Goal: Task Accomplishment & Management: Use online tool/utility

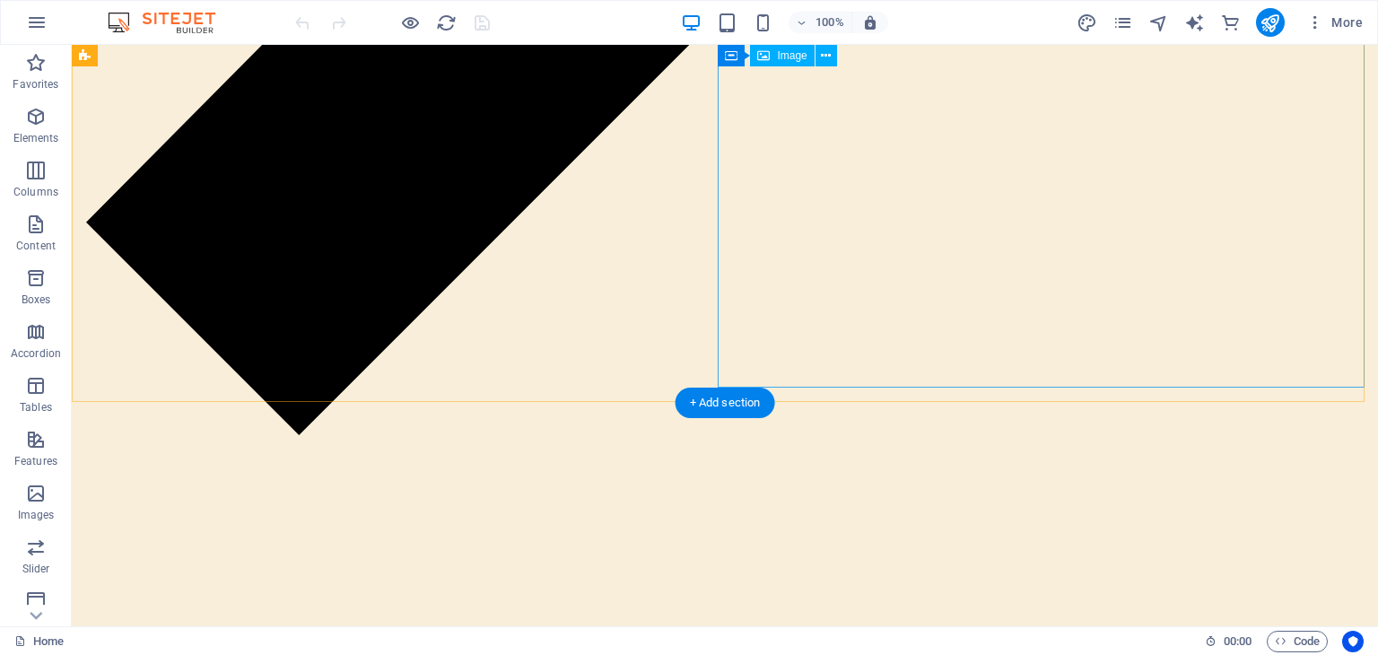
scroll to position [3301, 0]
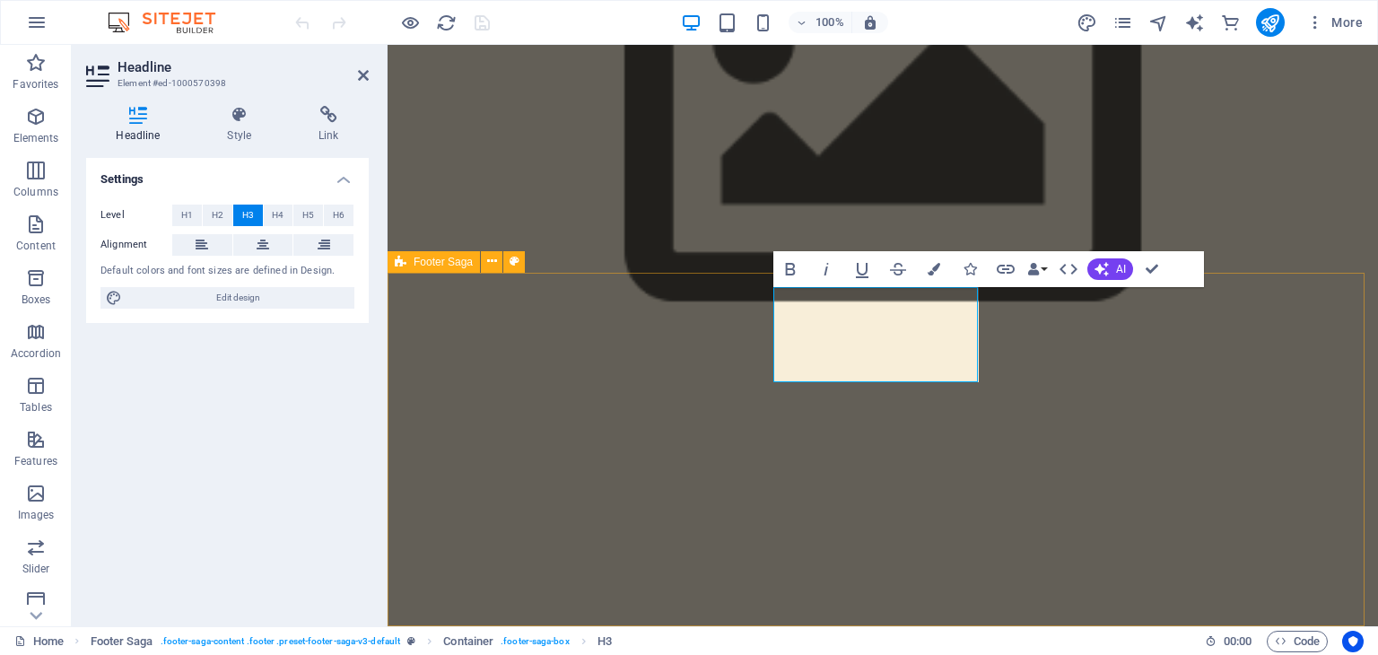
scroll to position [2738, 0]
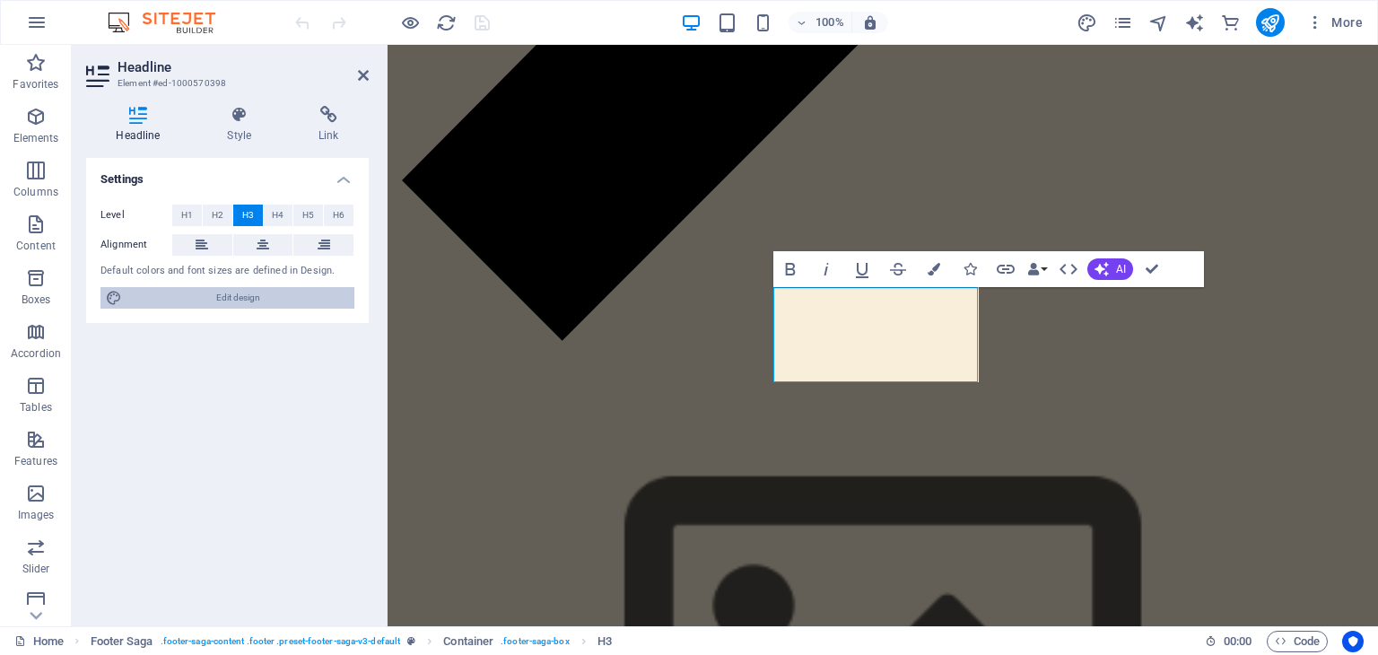
click at [258, 305] on span "Edit design" at bounding box center [238, 298] width 222 height 22
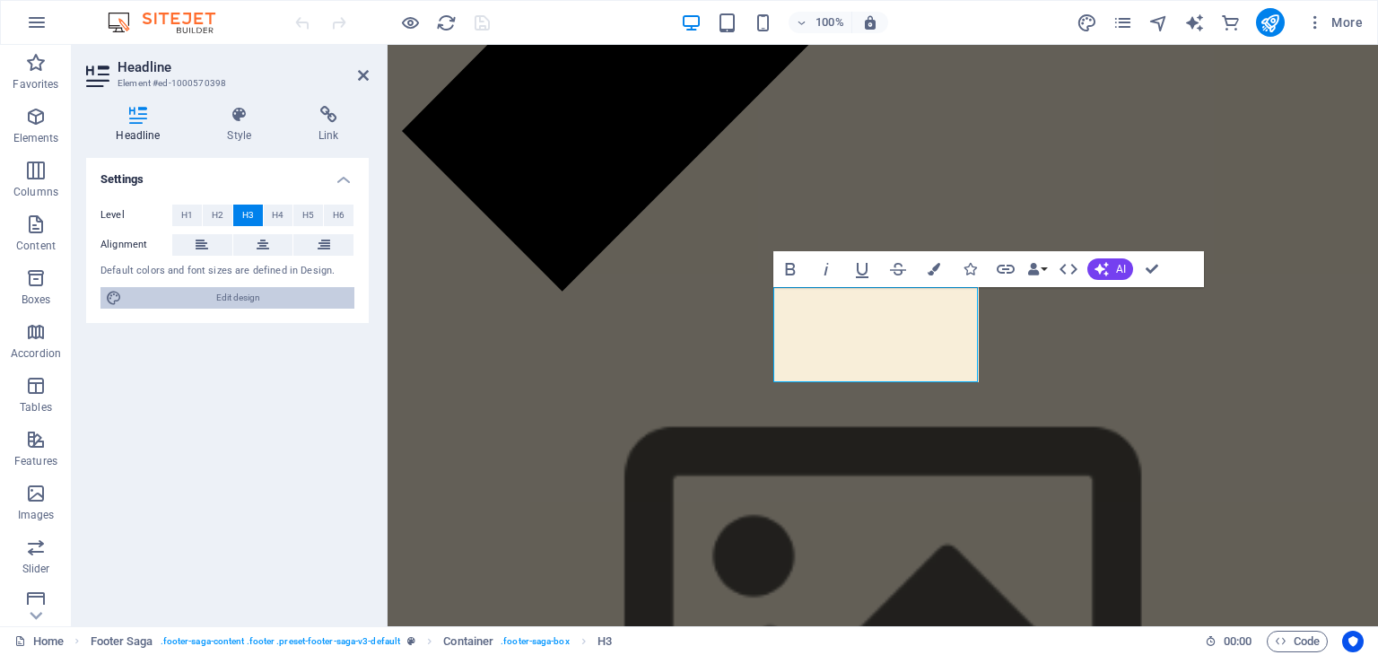
select select "px"
select select "300"
select select "px"
select select "300"
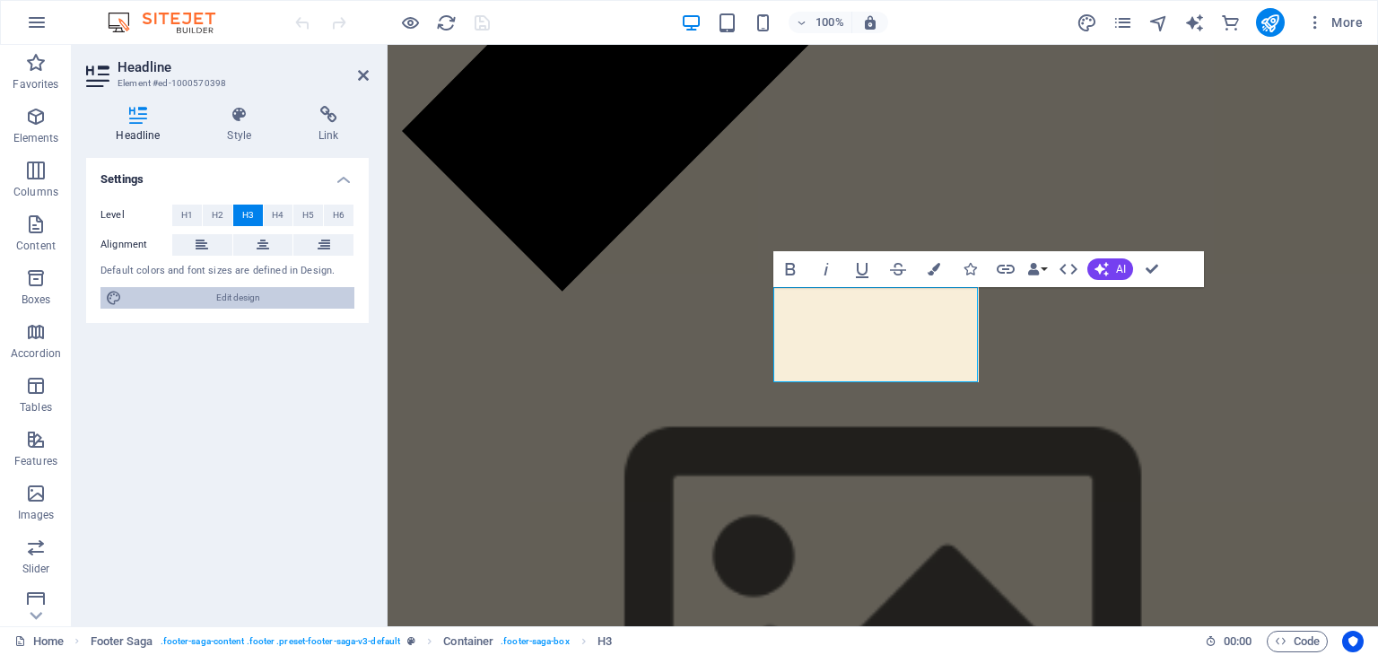
select select "px"
select select "rem"
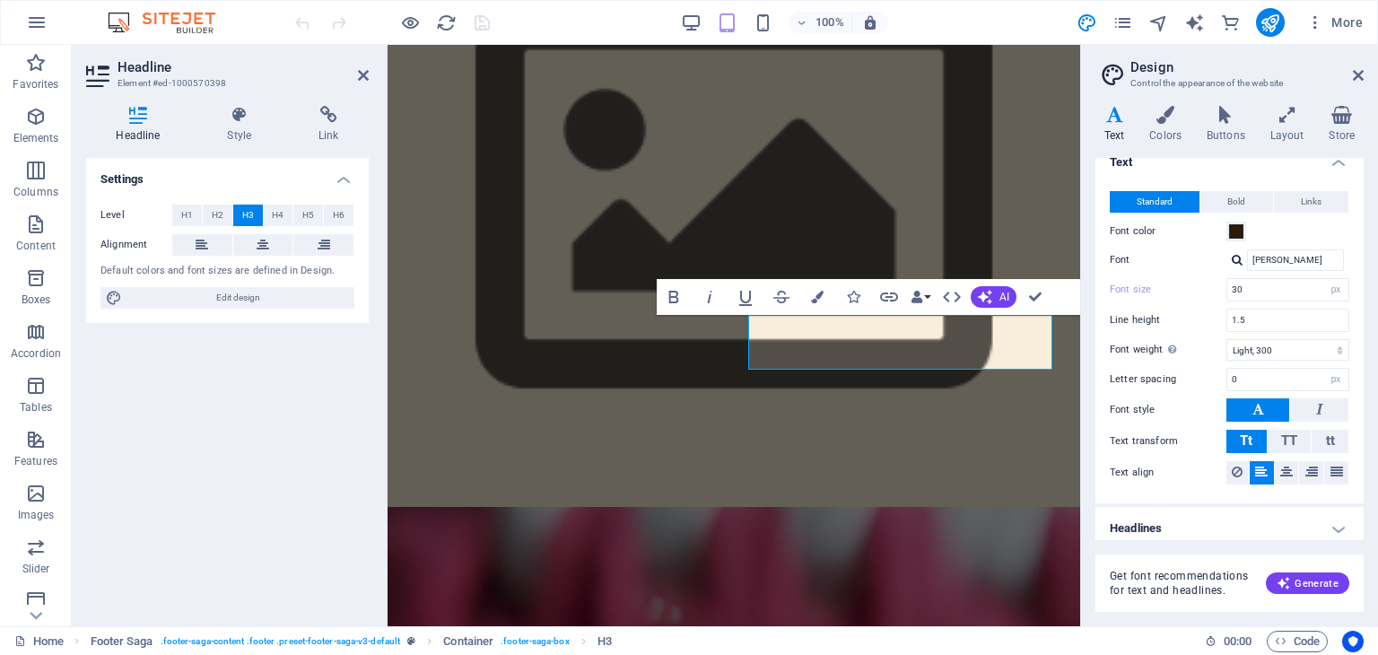
scroll to position [24, 0]
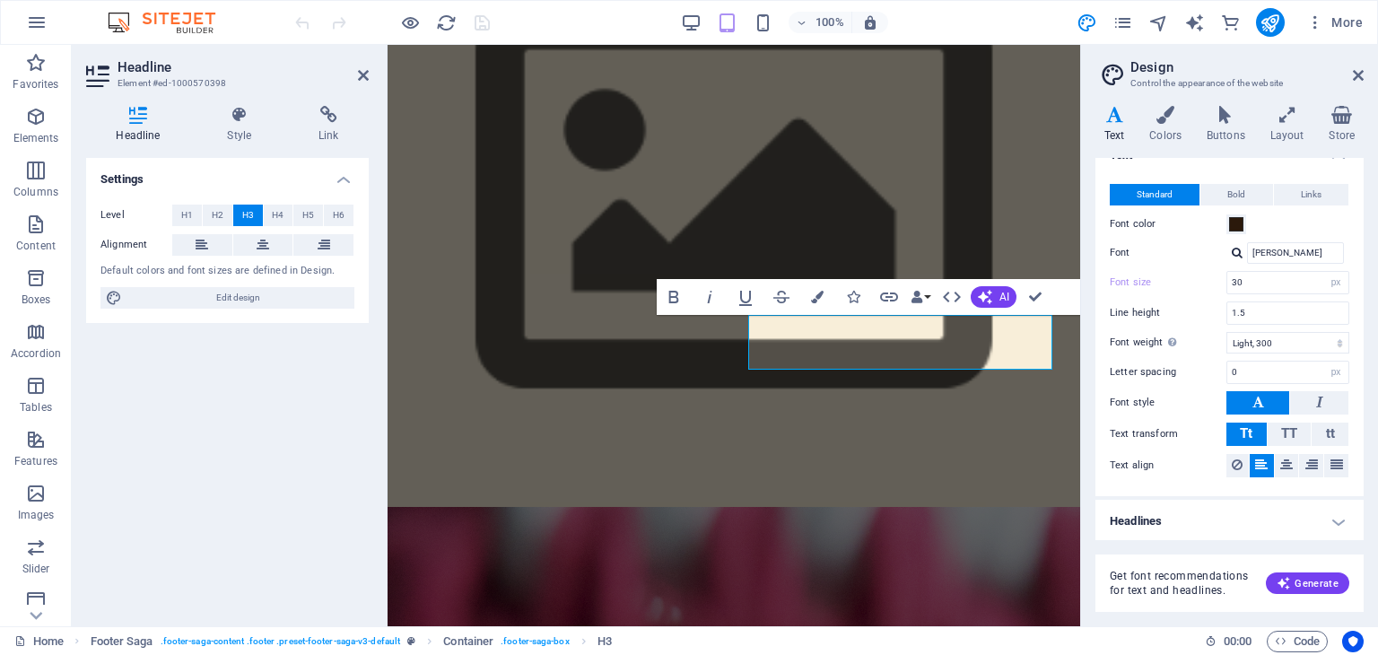
click at [1310, 511] on h4 "Headlines" at bounding box center [1230, 521] width 268 height 43
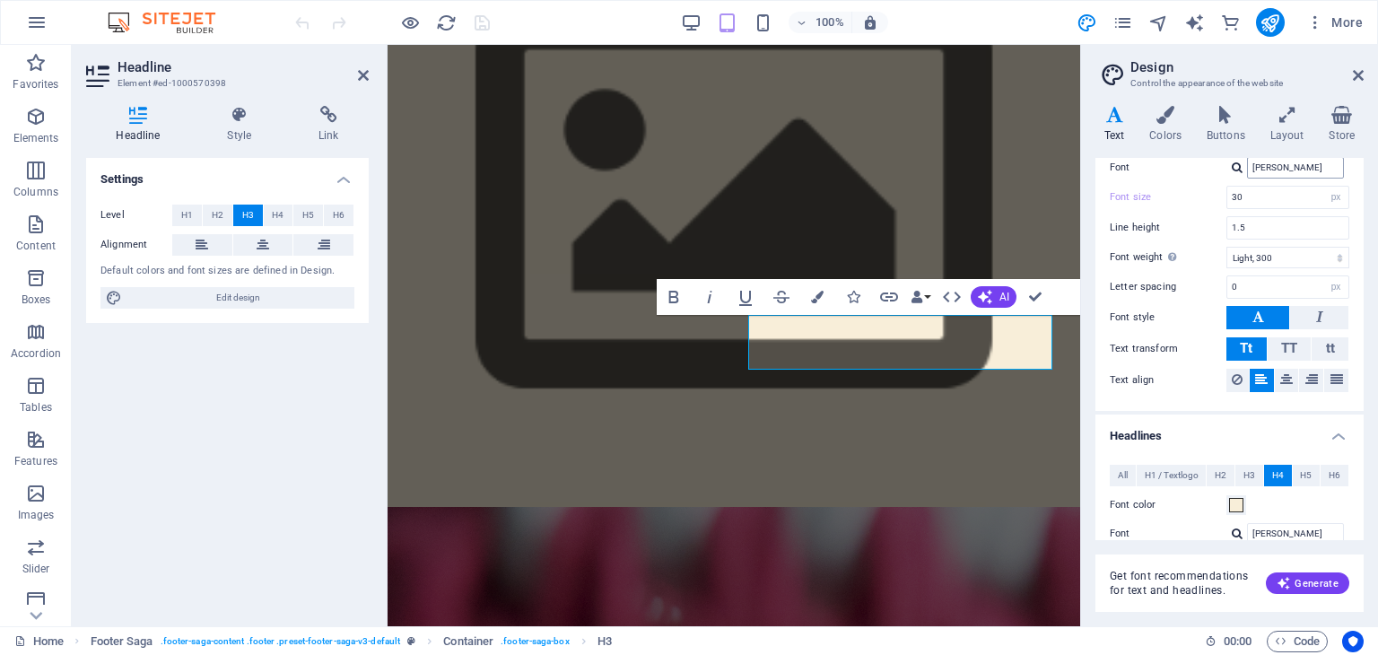
scroll to position [0, 0]
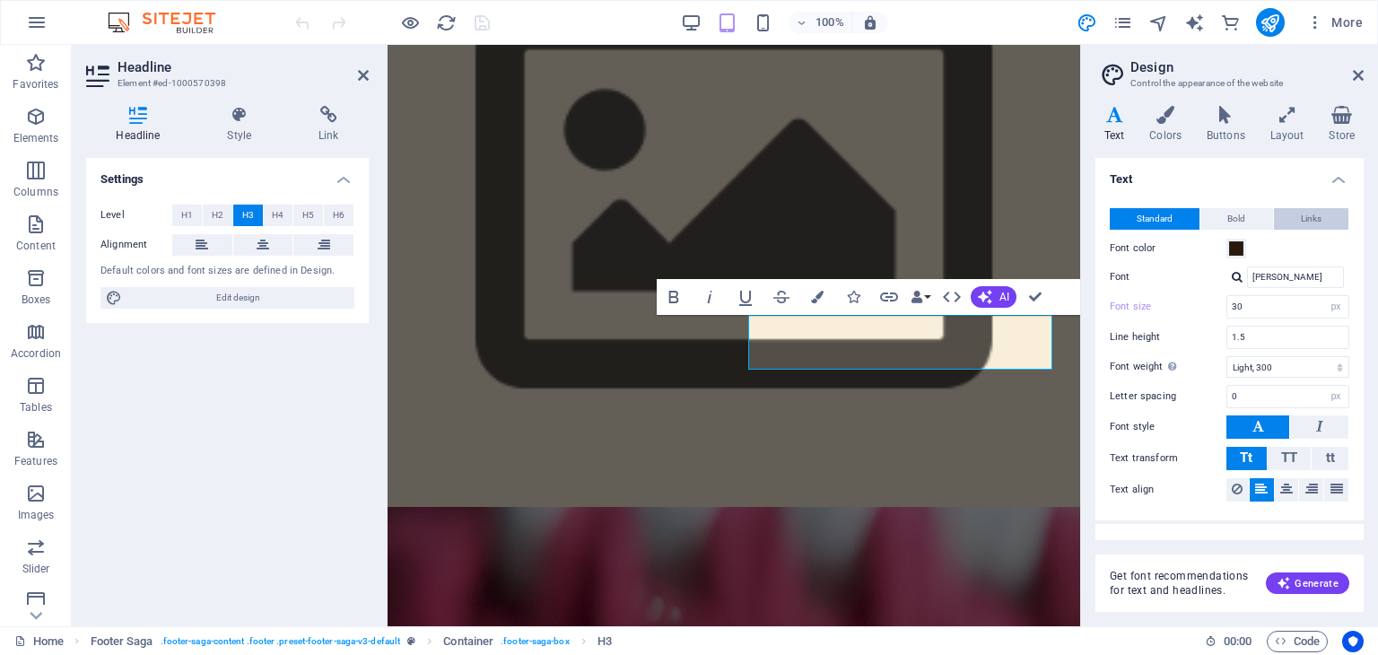
click at [1306, 219] on span "Links" at bounding box center [1311, 219] width 21 height 22
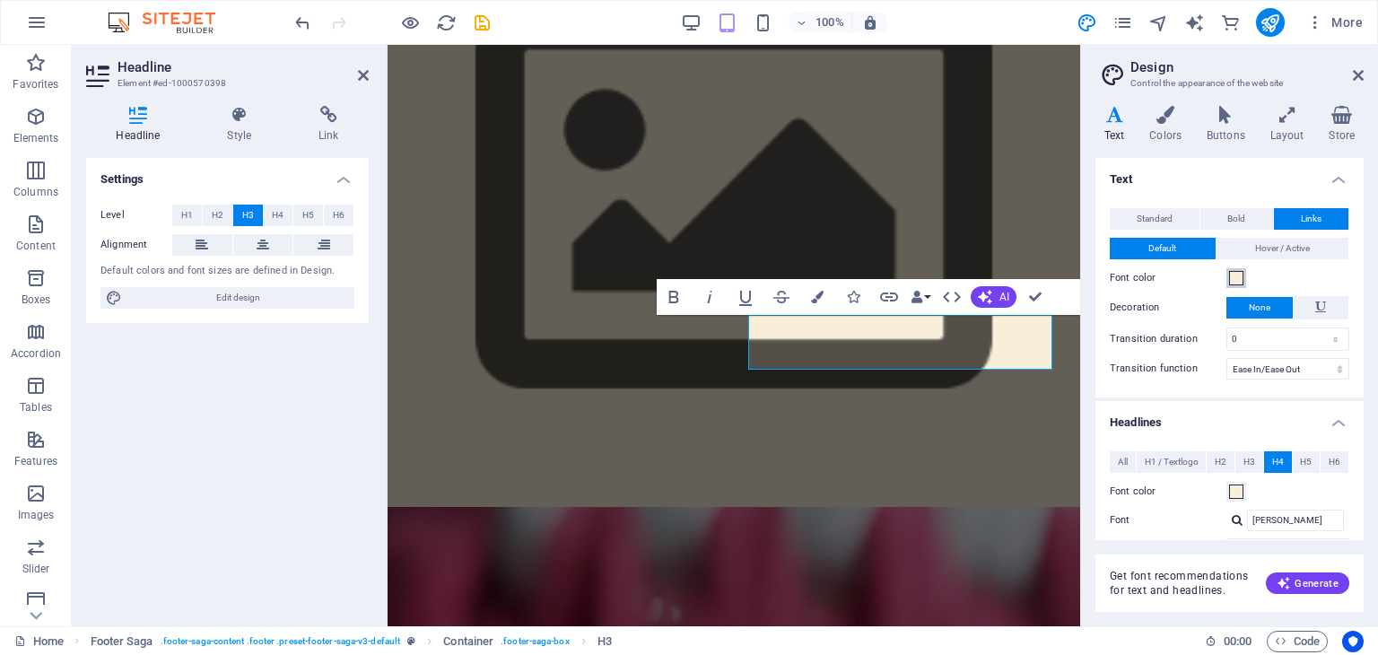
click at [1235, 278] on span at bounding box center [1236, 278] width 14 height 14
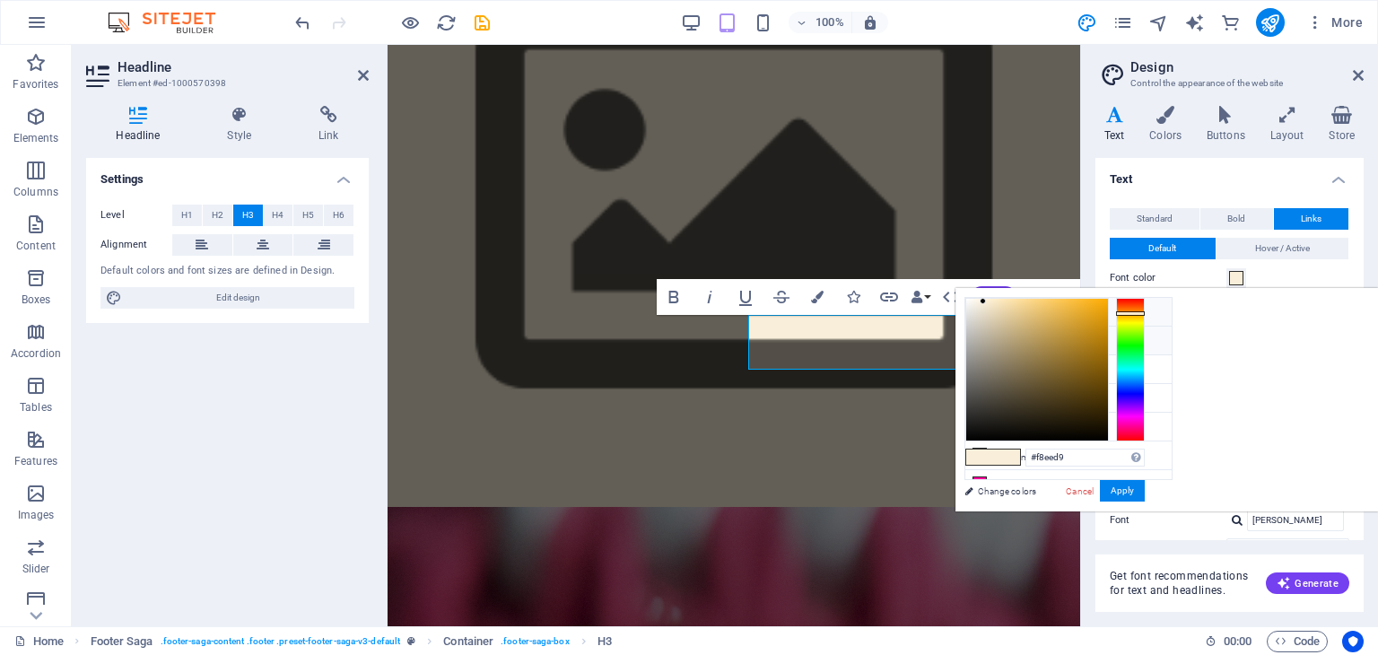
click at [1019, 341] on li "Primary color #000000" at bounding box center [1068, 341] width 206 height 29
type input "#000000"
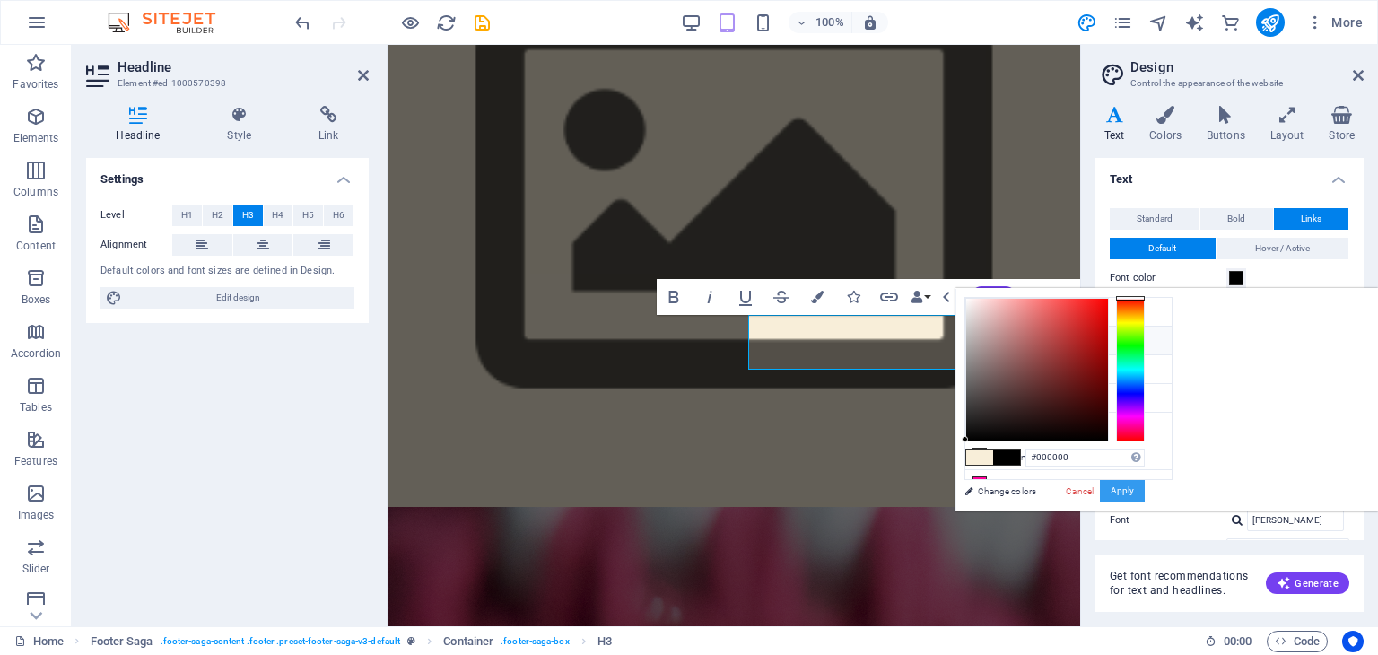
click at [1145, 489] on button "Apply" at bounding box center [1122, 491] width 45 height 22
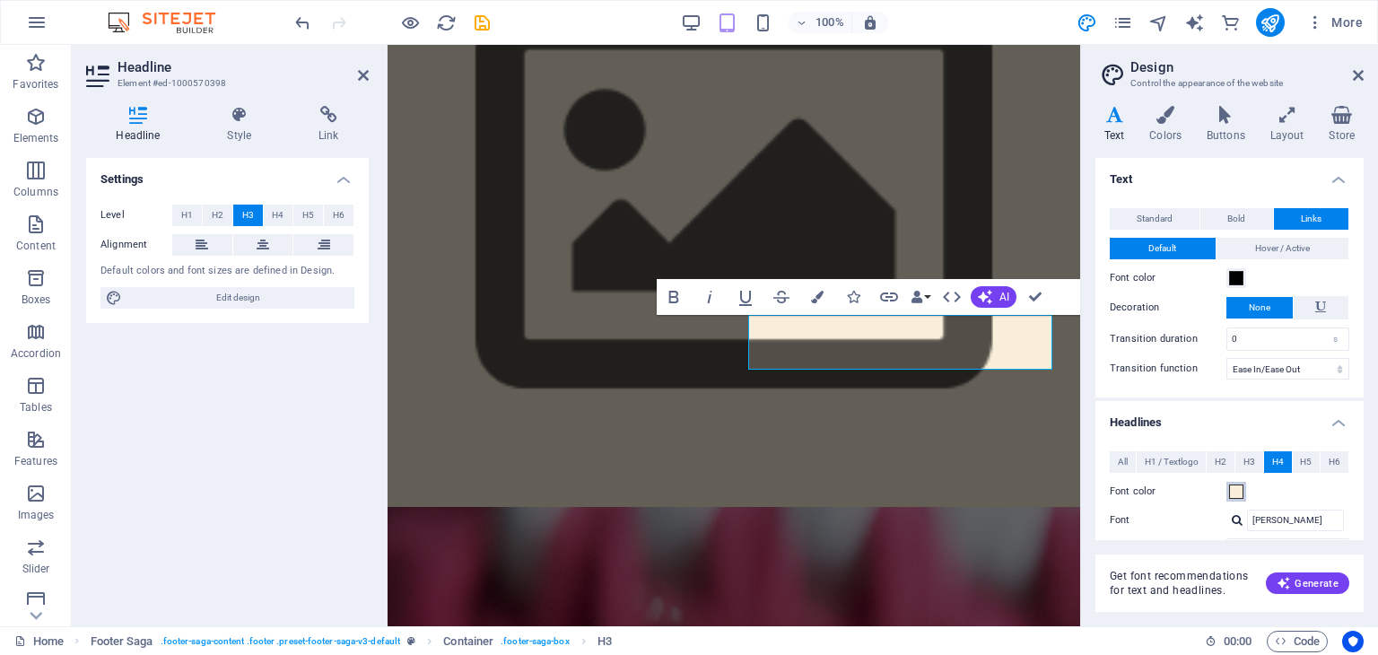
click at [1240, 492] on span at bounding box center [1236, 491] width 14 height 14
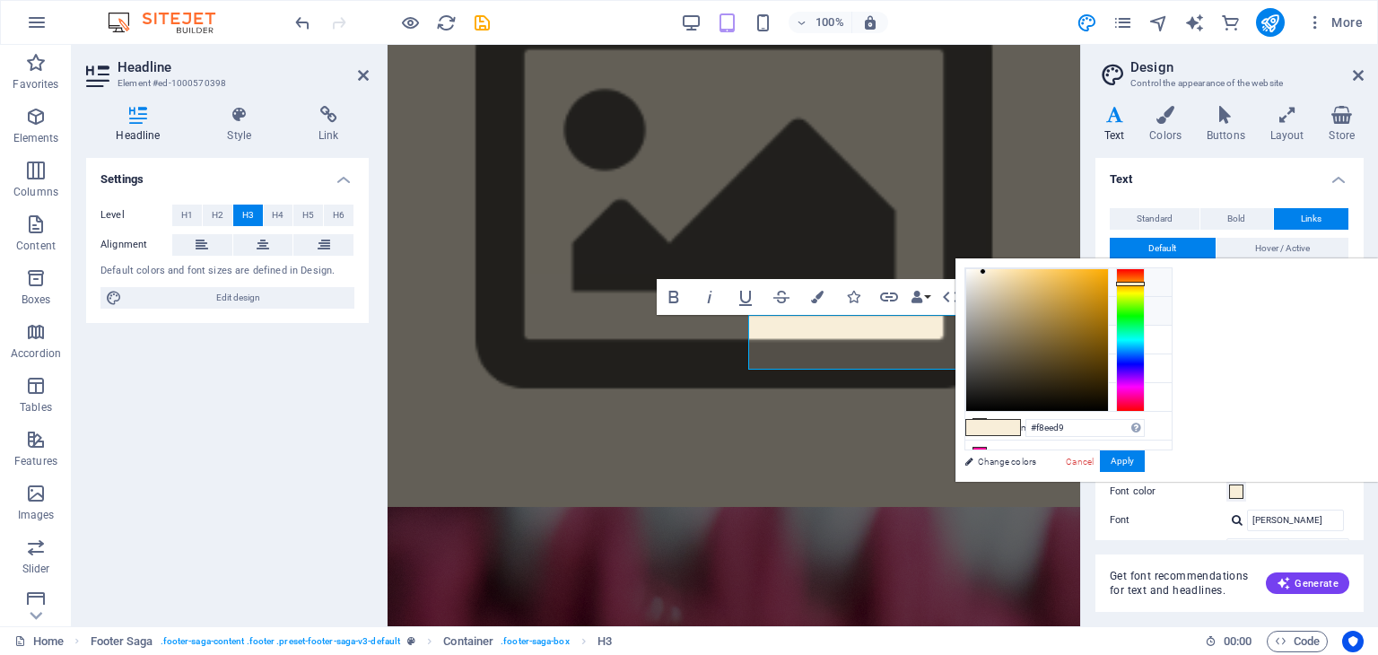
click at [1017, 314] on li "Primary color #000000" at bounding box center [1068, 311] width 206 height 29
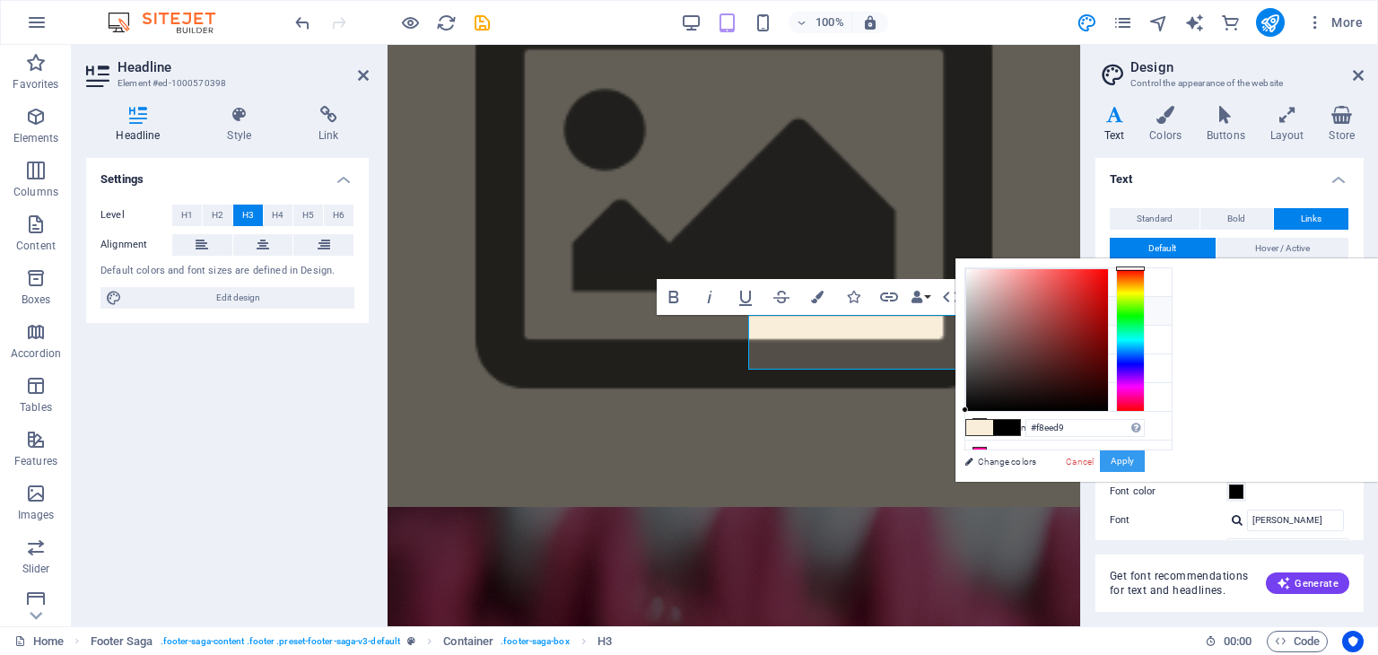
type input "#000000"
click at [1145, 468] on button "Apply" at bounding box center [1122, 461] width 45 height 22
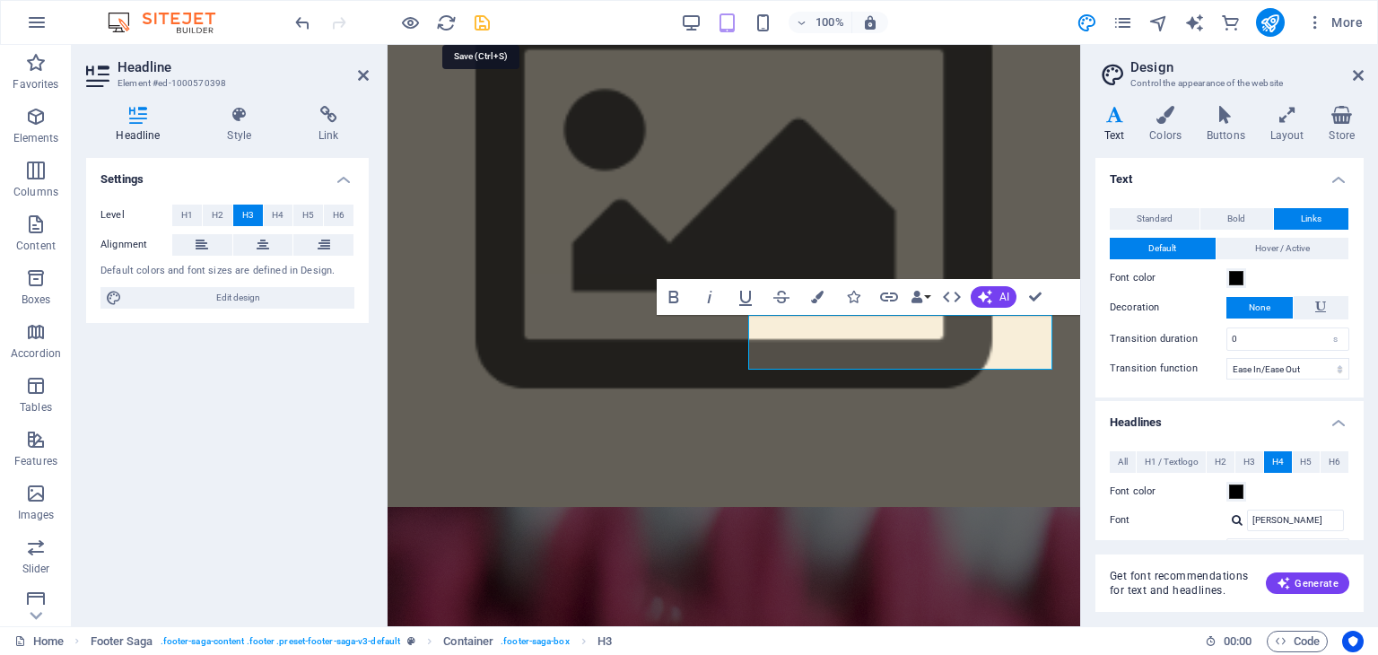
click at [480, 25] on icon "save" at bounding box center [482, 23] width 21 height 21
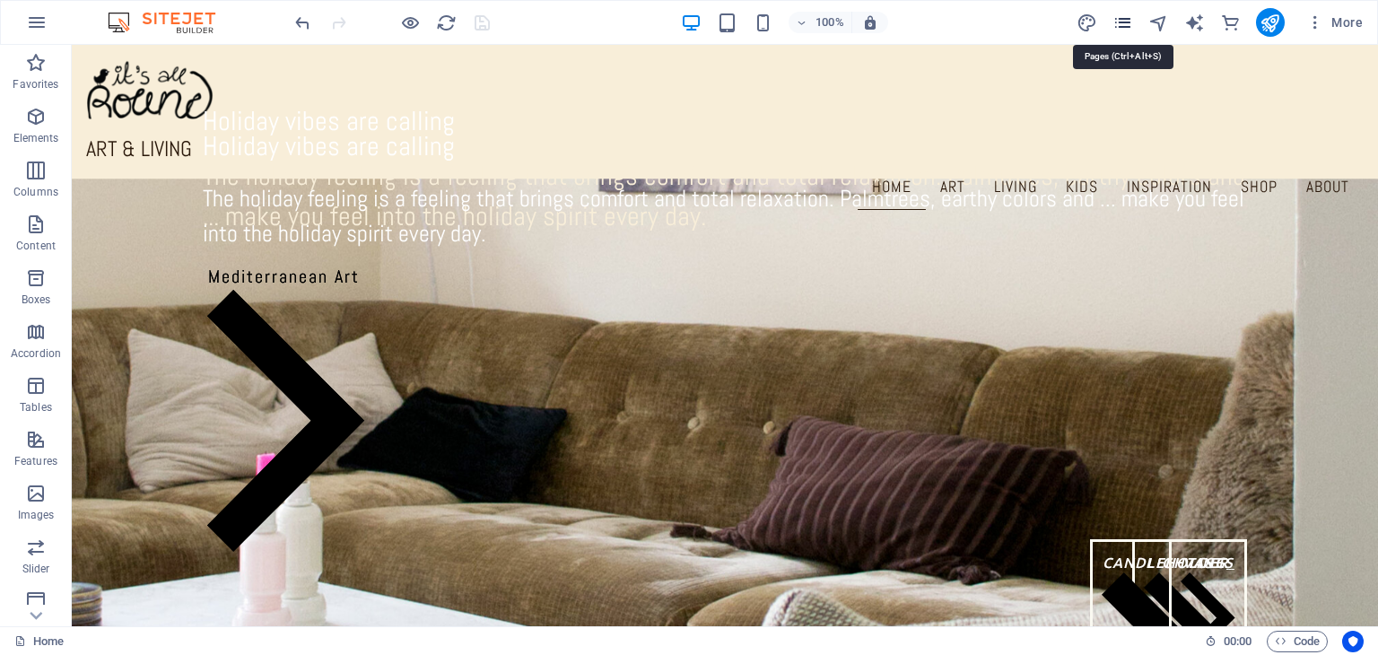
click at [1123, 19] on icon "pages" at bounding box center [1123, 23] width 21 height 21
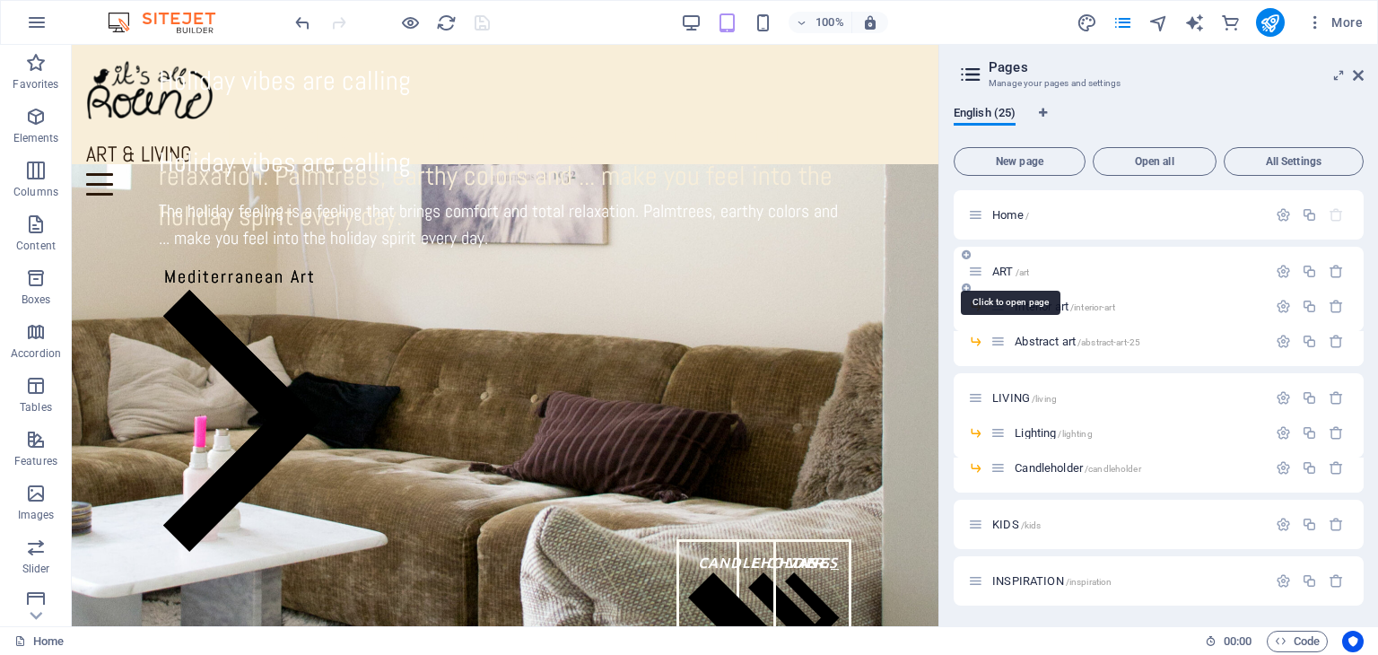
click at [998, 269] on span "ART /art" at bounding box center [1010, 271] width 37 height 13
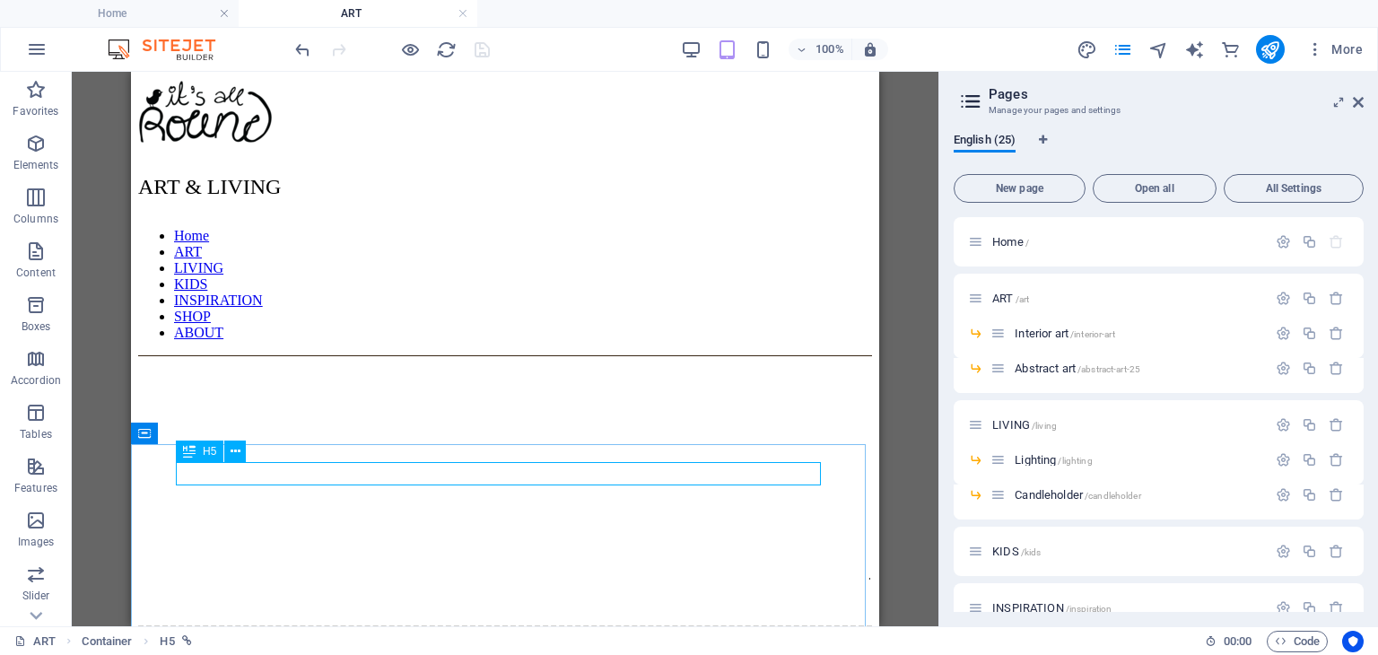
click at [197, 454] on div "H5" at bounding box center [200, 452] width 48 height 22
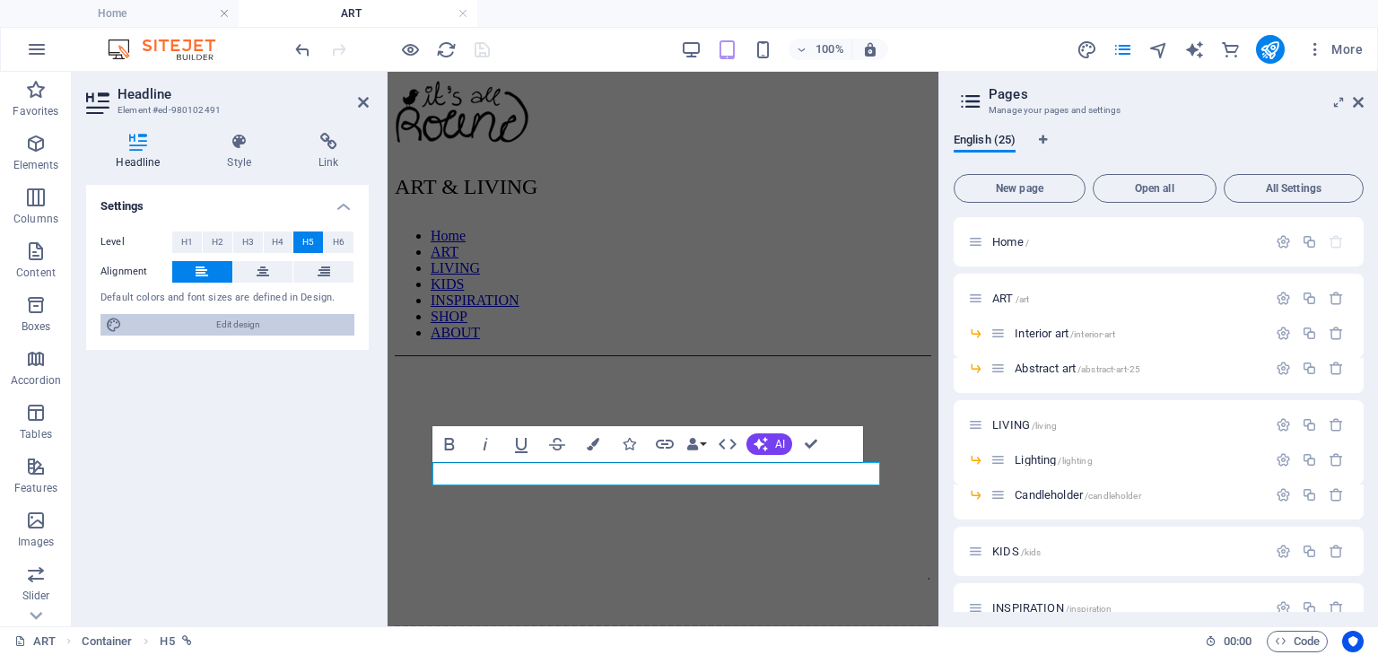
click at [226, 331] on span "Edit design" at bounding box center [238, 325] width 222 height 22
select select "ease-in-out"
select select "px"
select select "300"
select select "px"
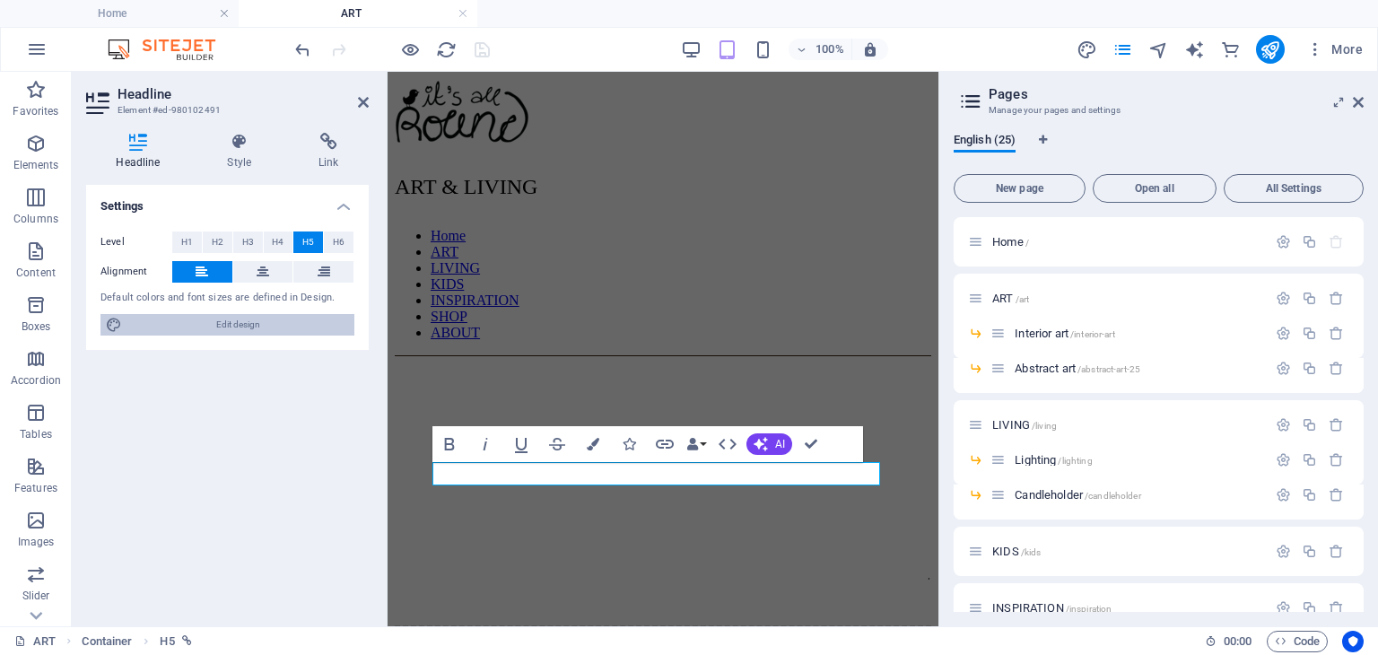
select select "rem"
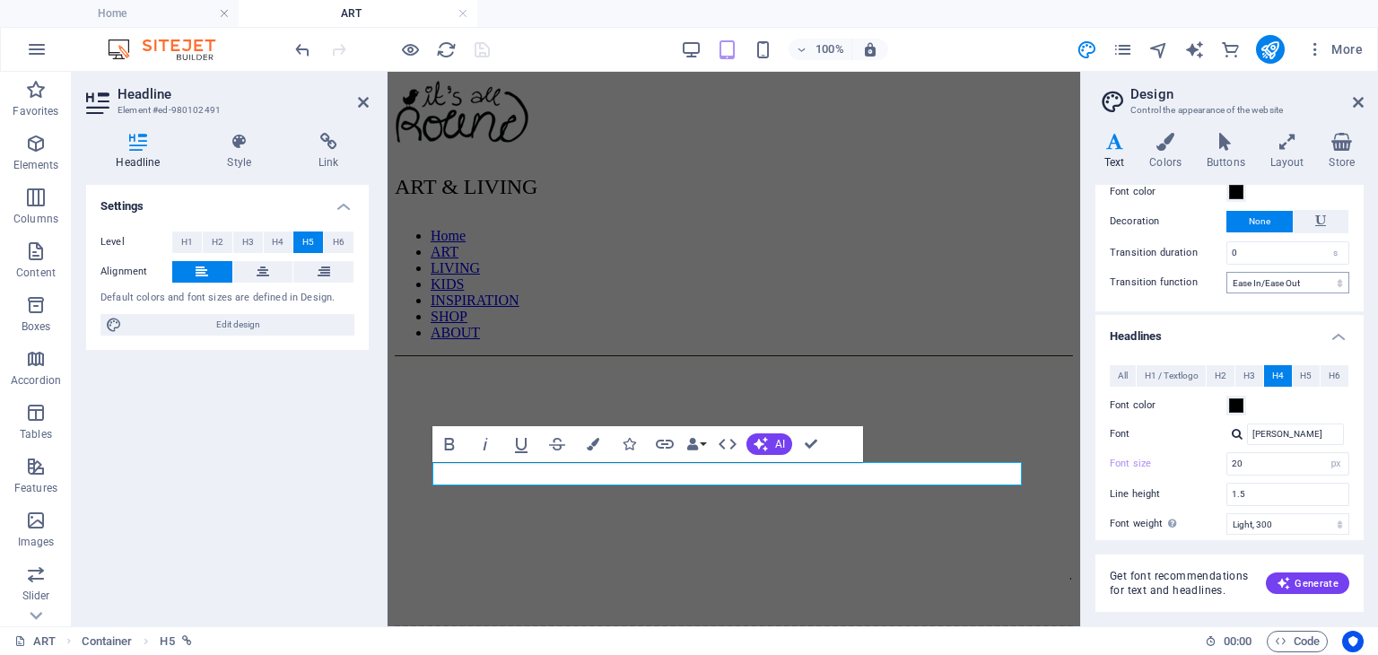
scroll to position [179, 0]
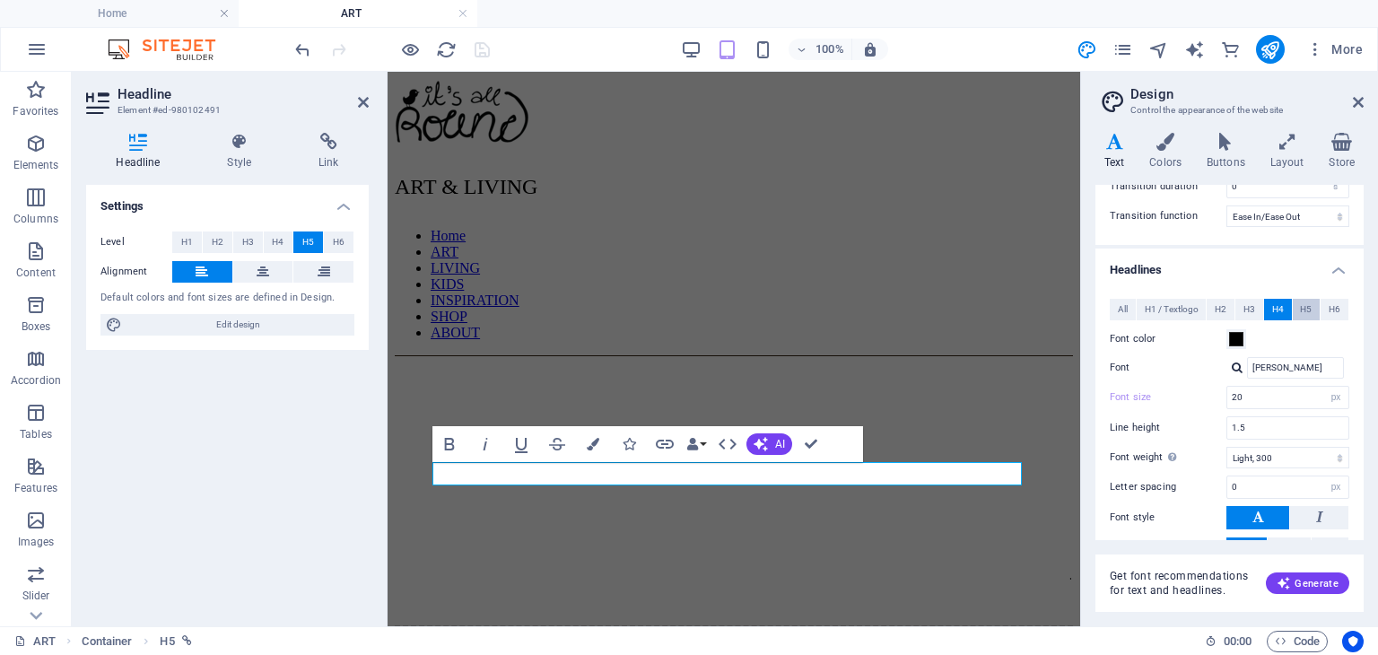
click at [1300, 309] on span "H5" at bounding box center [1306, 310] width 12 height 22
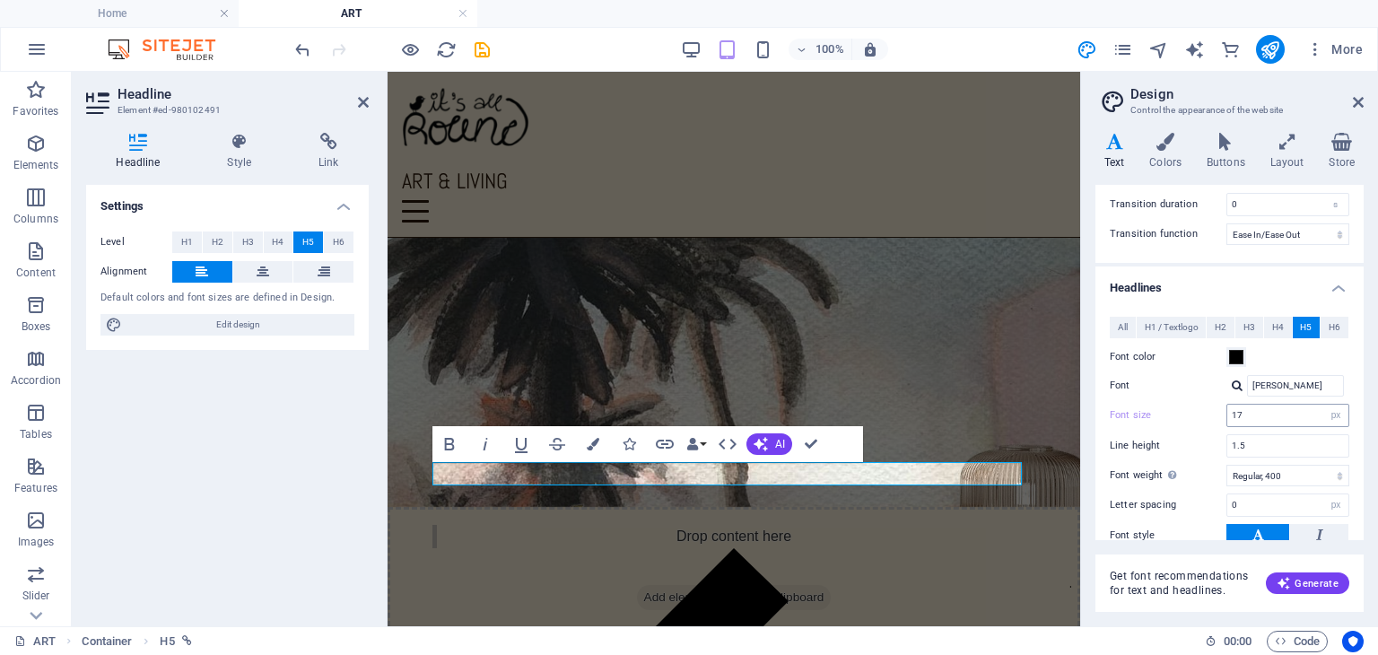
scroll to position [0, 0]
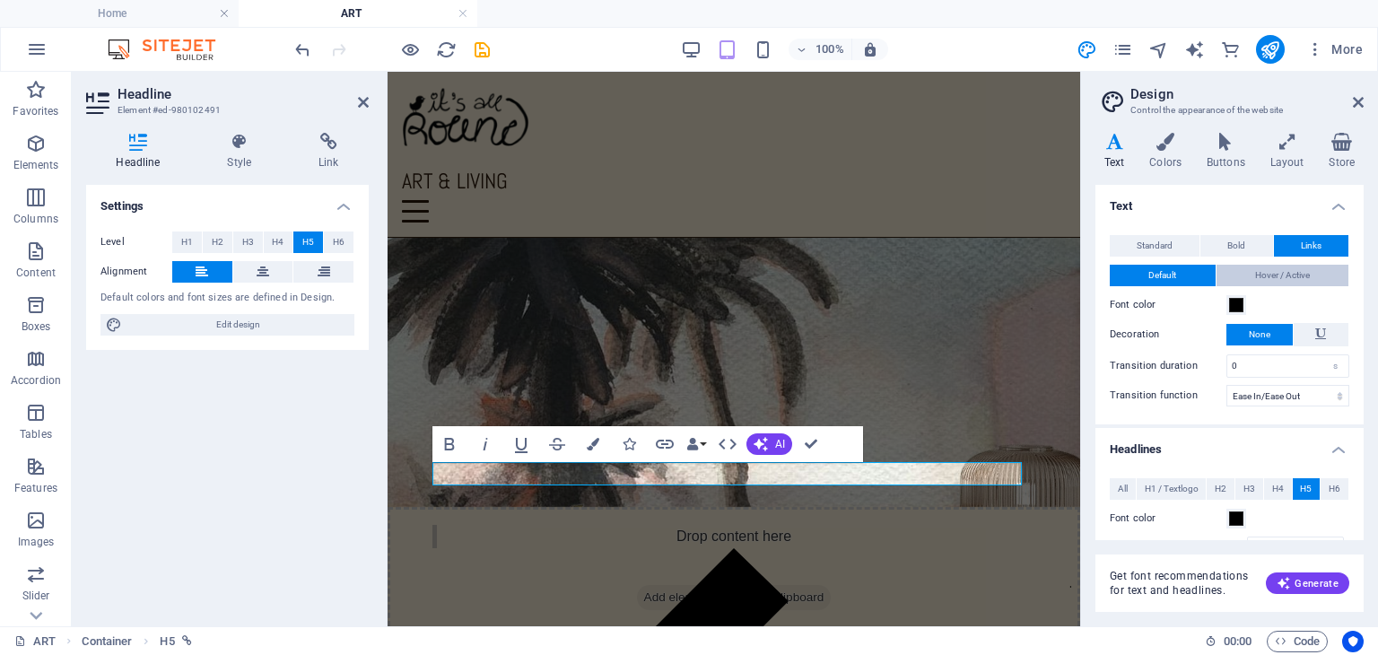
click at [1277, 273] on span "Hover / Active" at bounding box center [1282, 276] width 55 height 22
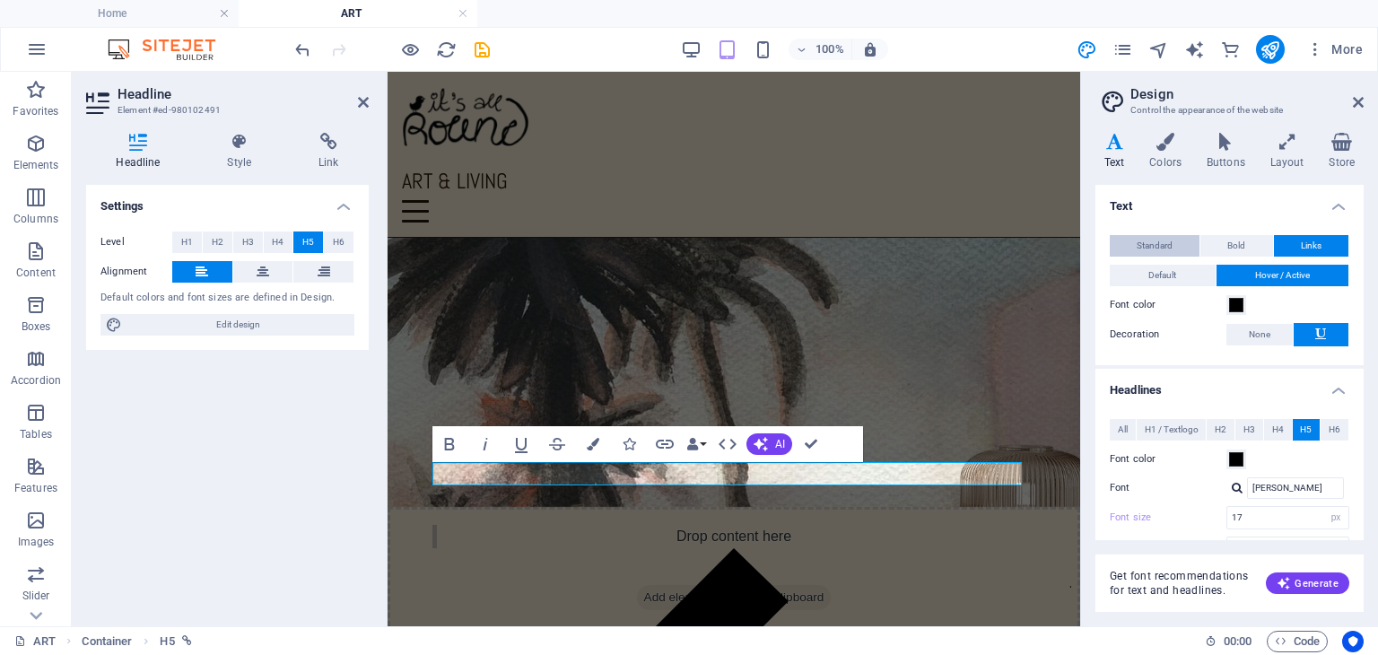
click at [1170, 245] on span "Standard" at bounding box center [1155, 246] width 36 height 22
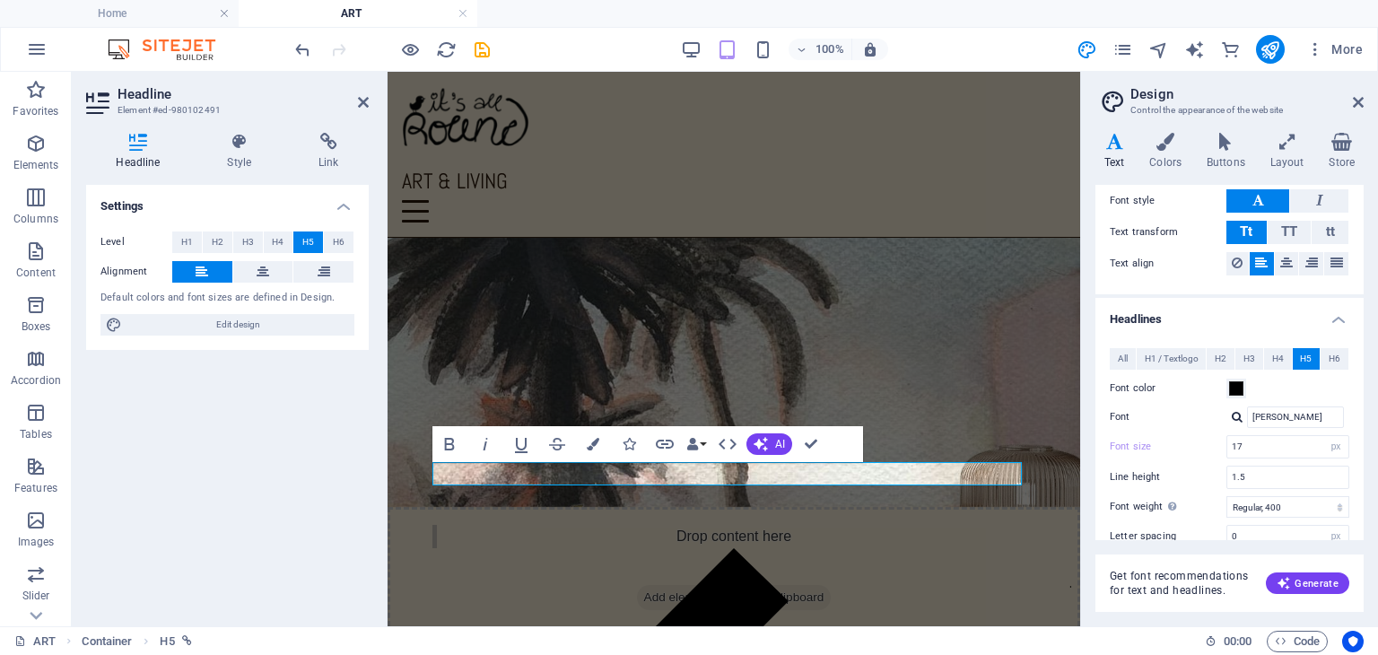
scroll to position [250, 0]
click at [1267, 355] on button "H4" at bounding box center [1278, 362] width 28 height 22
click at [1226, 358] on button "H2" at bounding box center [1221, 362] width 28 height 22
click at [1256, 357] on button "H3" at bounding box center [1249, 362] width 28 height 22
click at [1310, 360] on button "H5" at bounding box center [1307, 362] width 28 height 22
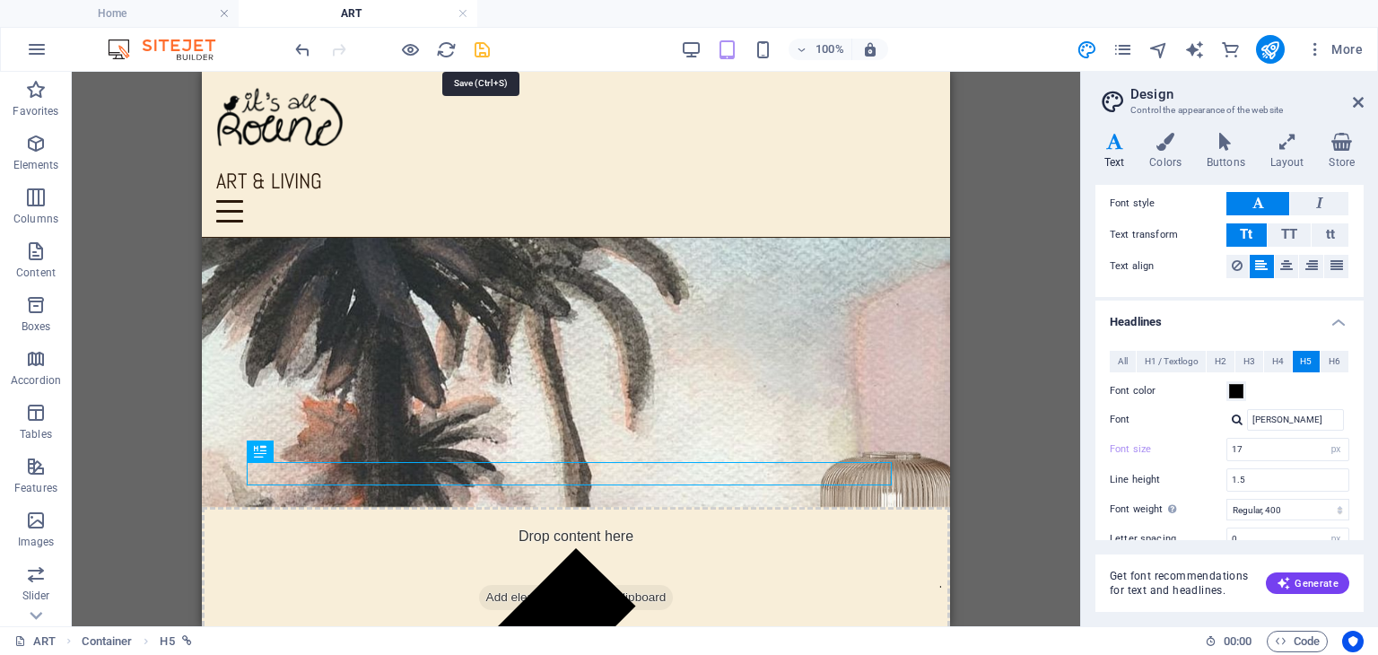
click at [476, 48] on icon "save" at bounding box center [482, 49] width 21 height 21
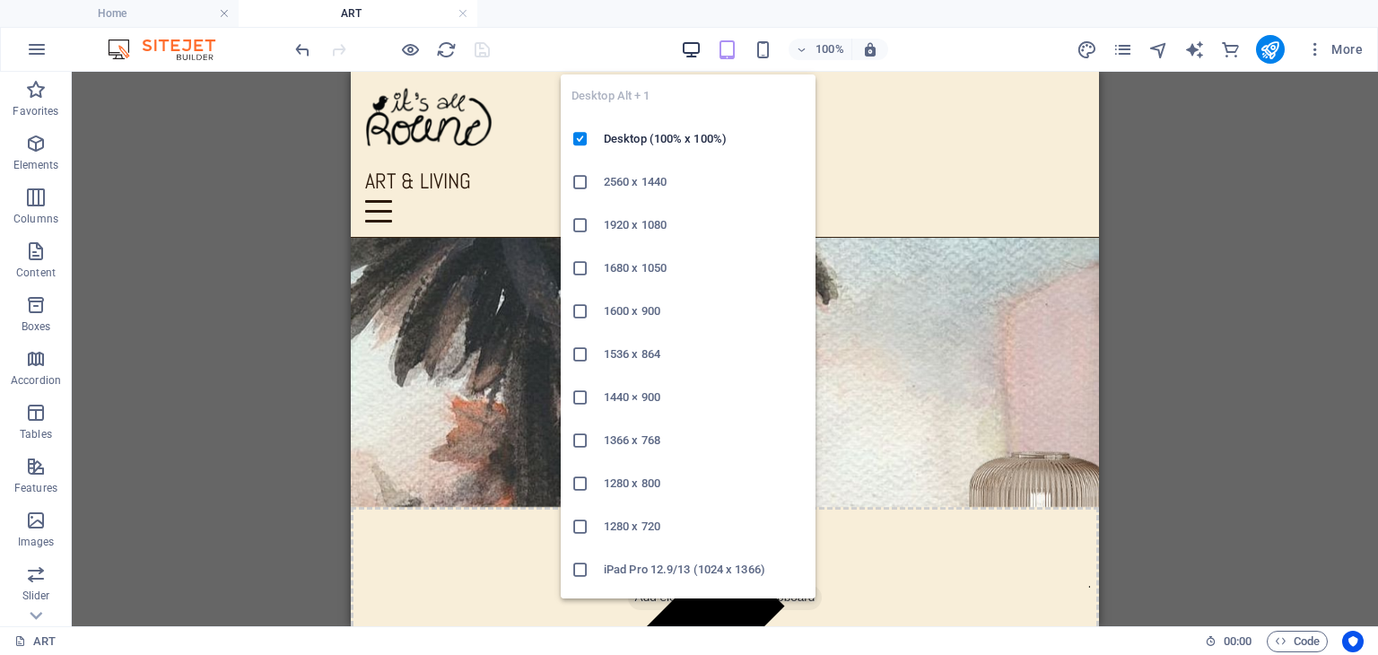
click at [685, 51] on icon "button" at bounding box center [691, 49] width 21 height 21
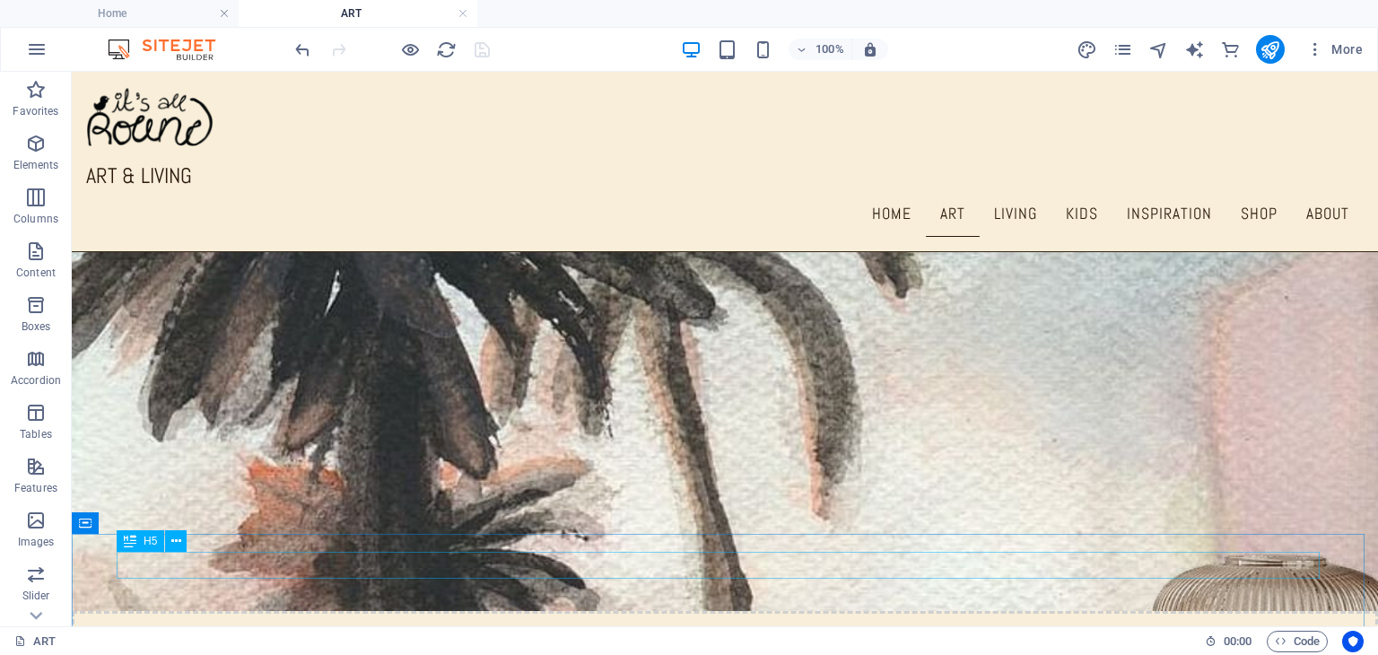
click at [151, 546] on span "H5" at bounding box center [150, 541] width 13 height 11
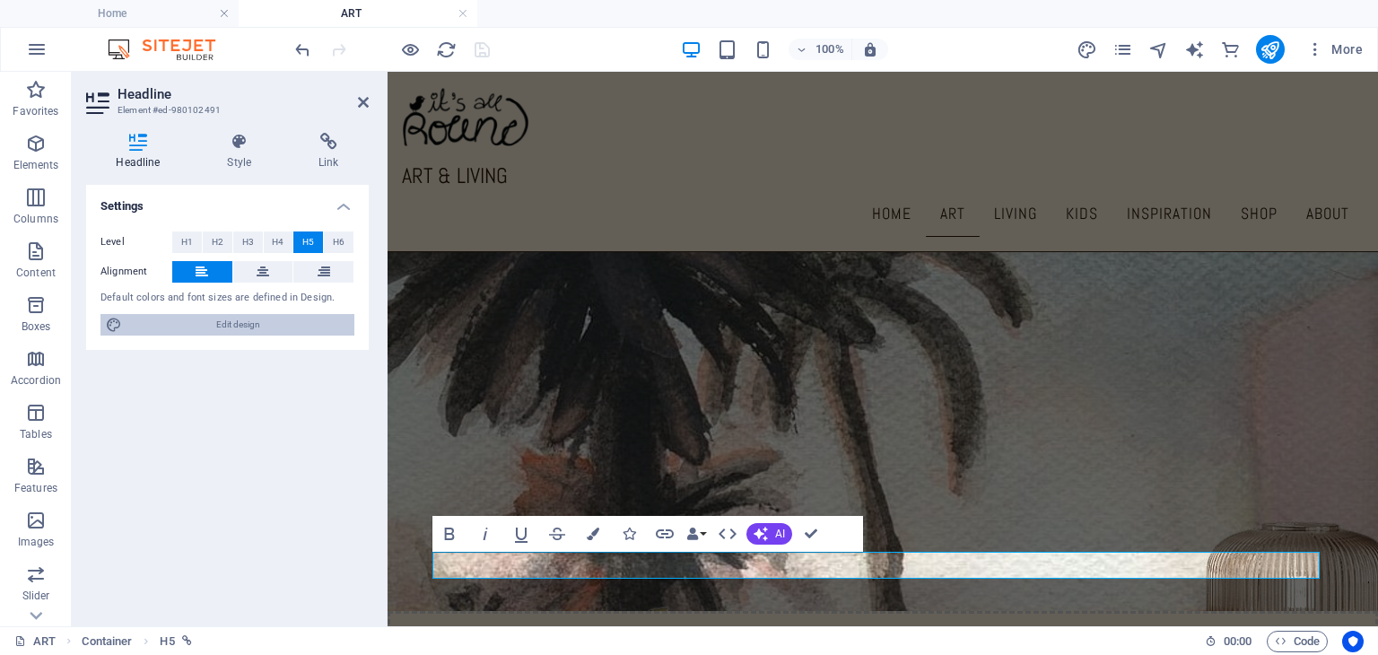
click at [269, 330] on span "Edit design" at bounding box center [238, 325] width 222 height 22
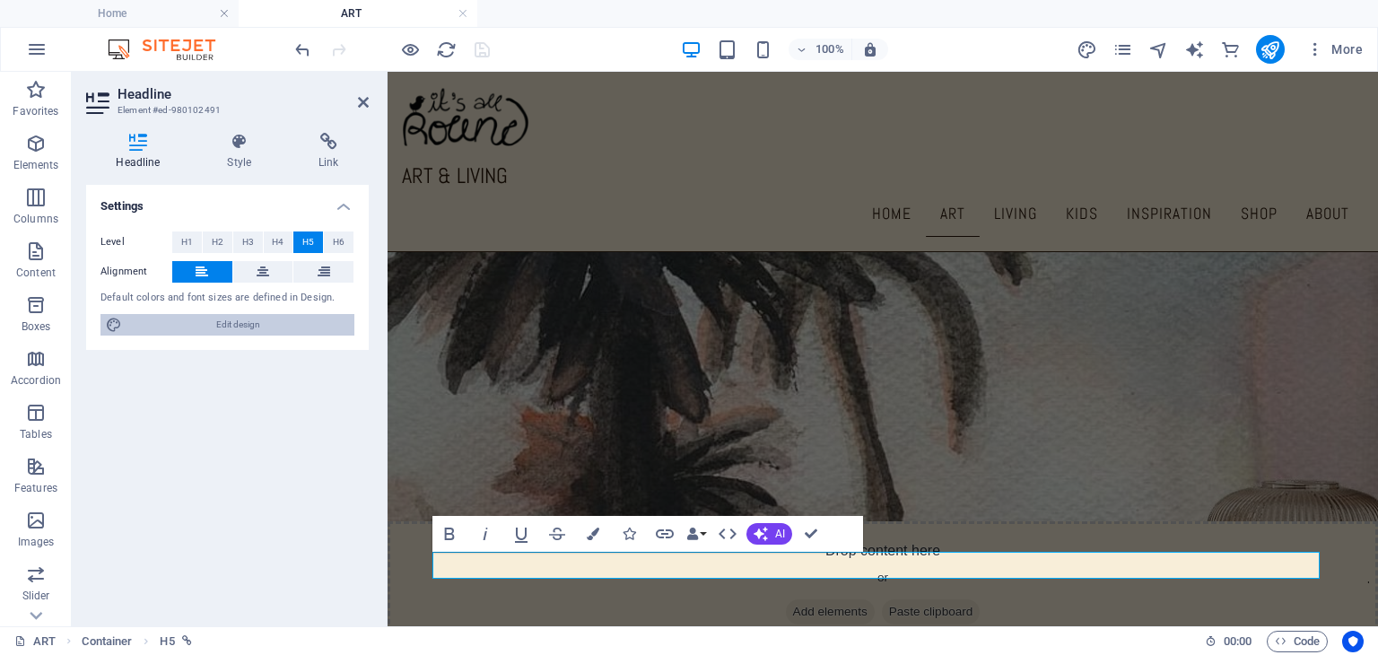
select select "px"
select select "300"
select select "px"
select select "400"
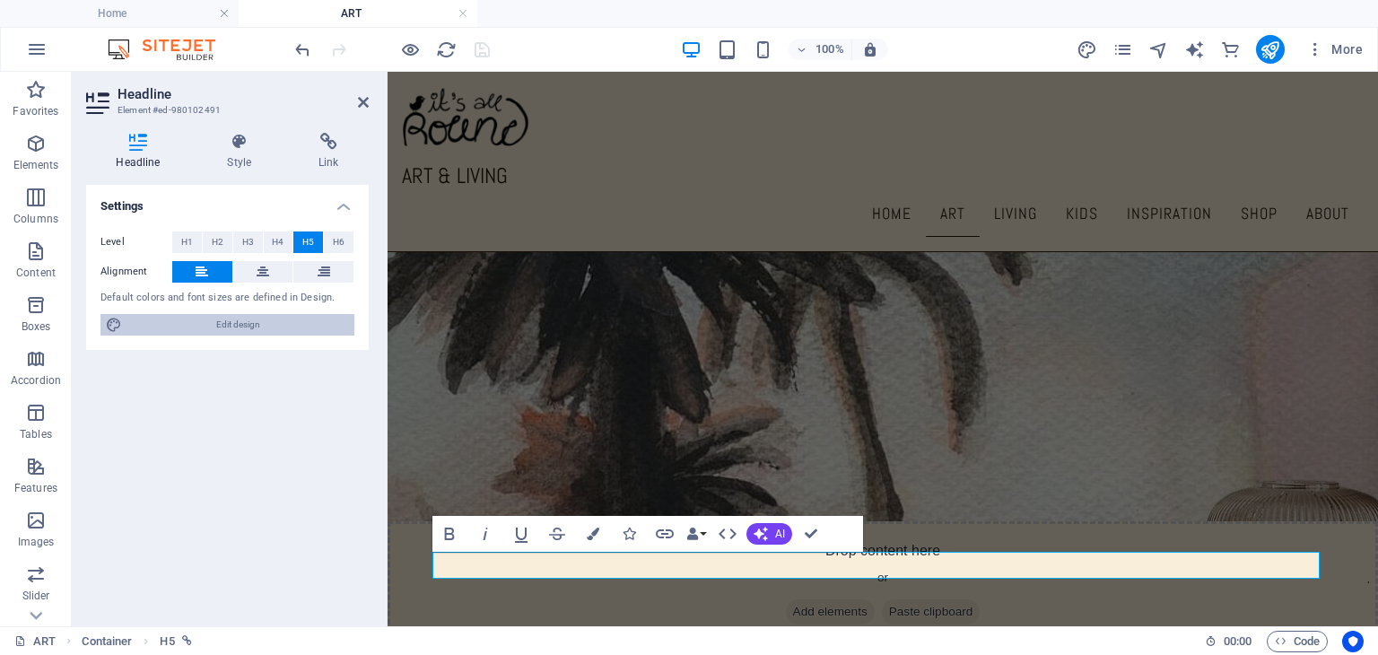
select select "px"
select select "rem"
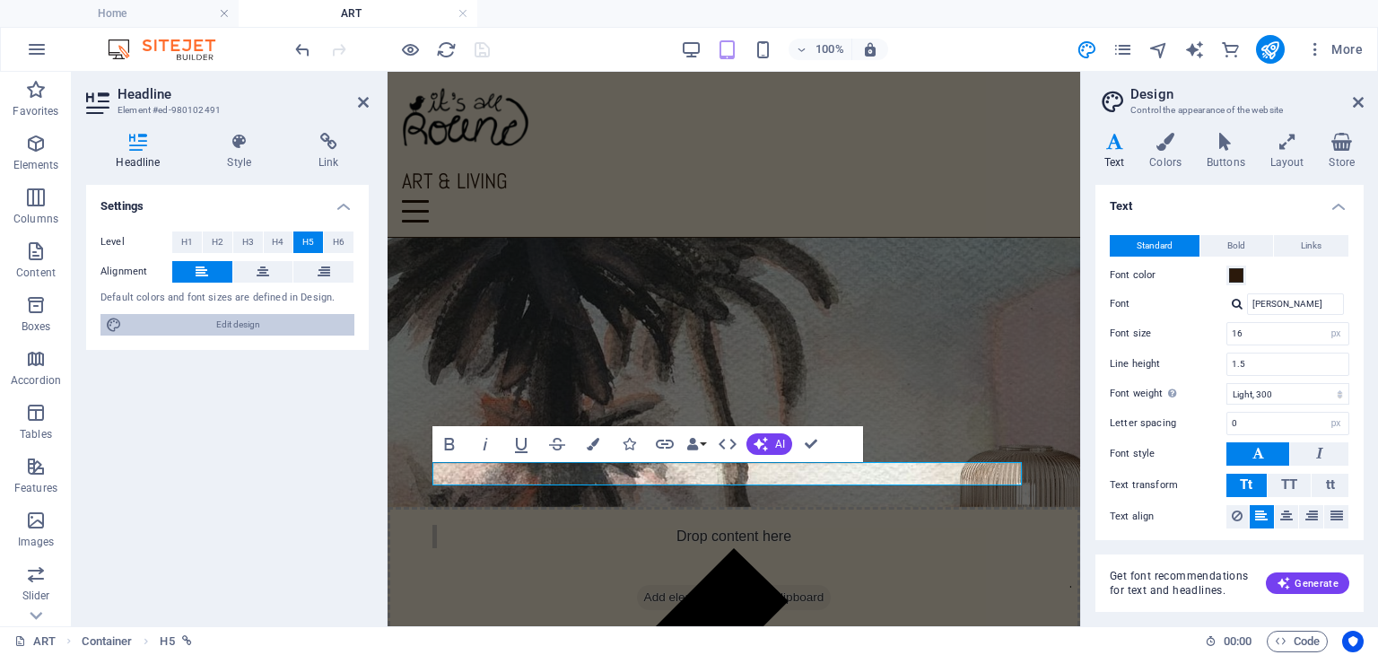
type input "30"
click at [1330, 249] on button "Links" at bounding box center [1311, 246] width 74 height 22
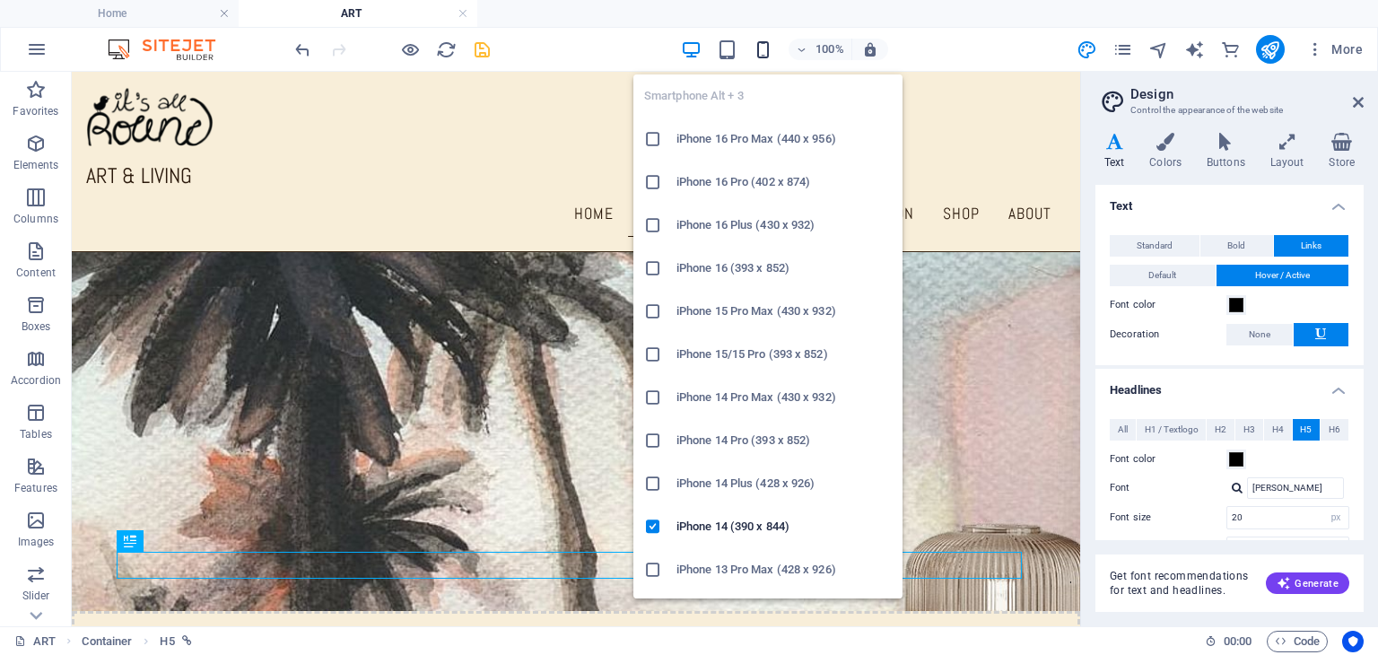
click at [762, 52] on icon "button" at bounding box center [763, 49] width 21 height 21
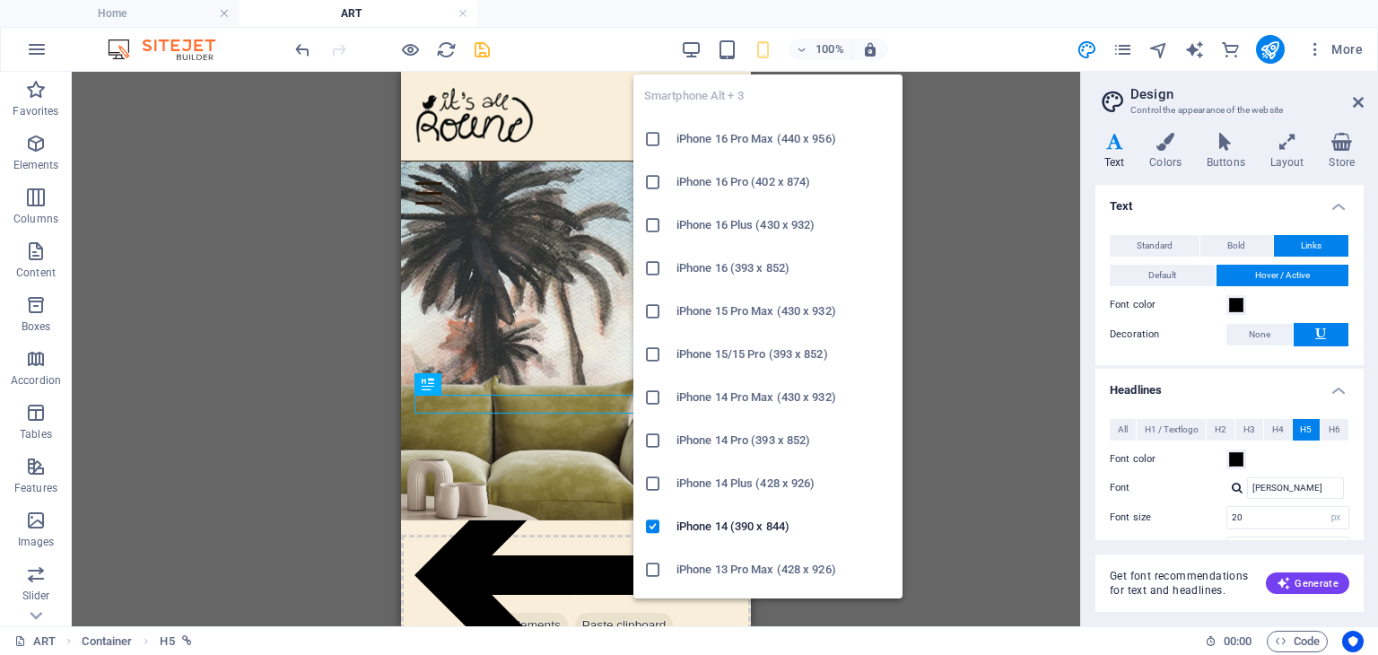
type input "14"
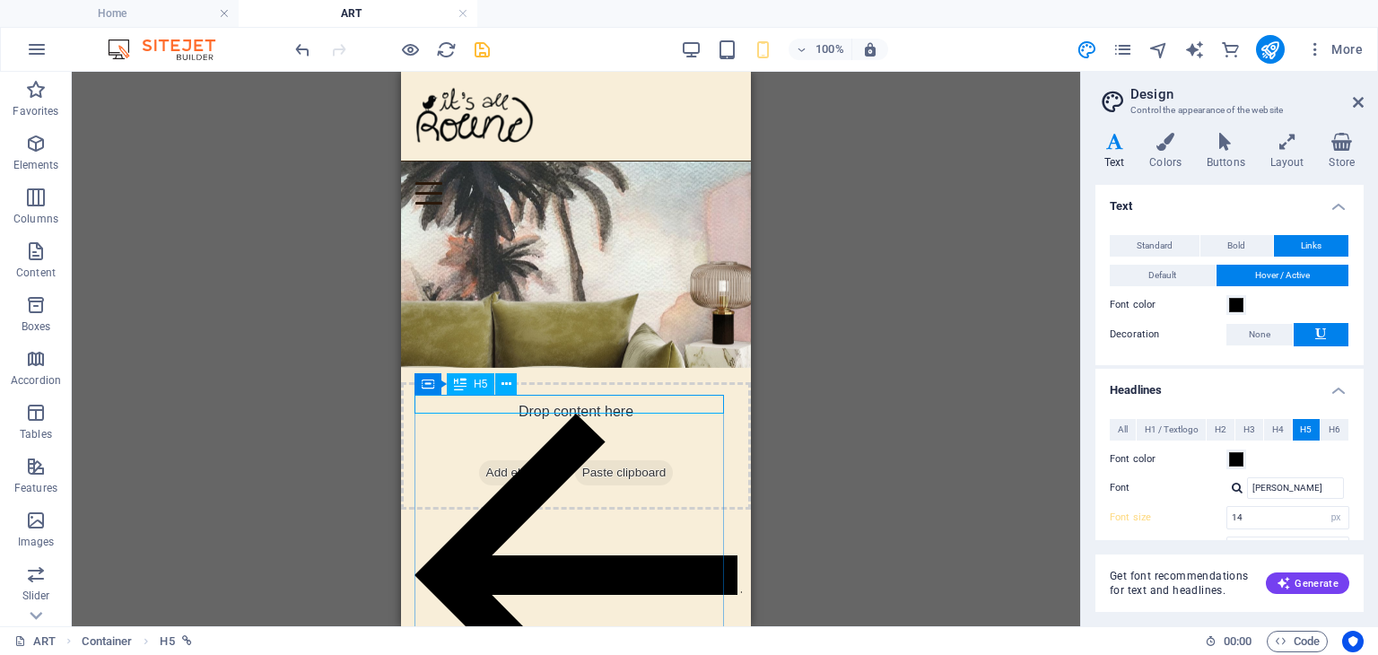
click at [459, 387] on icon at bounding box center [460, 384] width 13 height 22
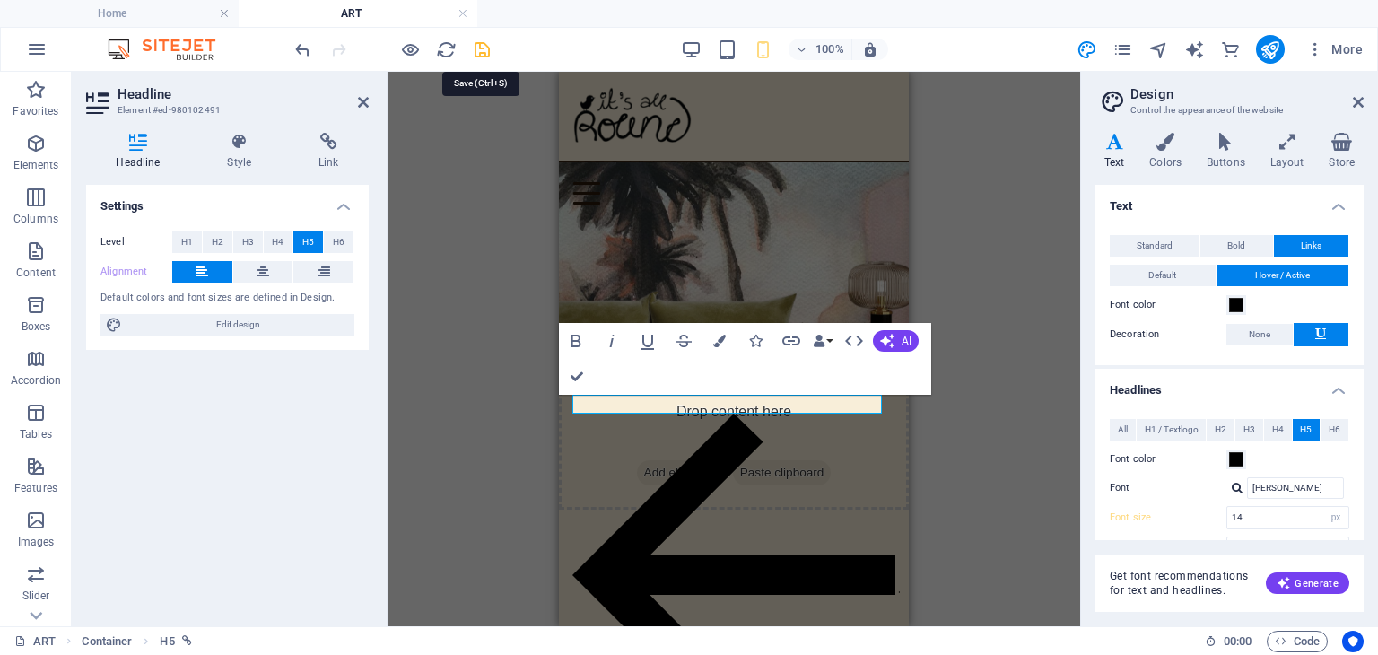
click at [478, 51] on icon "save" at bounding box center [482, 49] width 21 height 21
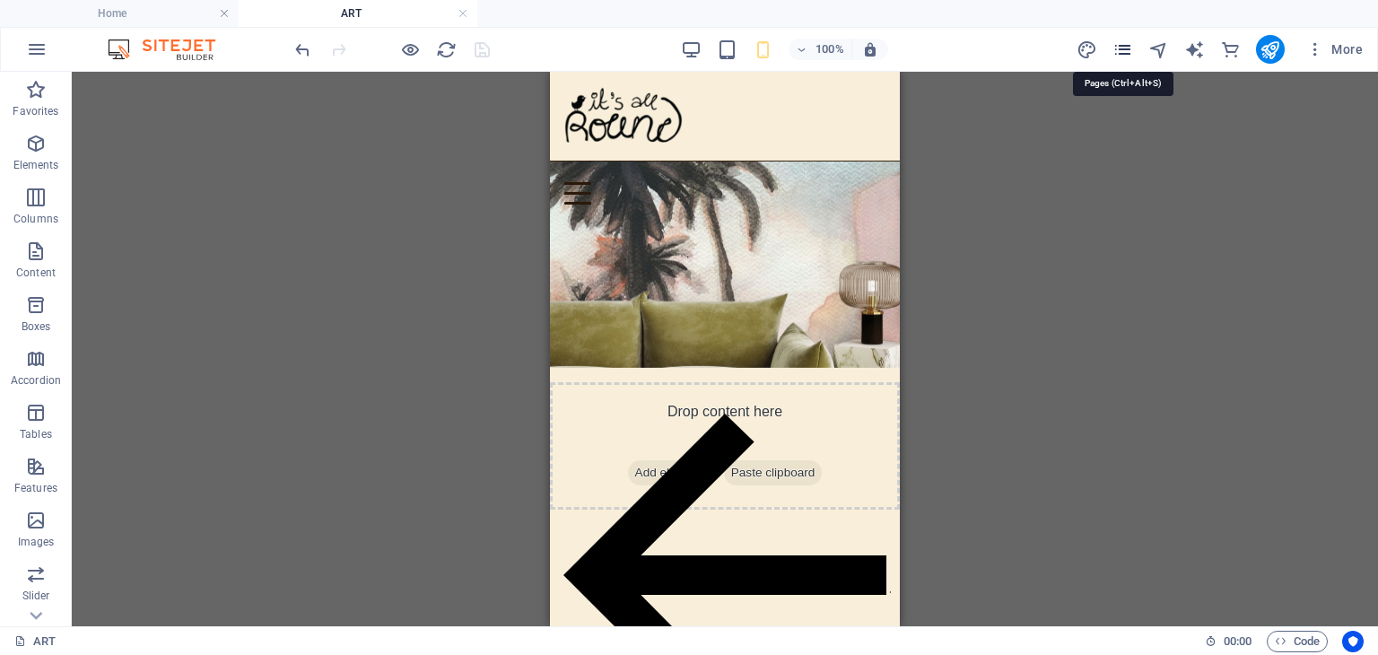
click at [1126, 48] on icon "pages" at bounding box center [1123, 49] width 21 height 21
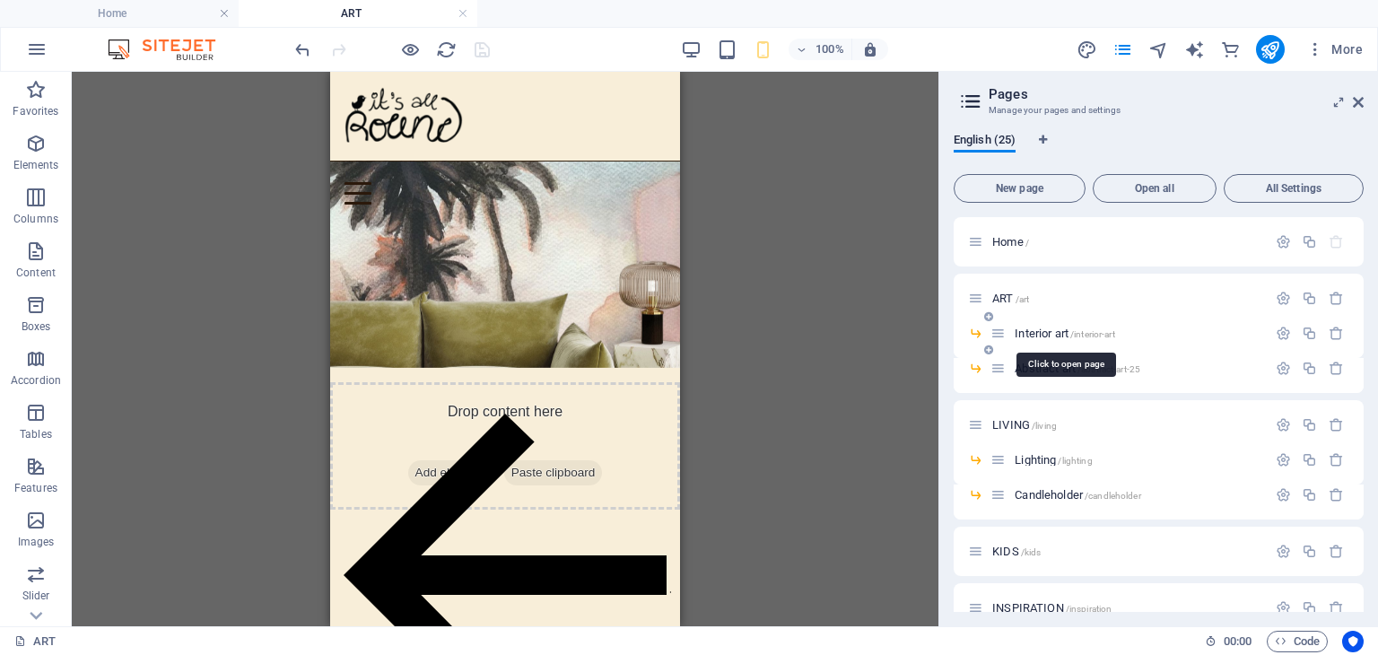
click at [1027, 332] on span "Interior art /interior-art" at bounding box center [1065, 333] width 100 height 13
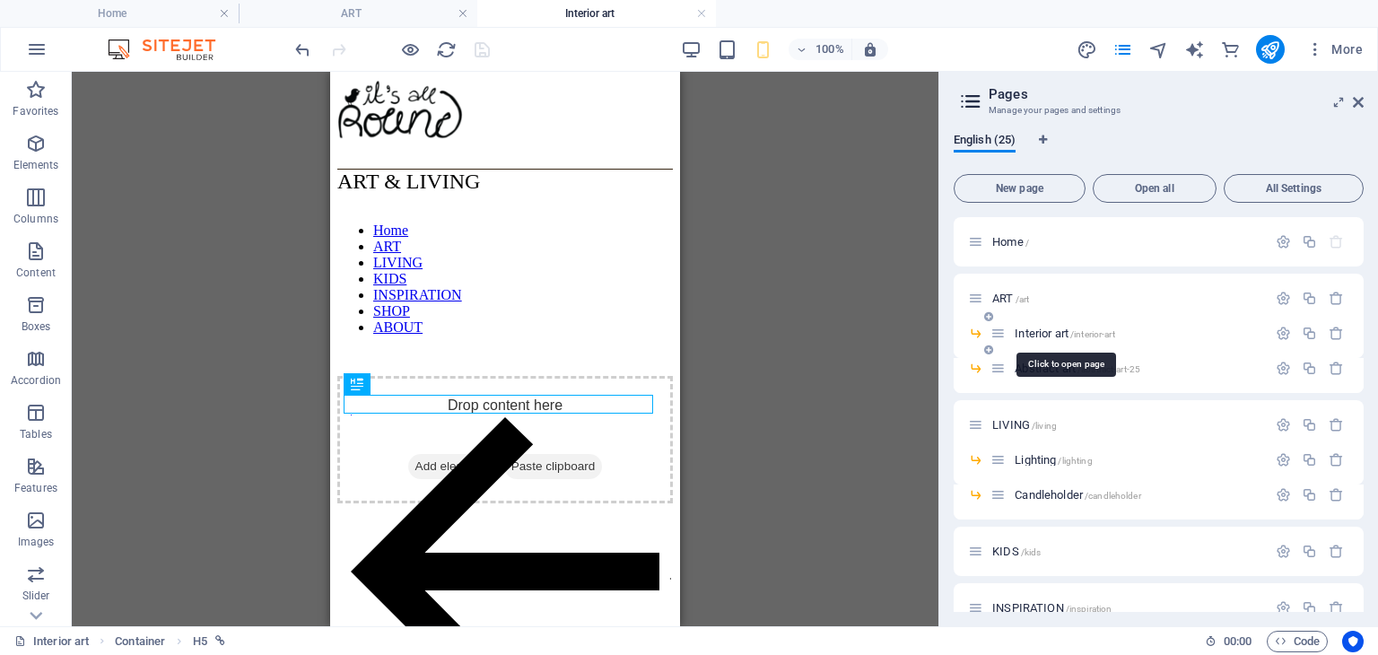
scroll to position [0, 0]
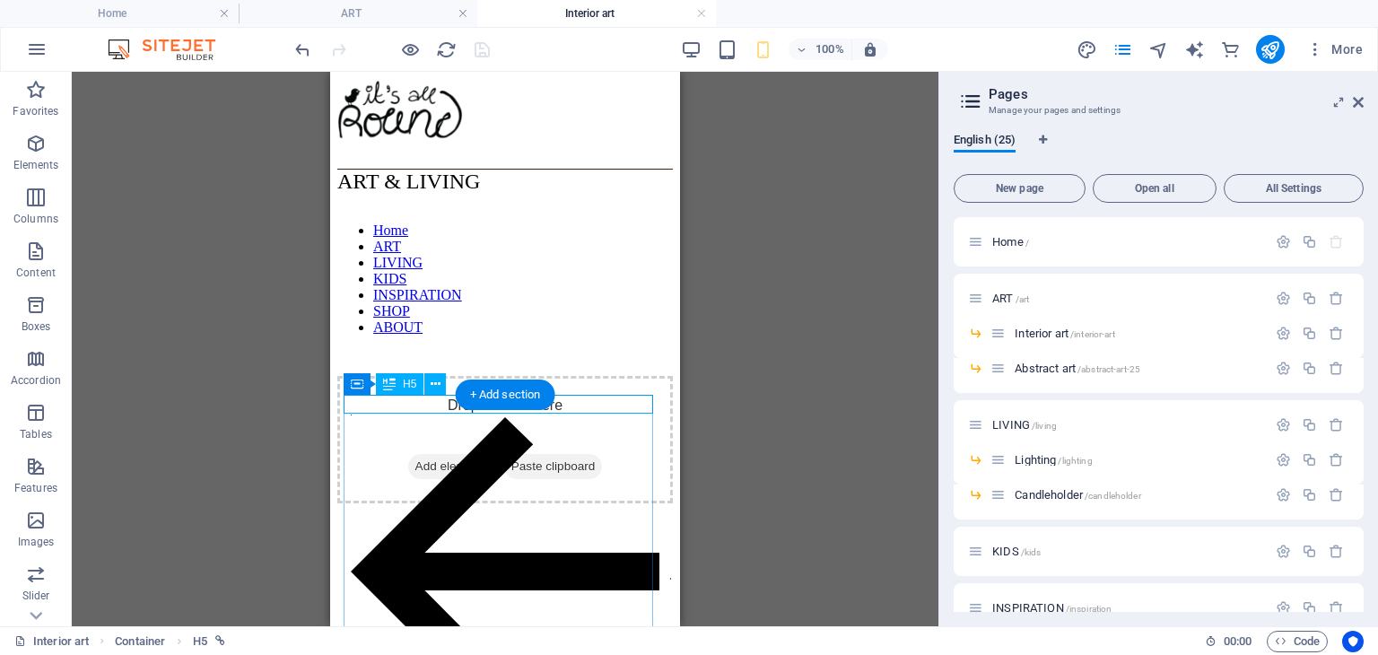
click at [416, 406] on div "back to all art" at bounding box center [505, 573] width 309 height 341
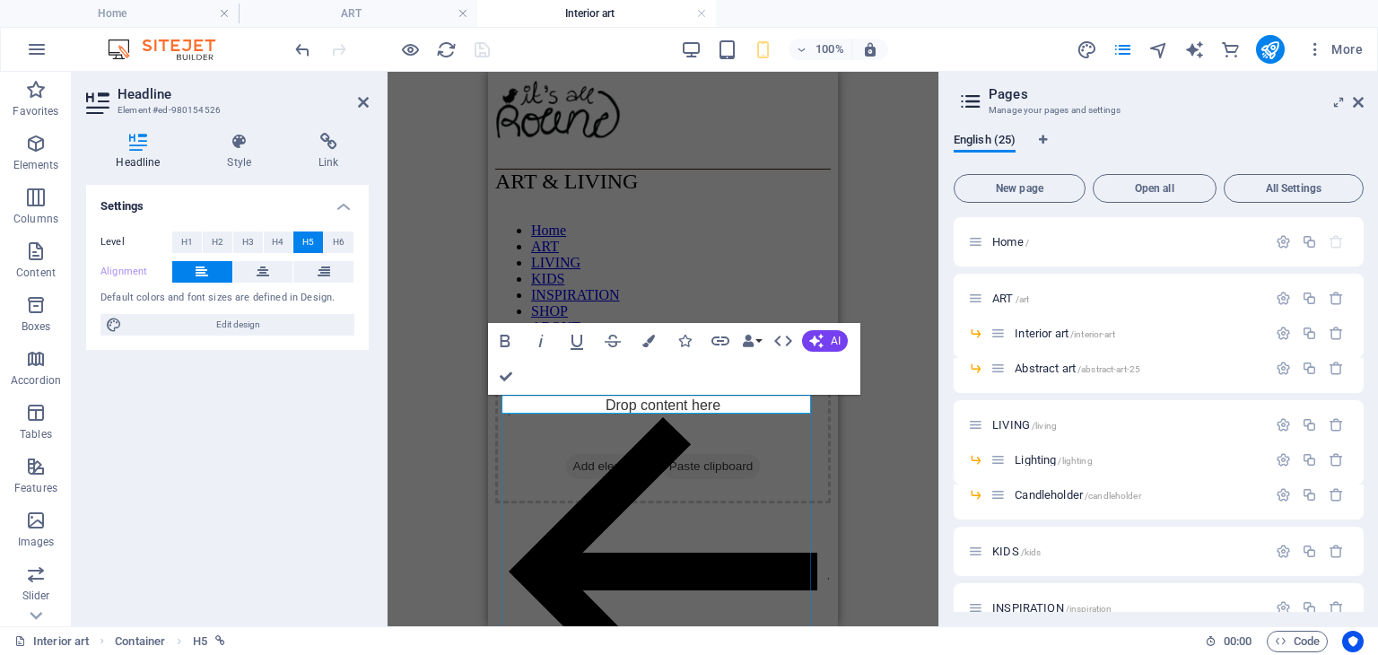
click at [578, 403] on link "back to all art" at bounding box center [663, 573] width 309 height 340
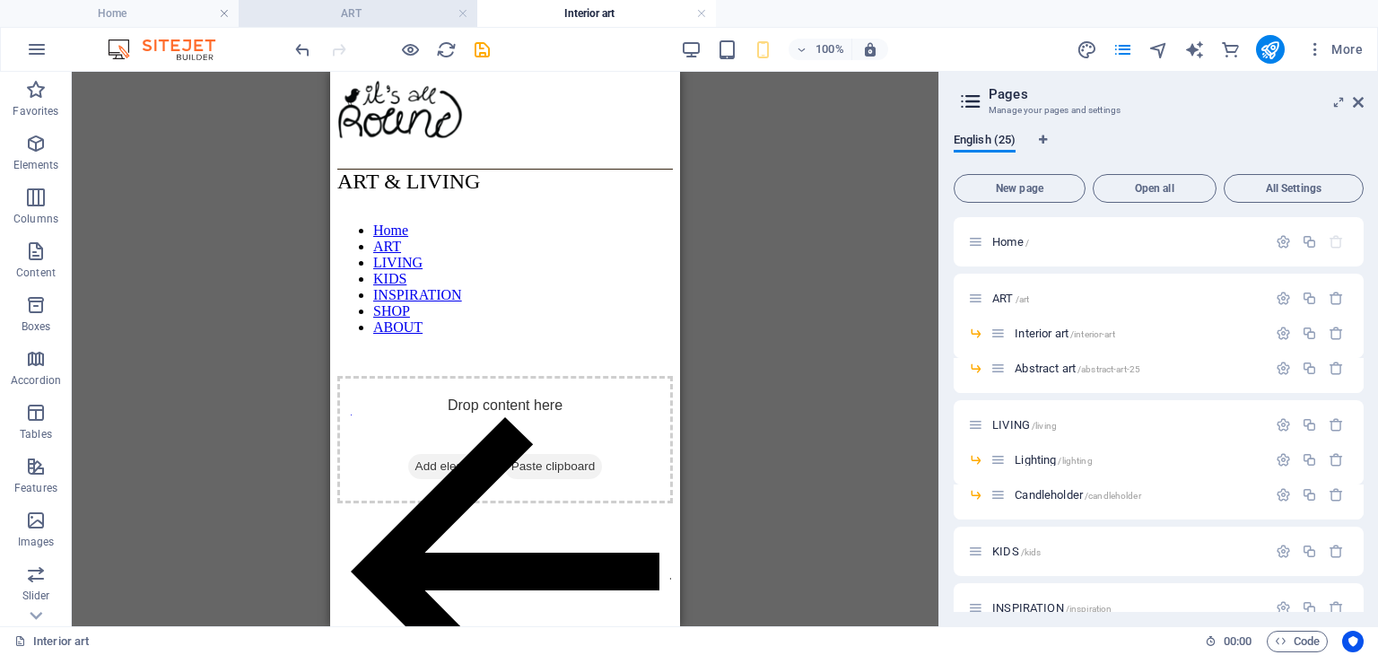
click at [401, 15] on h4 "ART" at bounding box center [358, 14] width 239 height 20
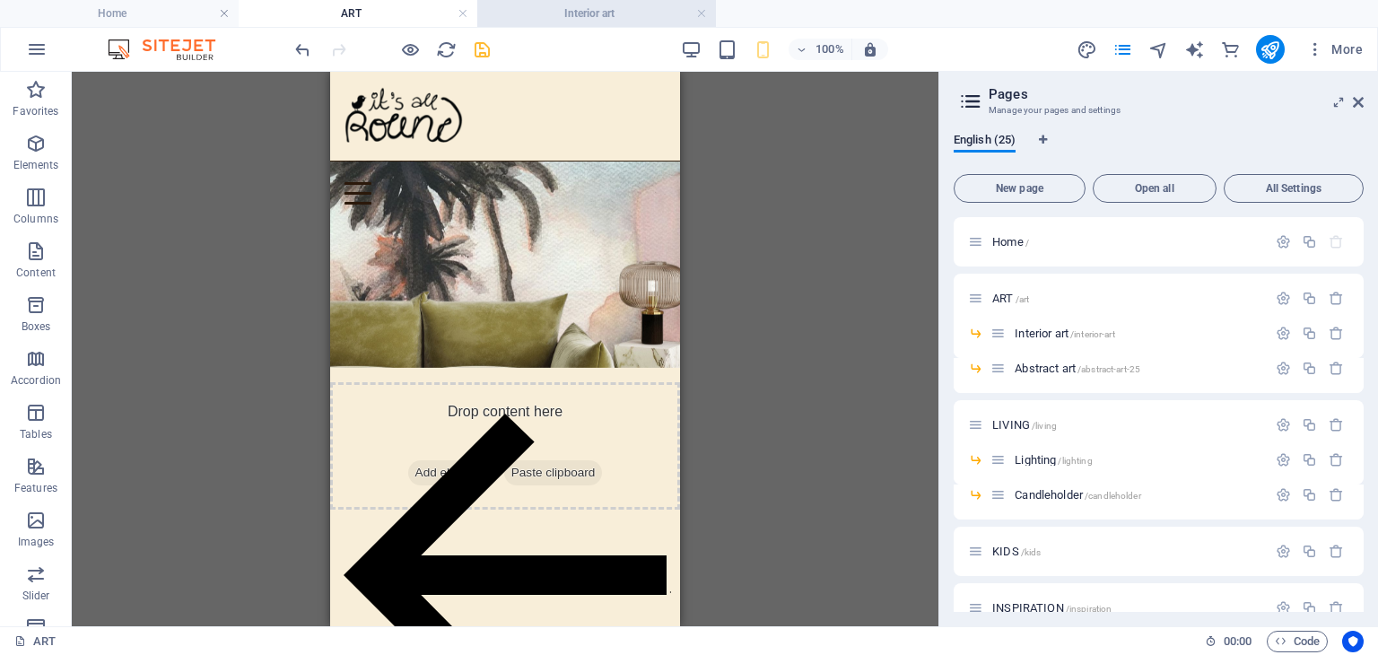
click at [579, 15] on h4 "Interior art" at bounding box center [596, 14] width 239 height 20
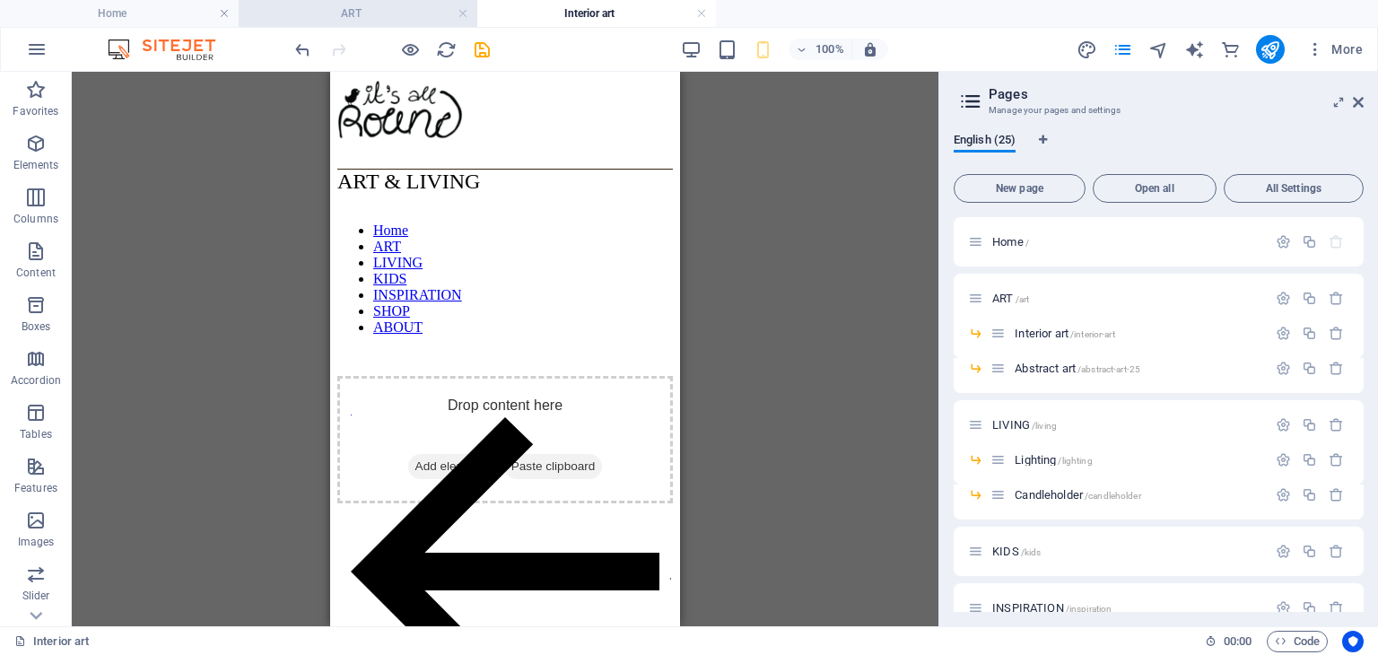
click at [379, 15] on h4 "ART" at bounding box center [358, 14] width 239 height 20
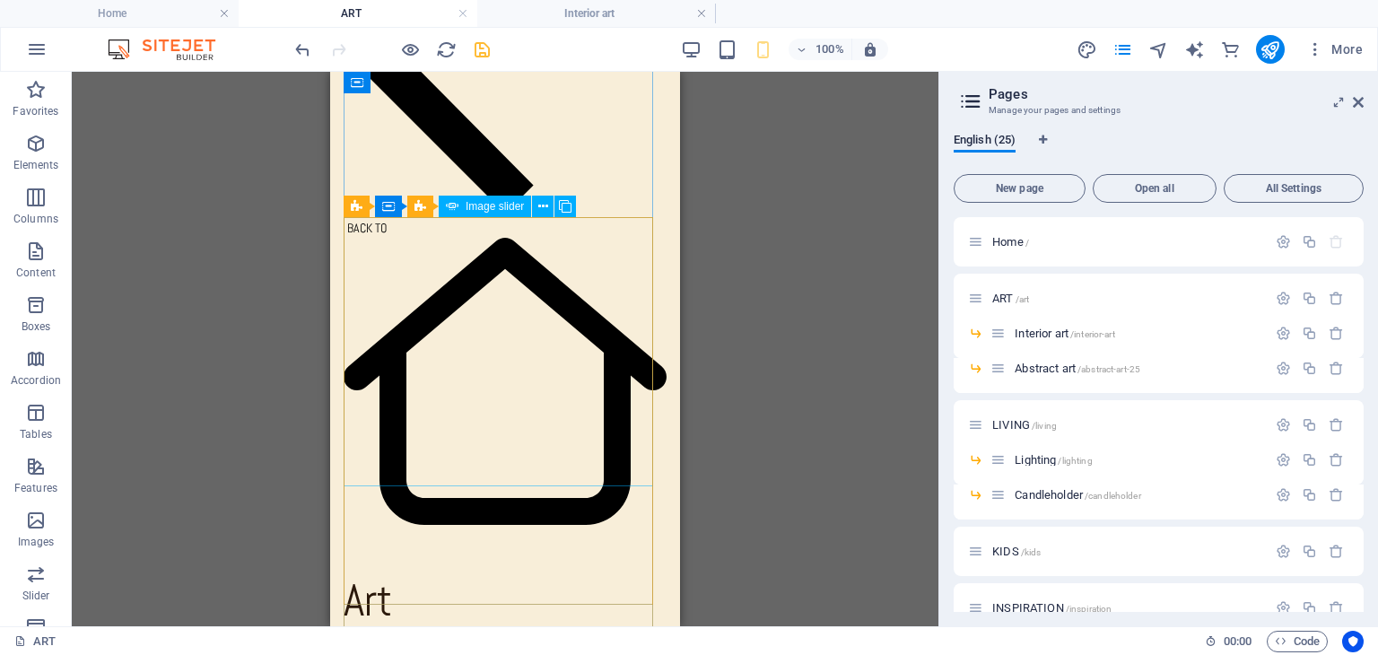
scroll to position [538, 0]
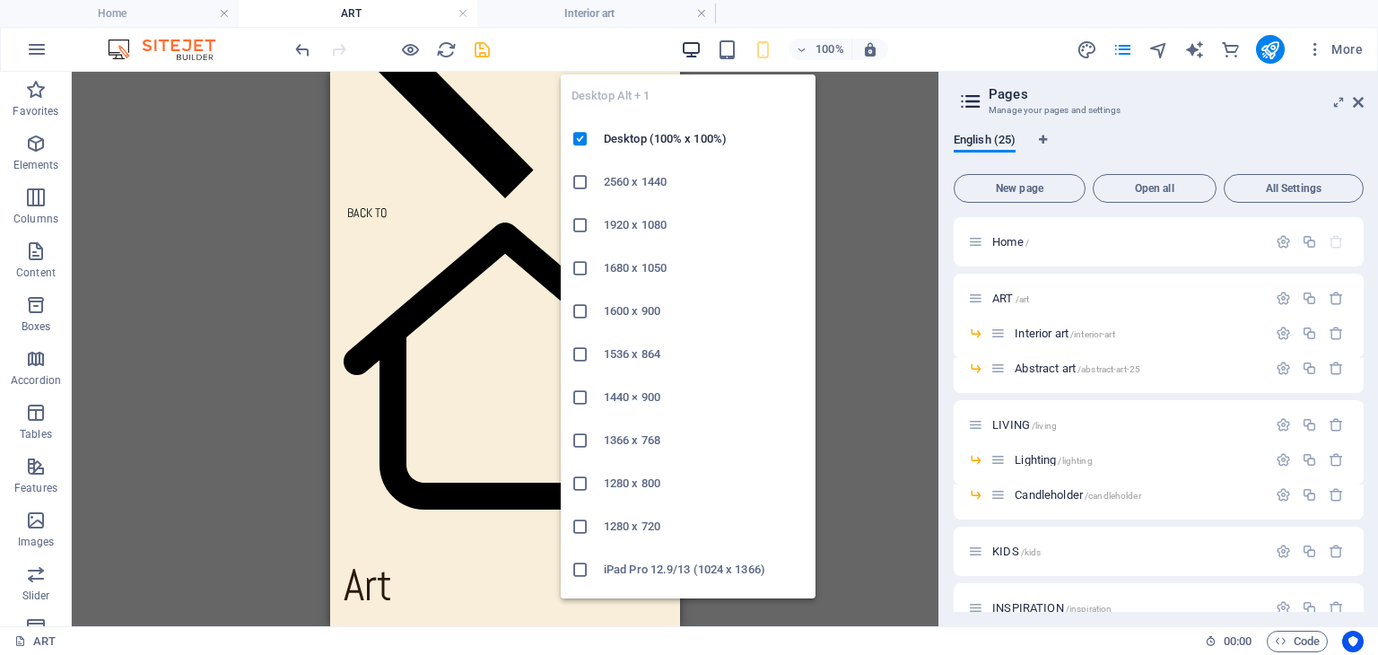
click at [695, 41] on icon "button" at bounding box center [691, 49] width 21 height 21
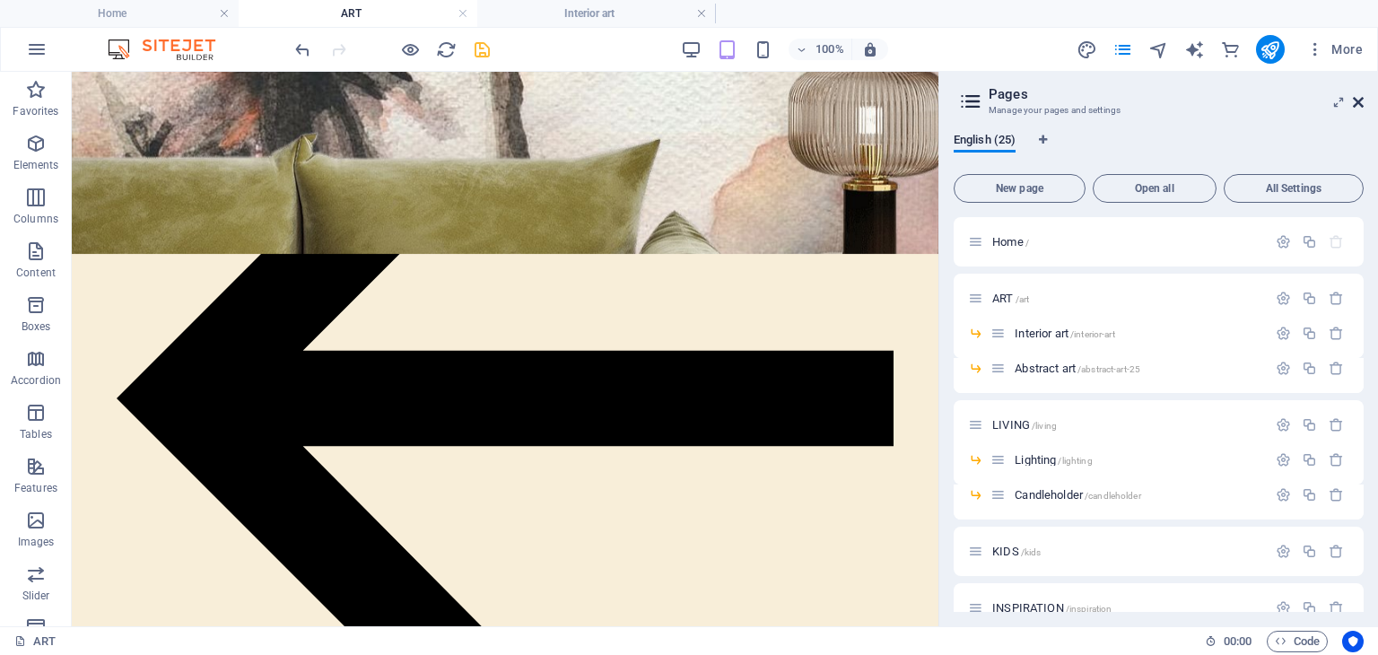
click at [1363, 101] on icon at bounding box center [1358, 102] width 11 height 14
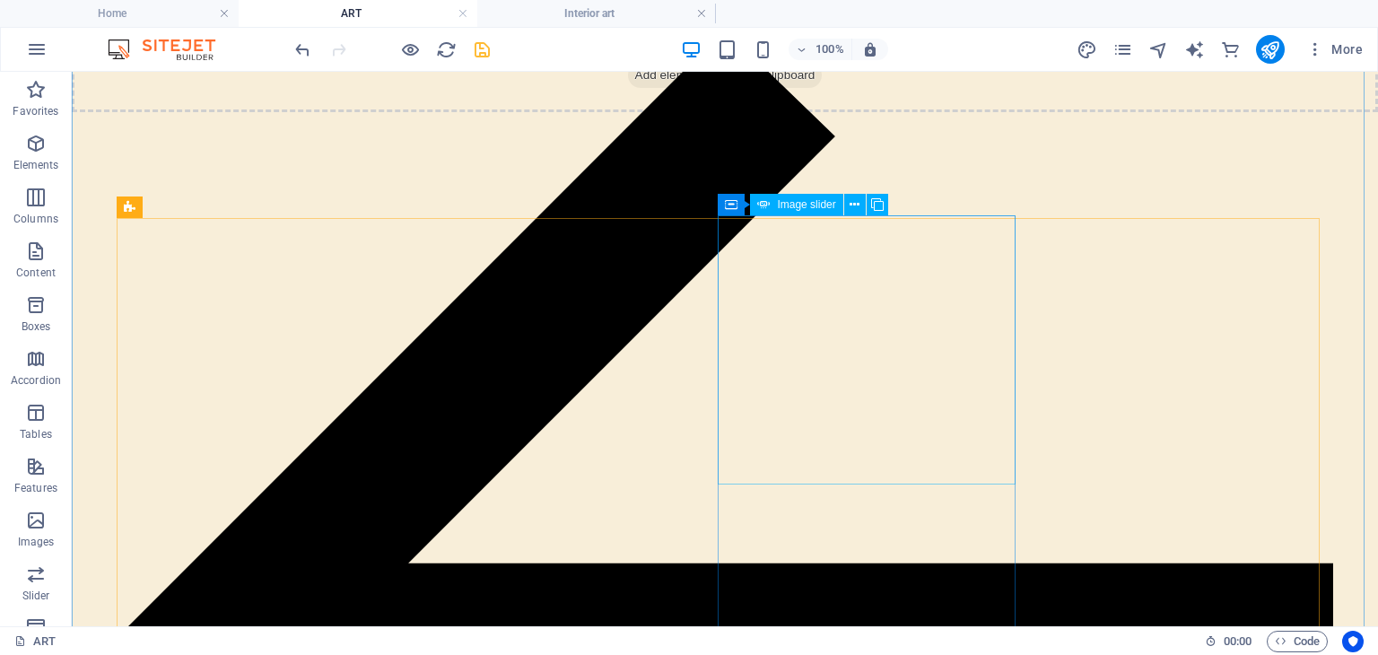
scroll to position [628, 0]
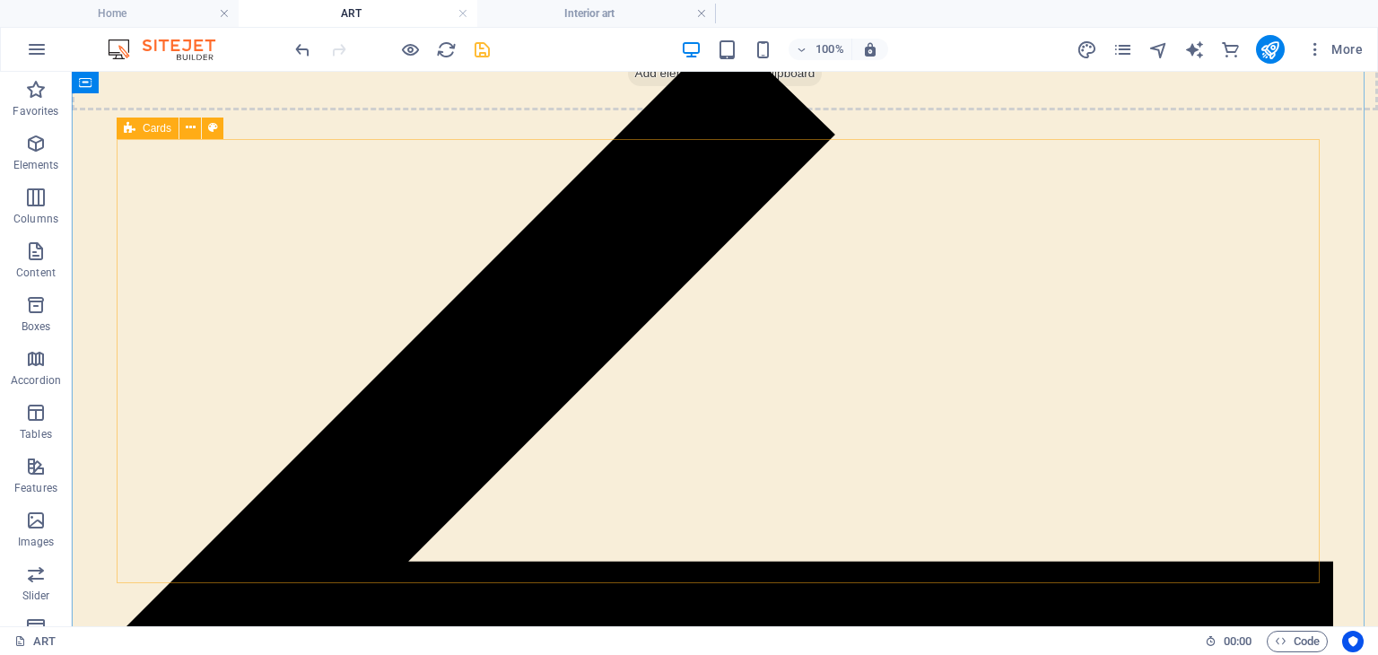
click at [139, 129] on div "Cards" at bounding box center [148, 129] width 62 height 22
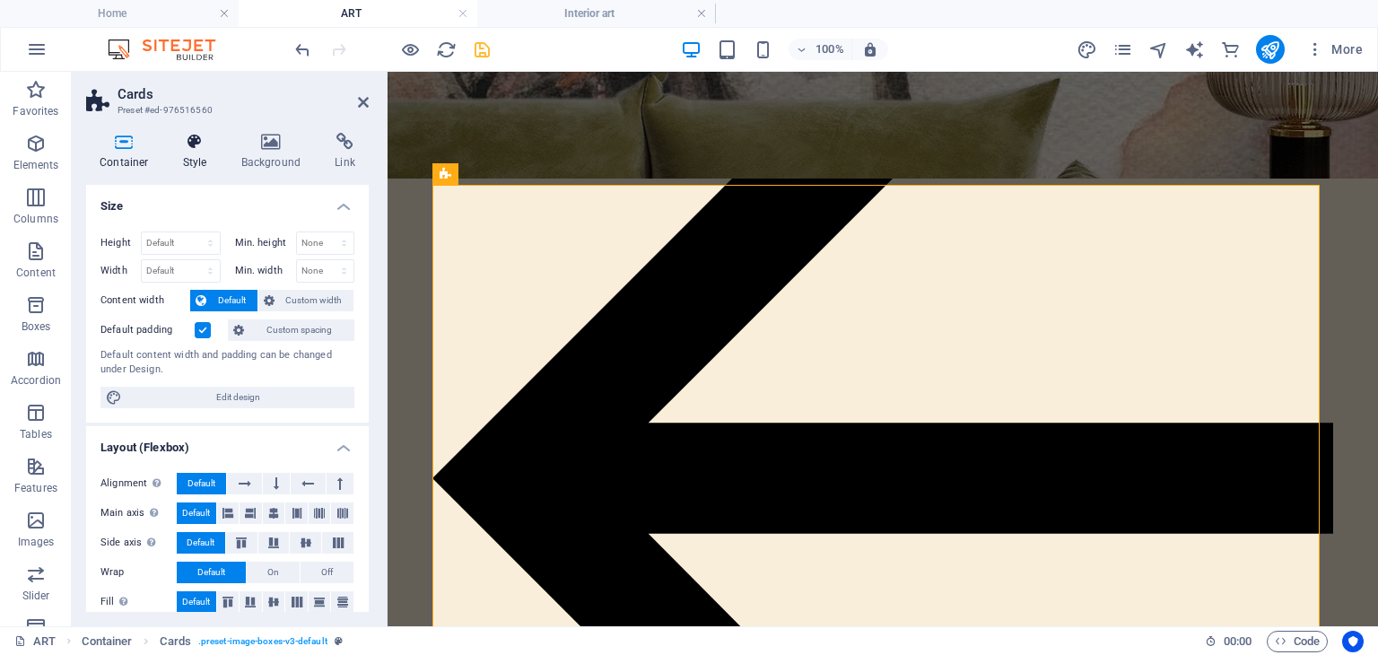
click at [197, 136] on icon at bounding box center [195, 142] width 51 height 18
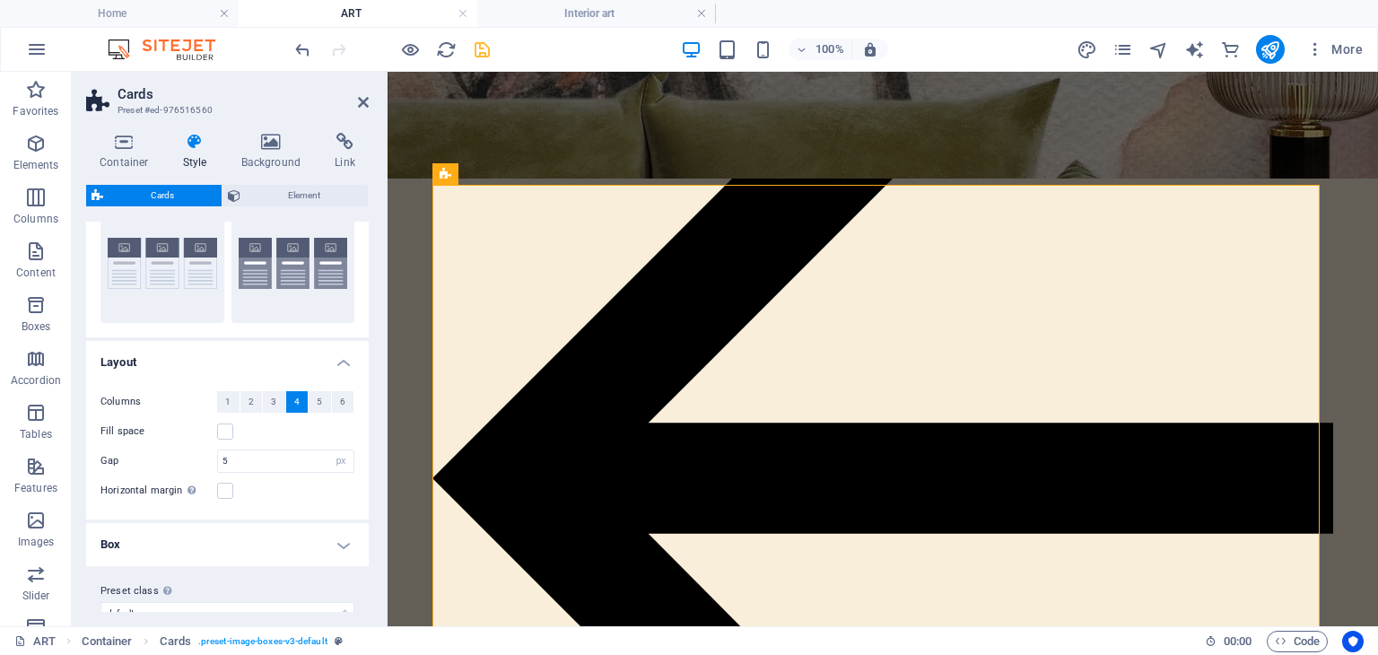
scroll to position [89, 0]
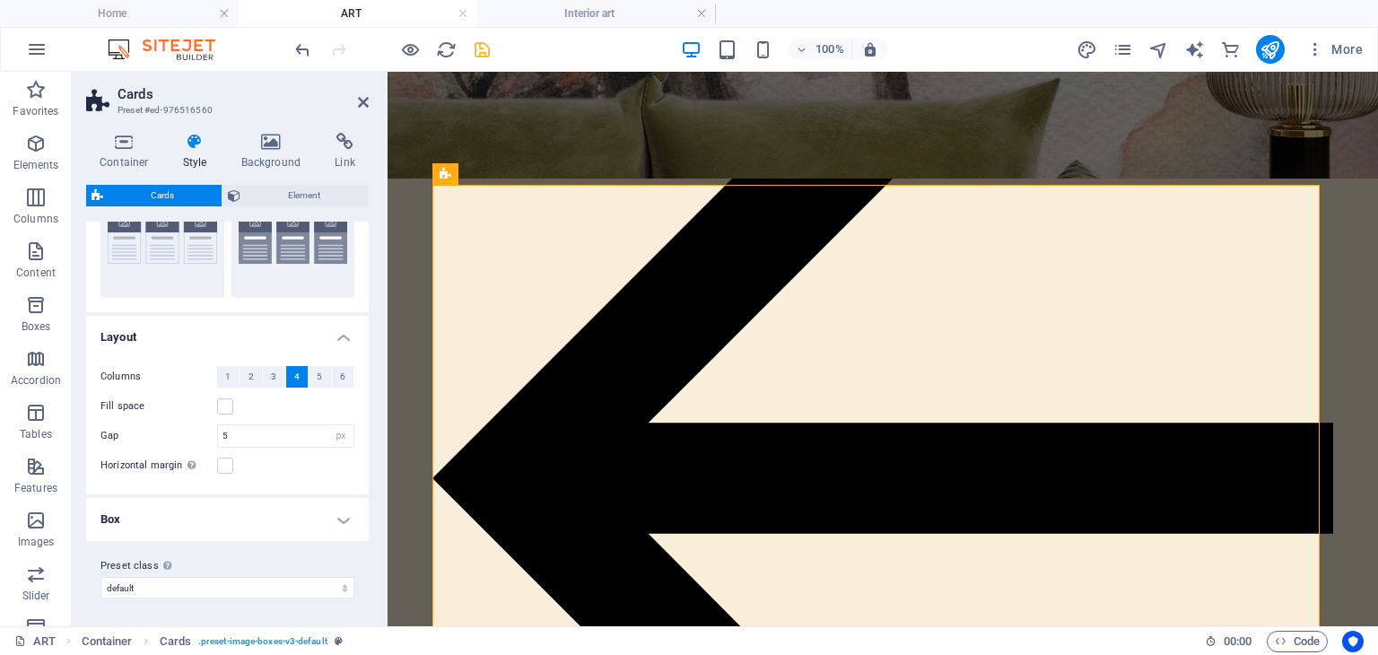
click at [338, 518] on h4 "Box" at bounding box center [227, 519] width 283 height 43
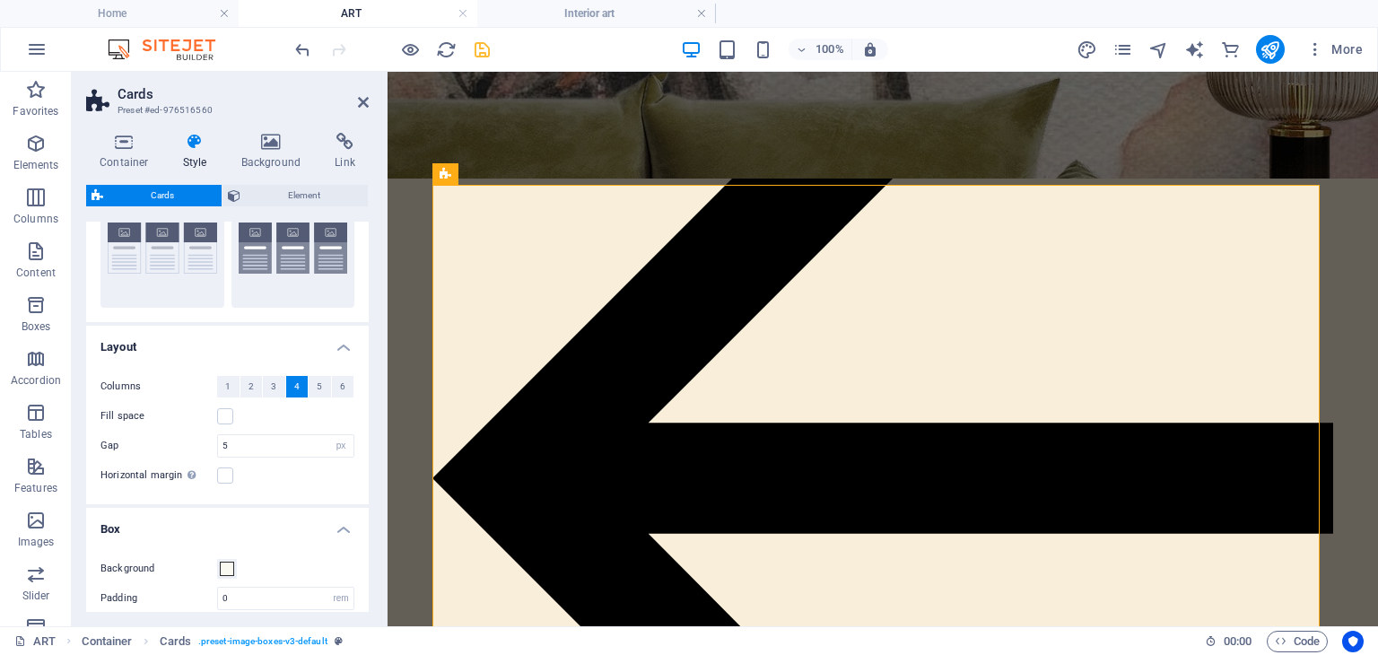
scroll to position [75, 0]
click at [337, 528] on h4 "Box" at bounding box center [227, 527] width 283 height 32
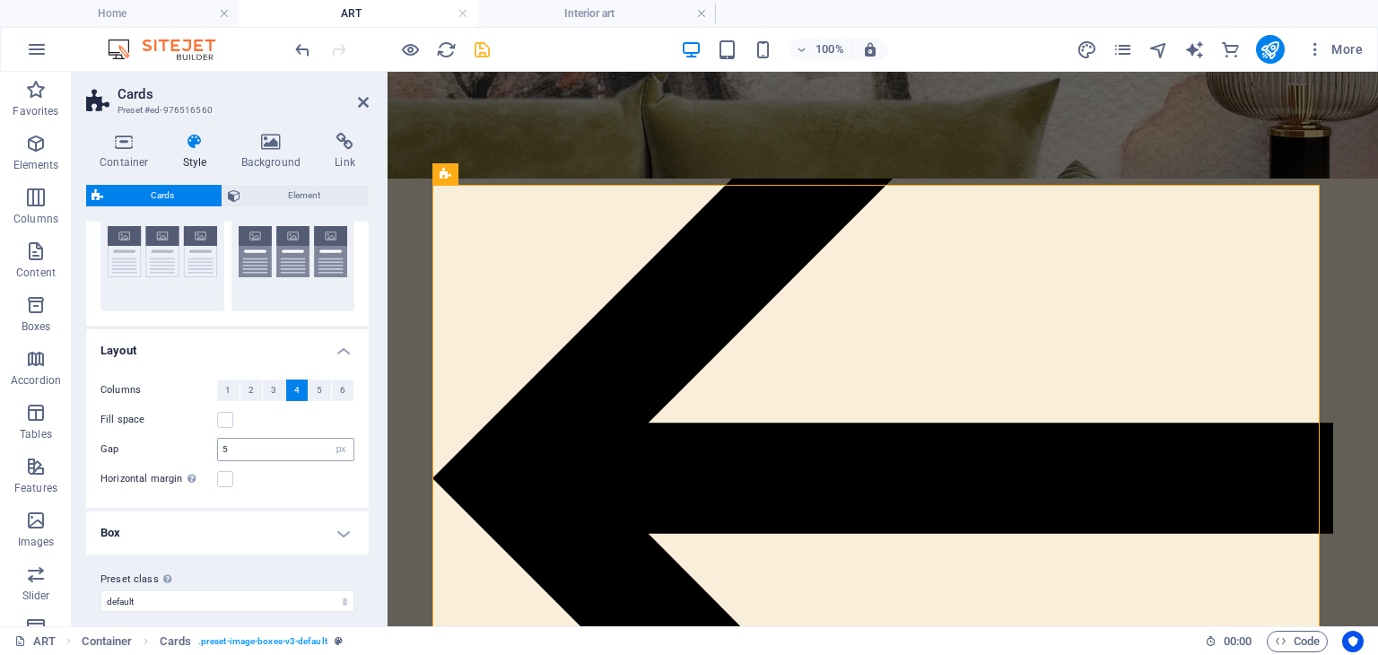
scroll to position [0, 0]
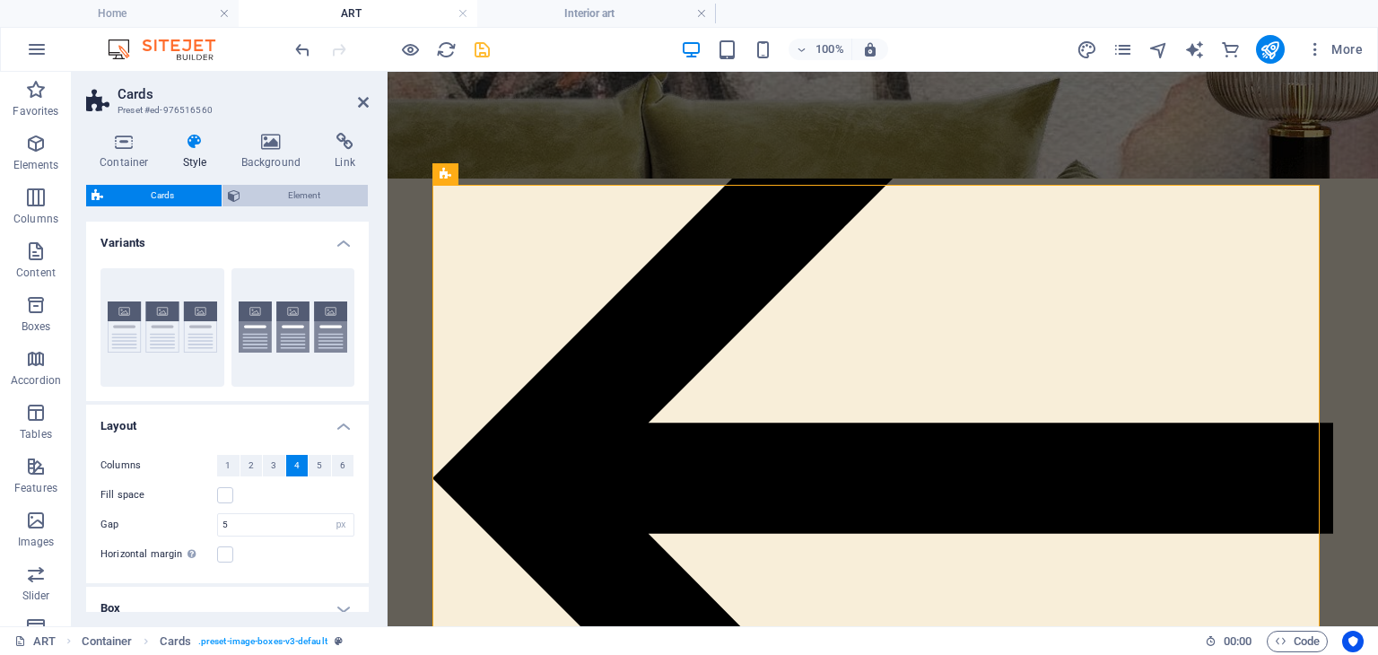
click at [299, 187] on span "Element" at bounding box center [304, 196] width 117 height 22
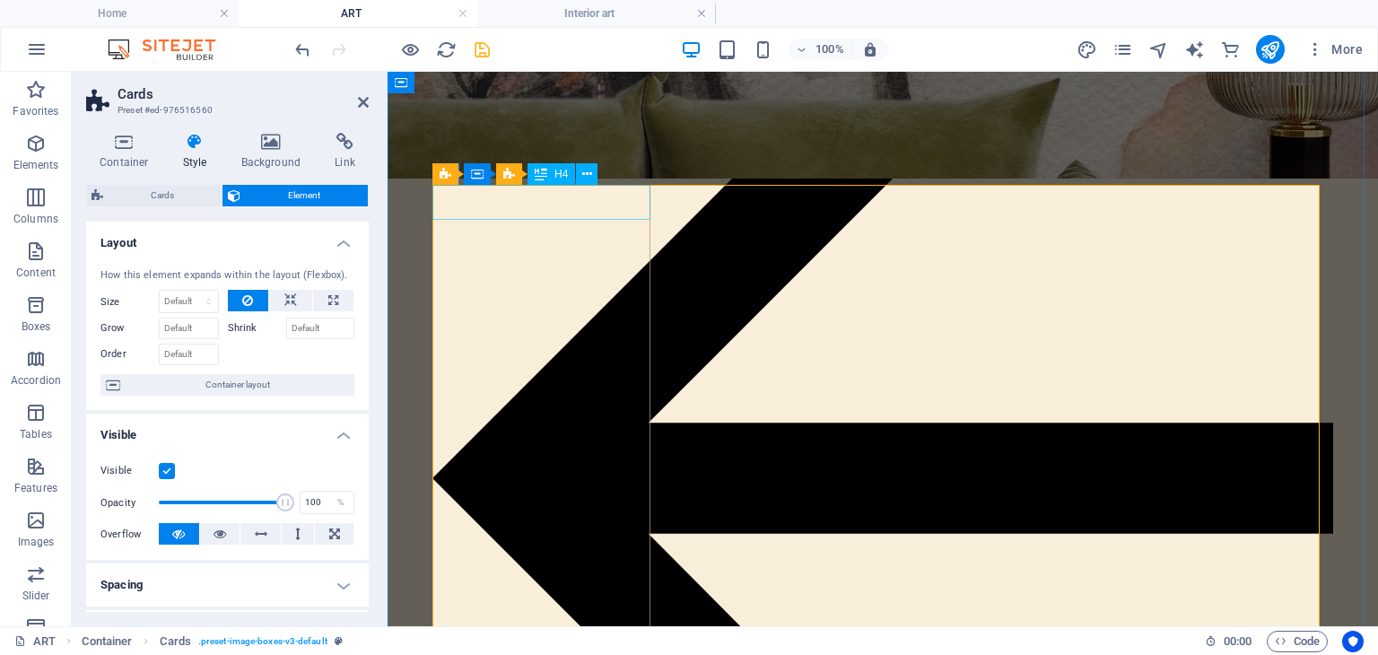
click at [542, 174] on icon at bounding box center [541, 174] width 13 height 22
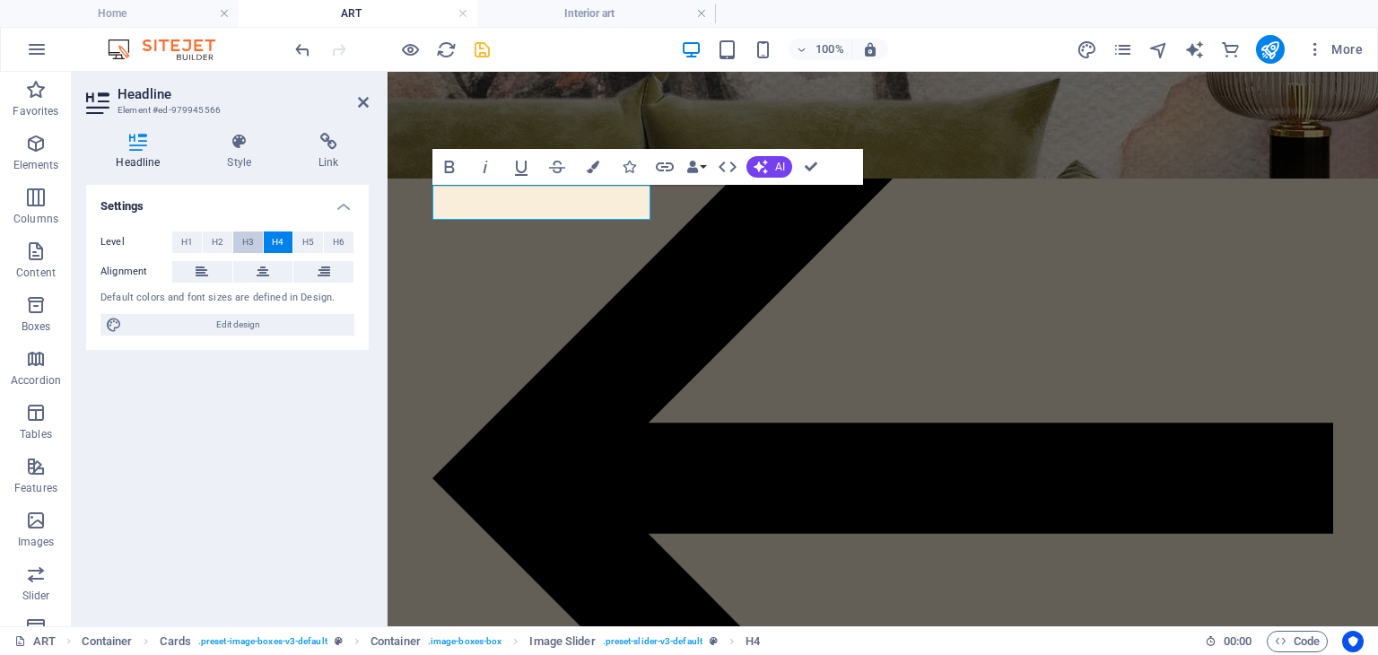
click at [253, 237] on span "H3" at bounding box center [248, 242] width 12 height 22
click at [279, 238] on span "H4" at bounding box center [278, 242] width 12 height 22
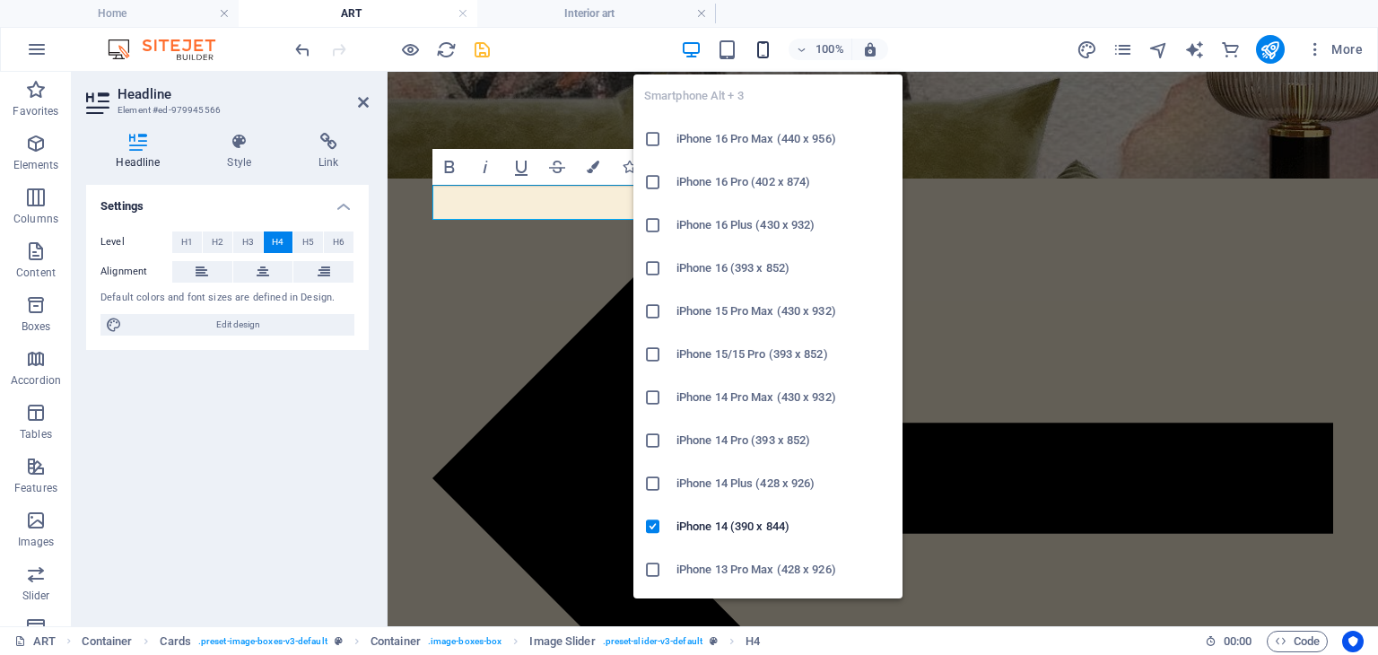
click at [766, 48] on icon "button" at bounding box center [763, 49] width 21 height 21
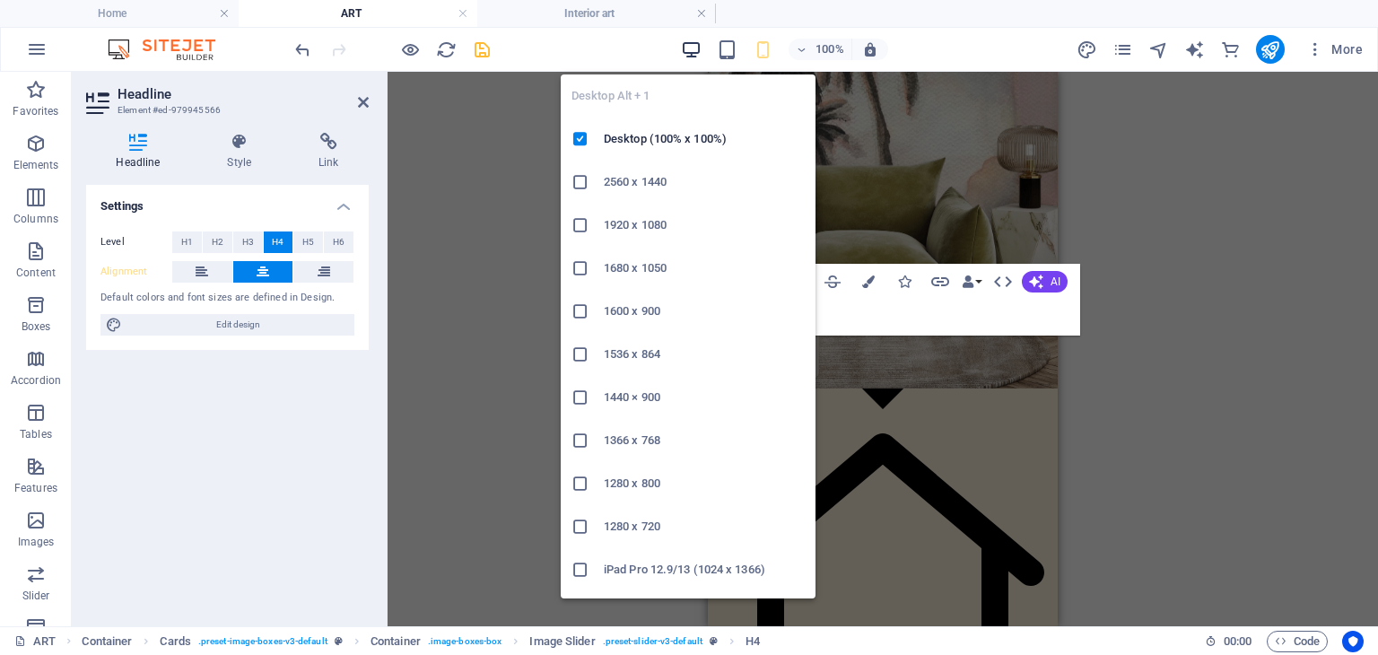
click at [696, 44] on icon "button" at bounding box center [691, 49] width 21 height 21
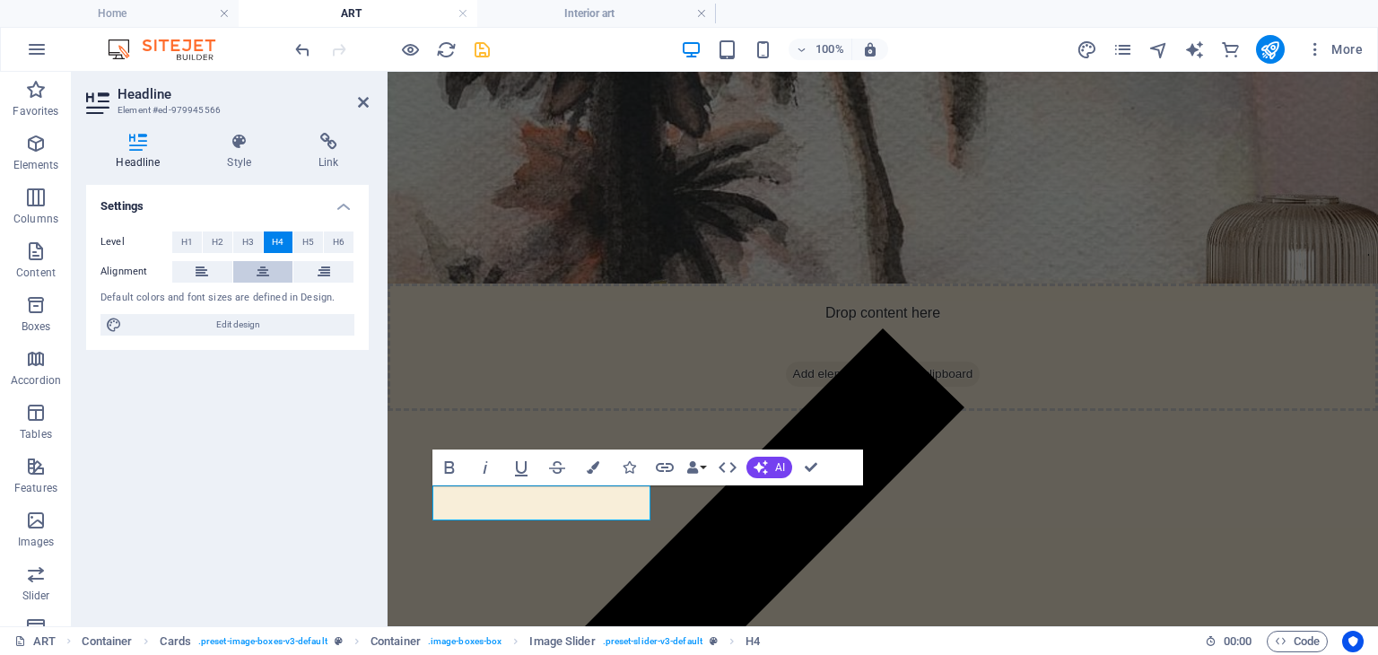
click at [266, 267] on icon at bounding box center [263, 272] width 13 height 22
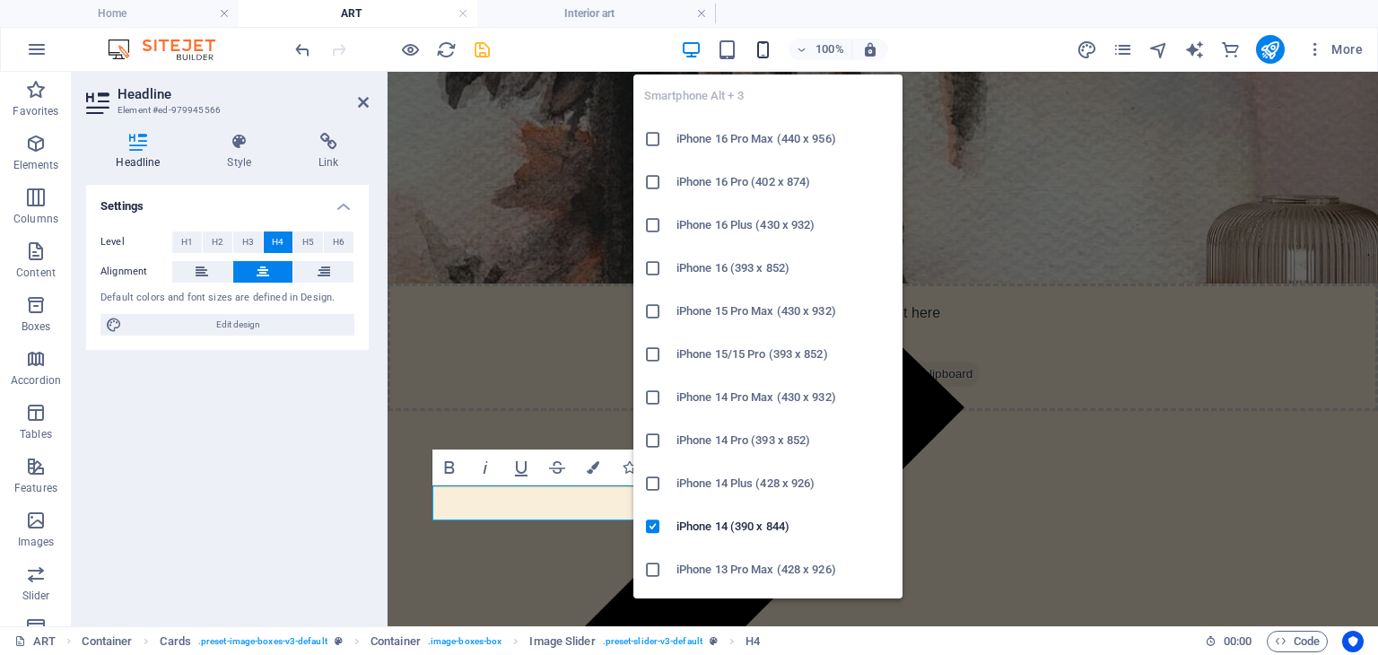
click at [760, 51] on icon "button" at bounding box center [763, 49] width 21 height 21
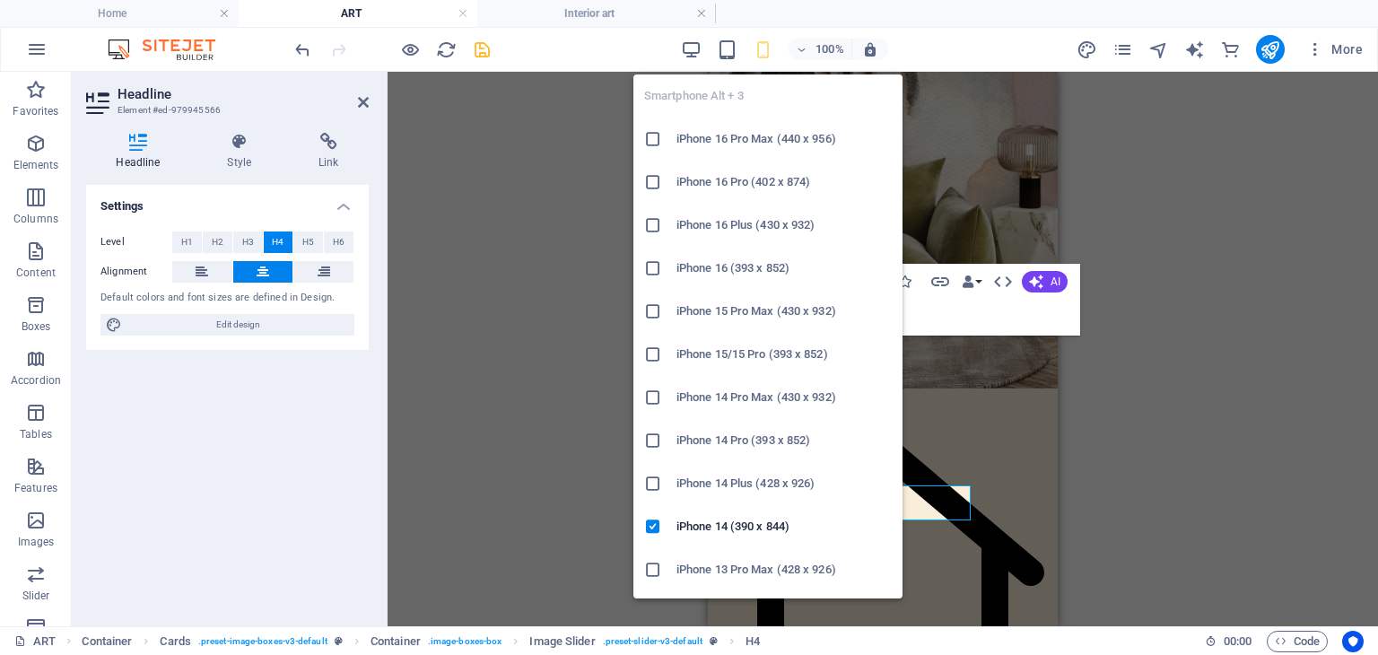
type input "70"
select select "px"
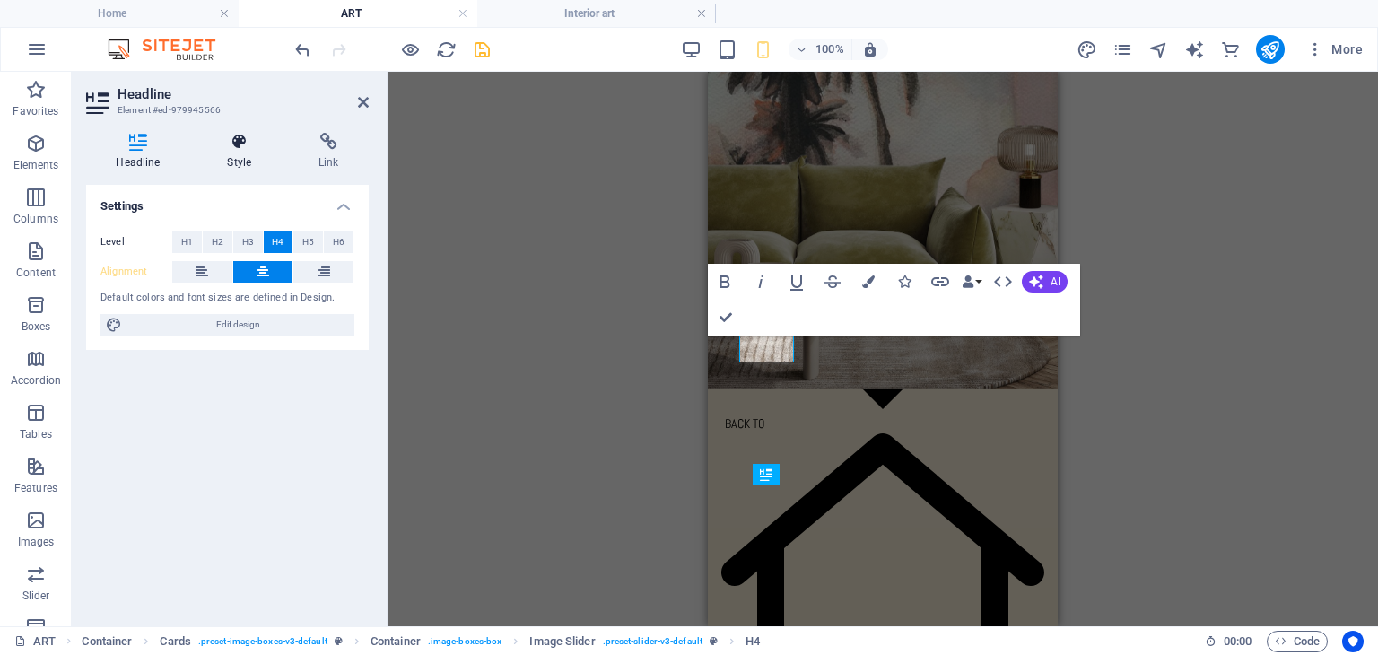
click at [233, 140] on icon at bounding box center [239, 142] width 84 height 18
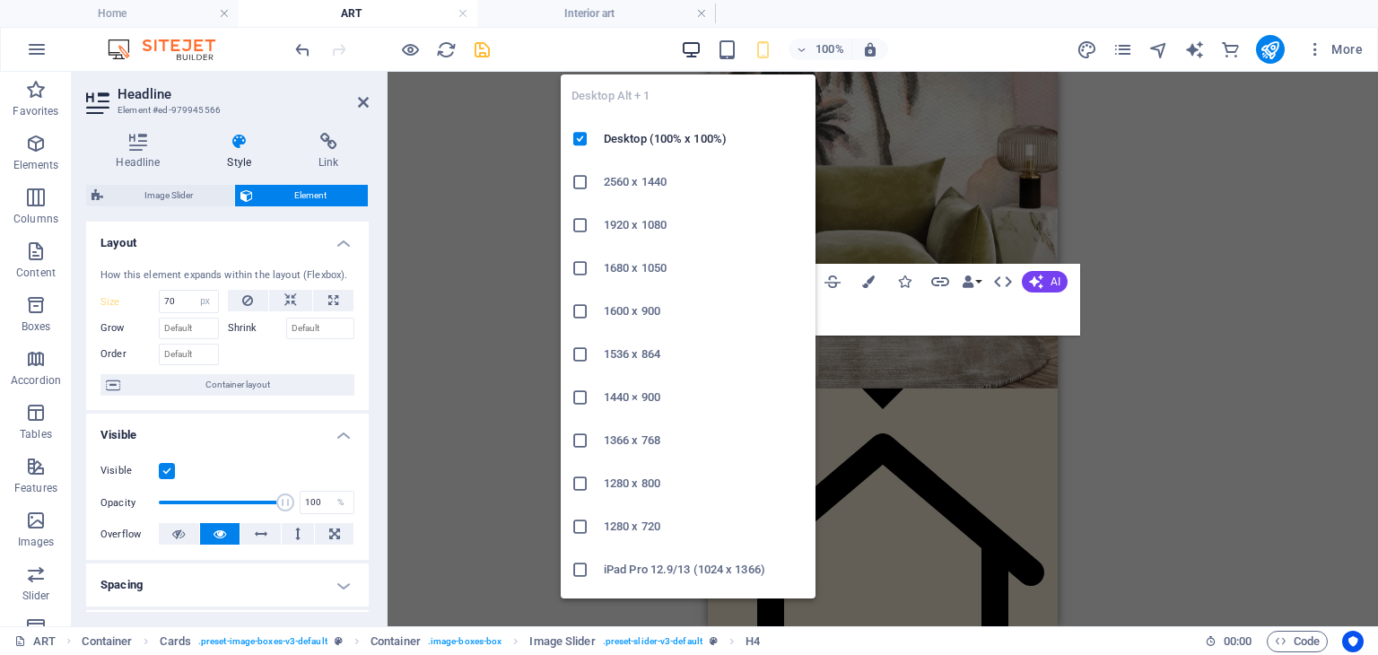
click at [695, 50] on icon "button" at bounding box center [691, 49] width 21 height 21
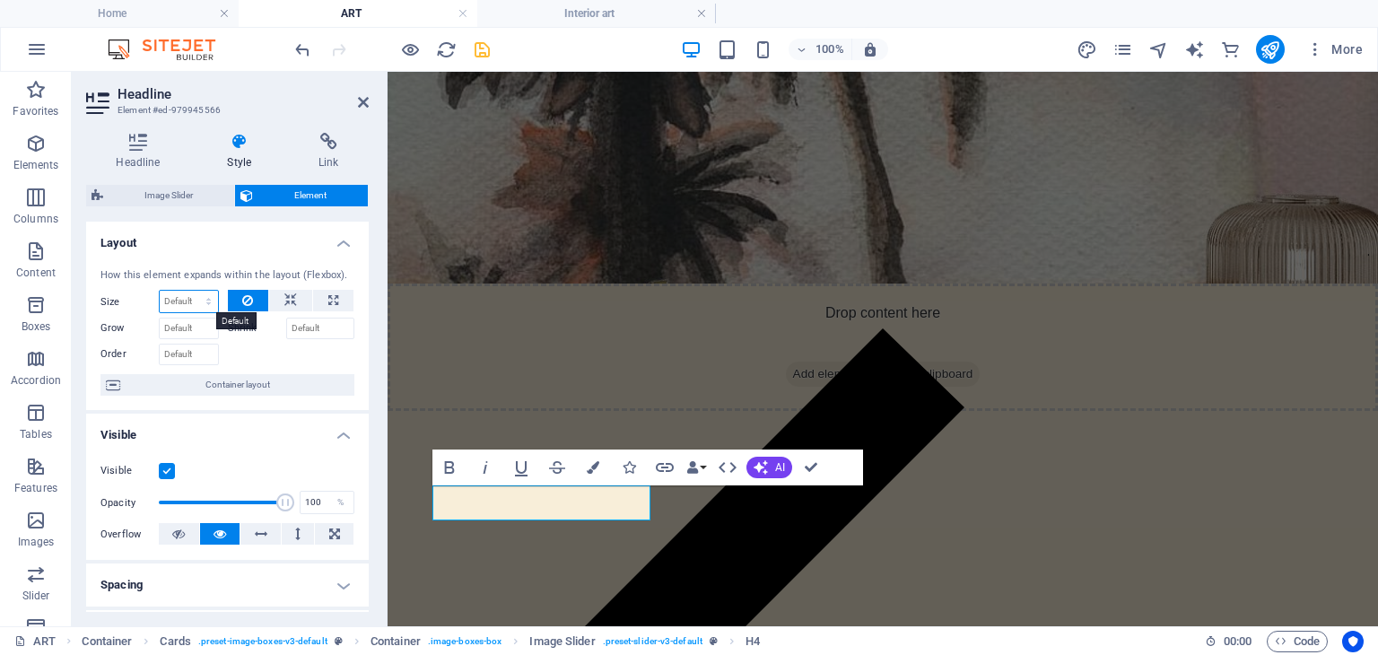
click at [205, 301] on select "Default auto px % 1/1 1/2 1/3 1/4 1/5 1/6 1/7 1/8 1/9 1/10" at bounding box center [189, 302] width 58 height 22
select select "px"
click at [190, 291] on select "Default auto px % 1/1 1/2 1/3 1/4 1/5 1/6 1/7 1/8 1/9 1/10" at bounding box center [189, 302] width 58 height 22
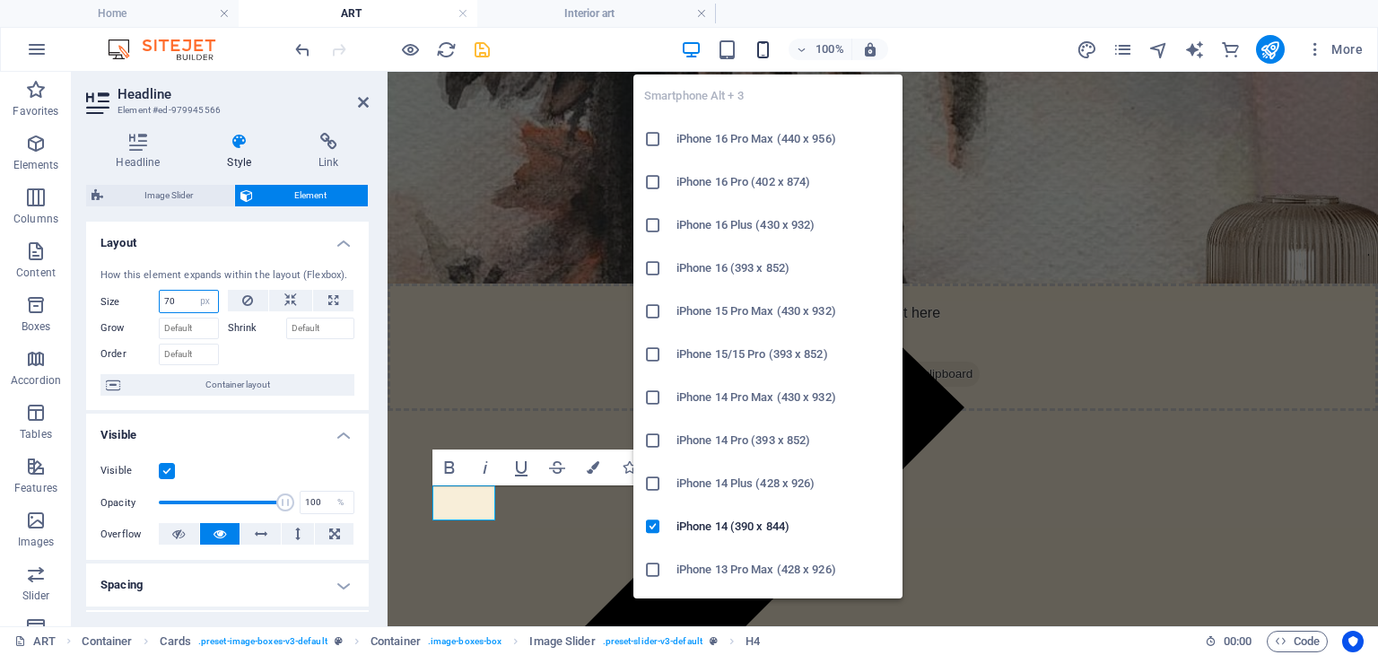
type input "70"
click at [764, 48] on icon "button" at bounding box center [763, 49] width 21 height 21
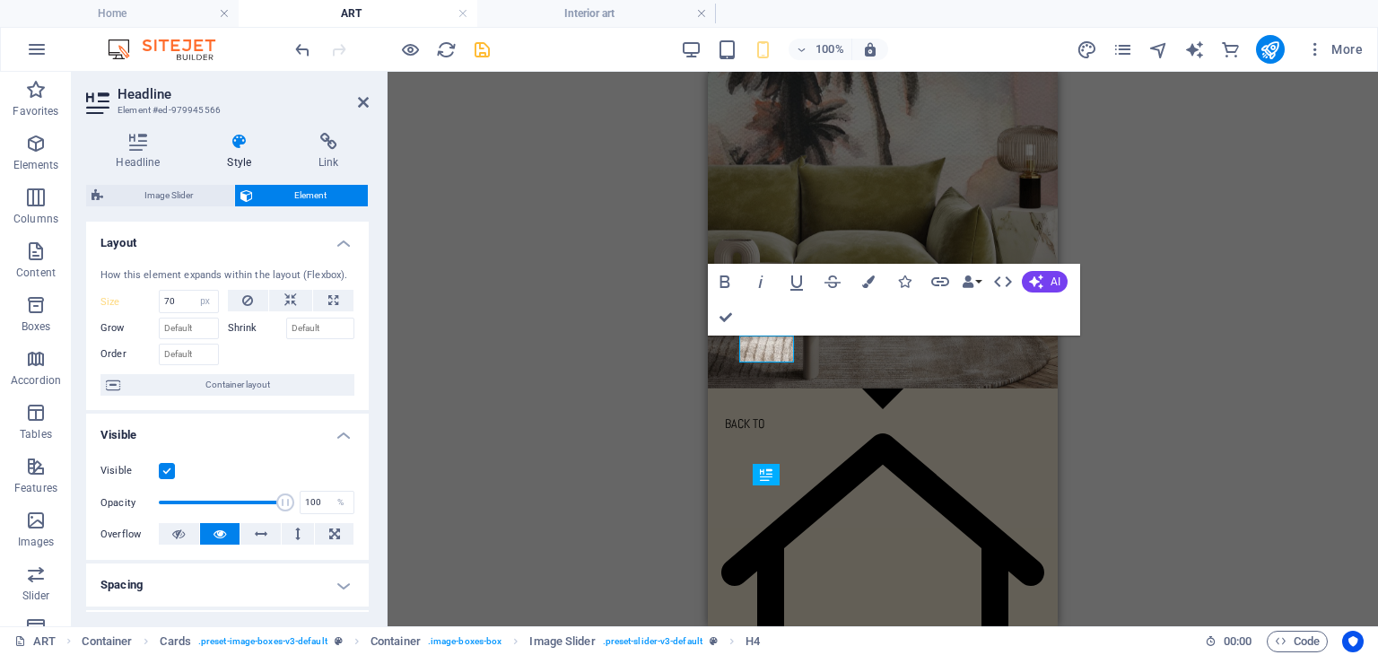
scroll to position [0, 0]
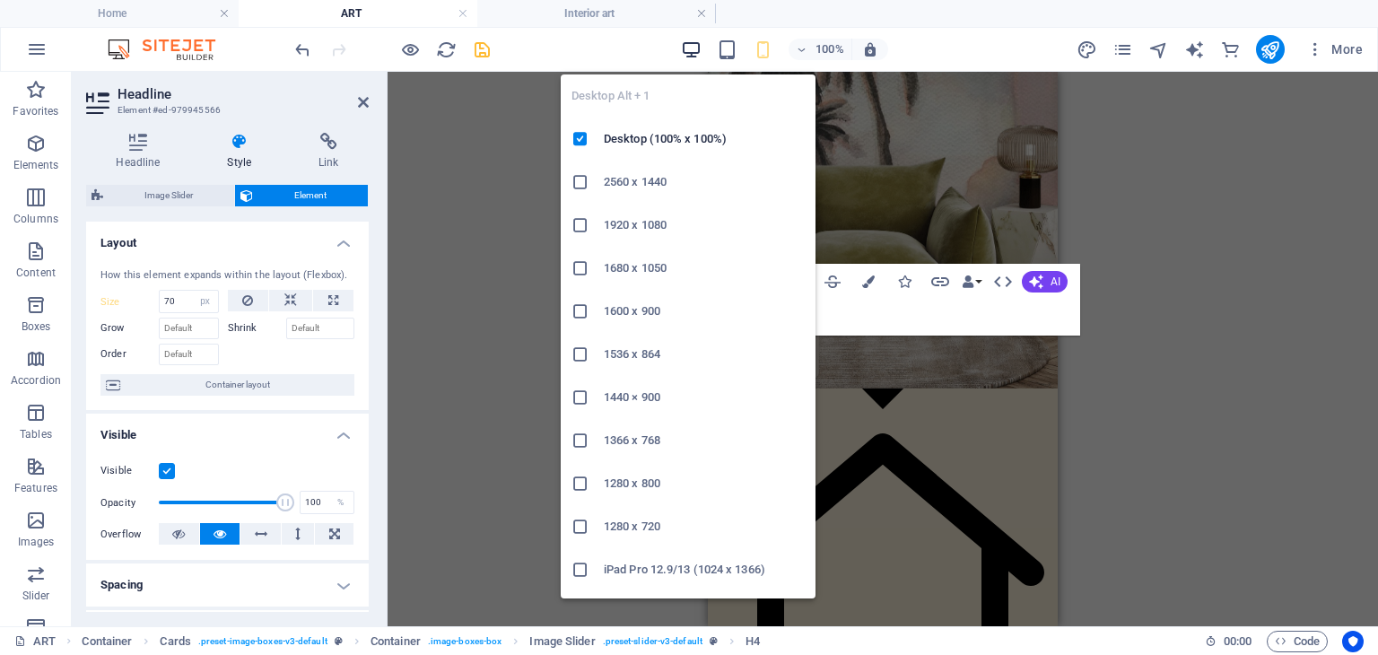
click at [690, 45] on icon "button" at bounding box center [691, 49] width 21 height 21
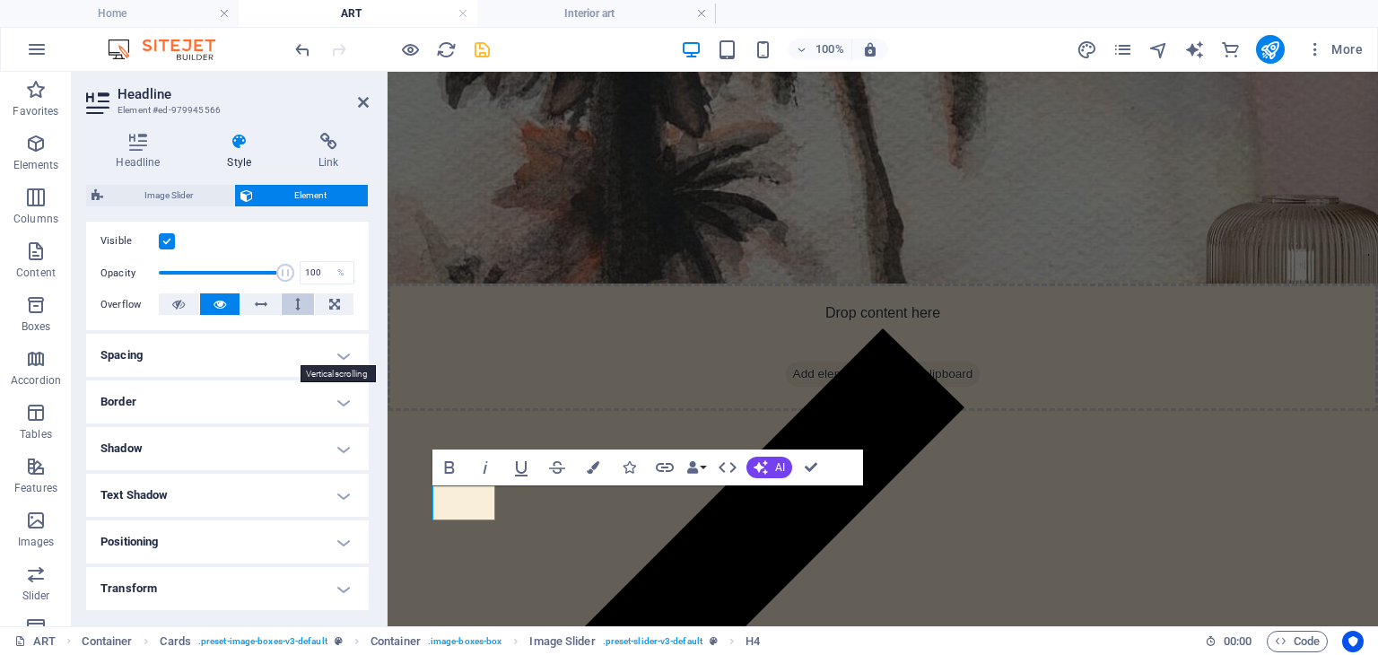
scroll to position [269, 0]
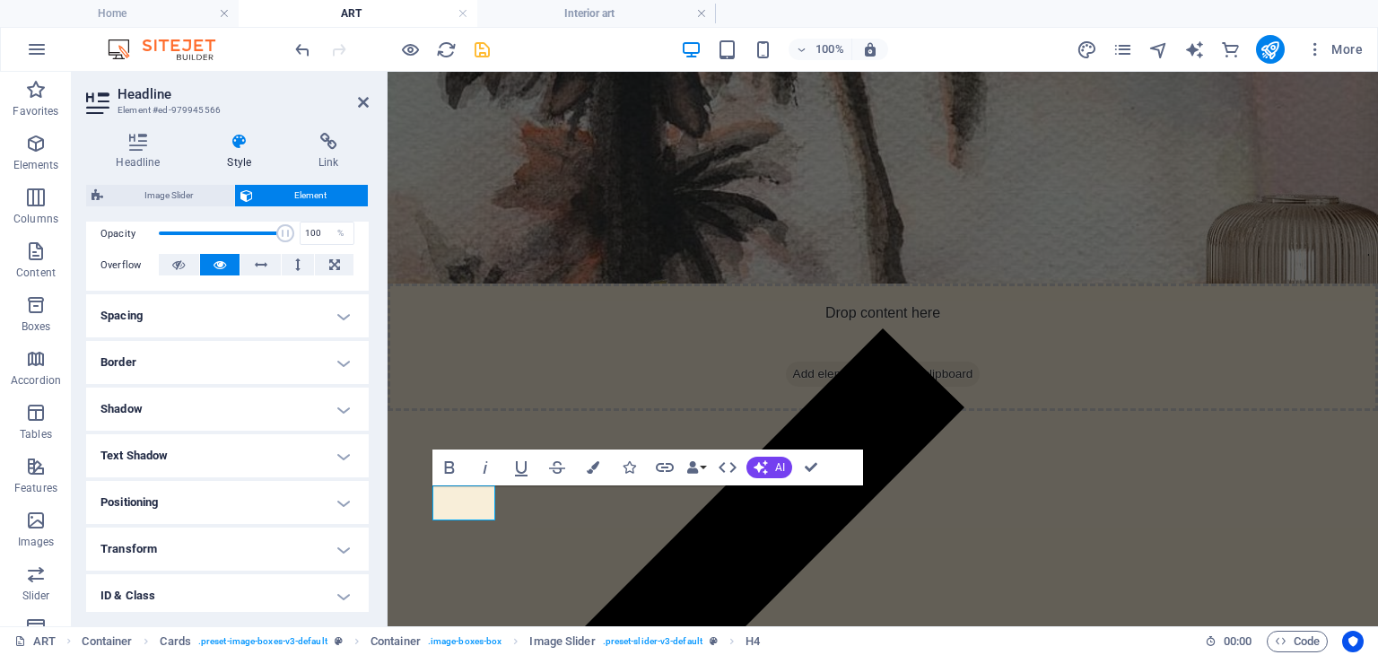
click at [342, 315] on h4 "Spacing" at bounding box center [227, 315] width 283 height 43
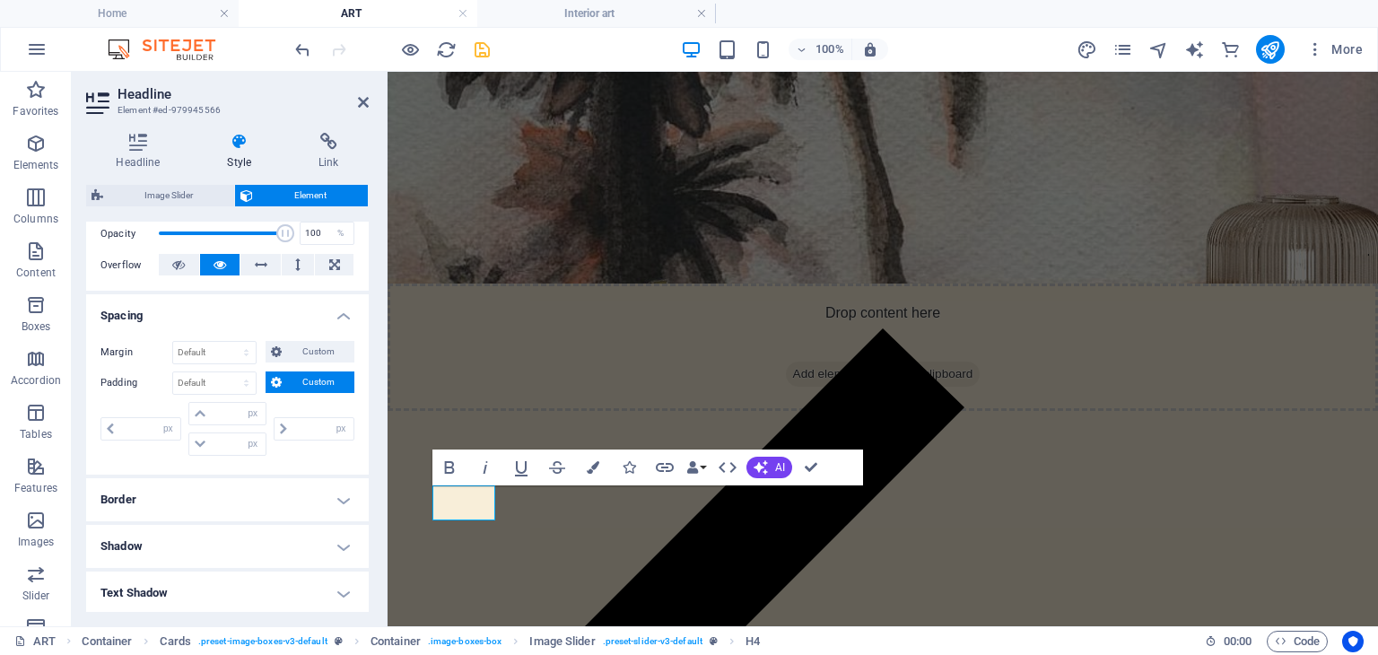
click at [337, 495] on h4 "Border" at bounding box center [227, 499] width 283 height 43
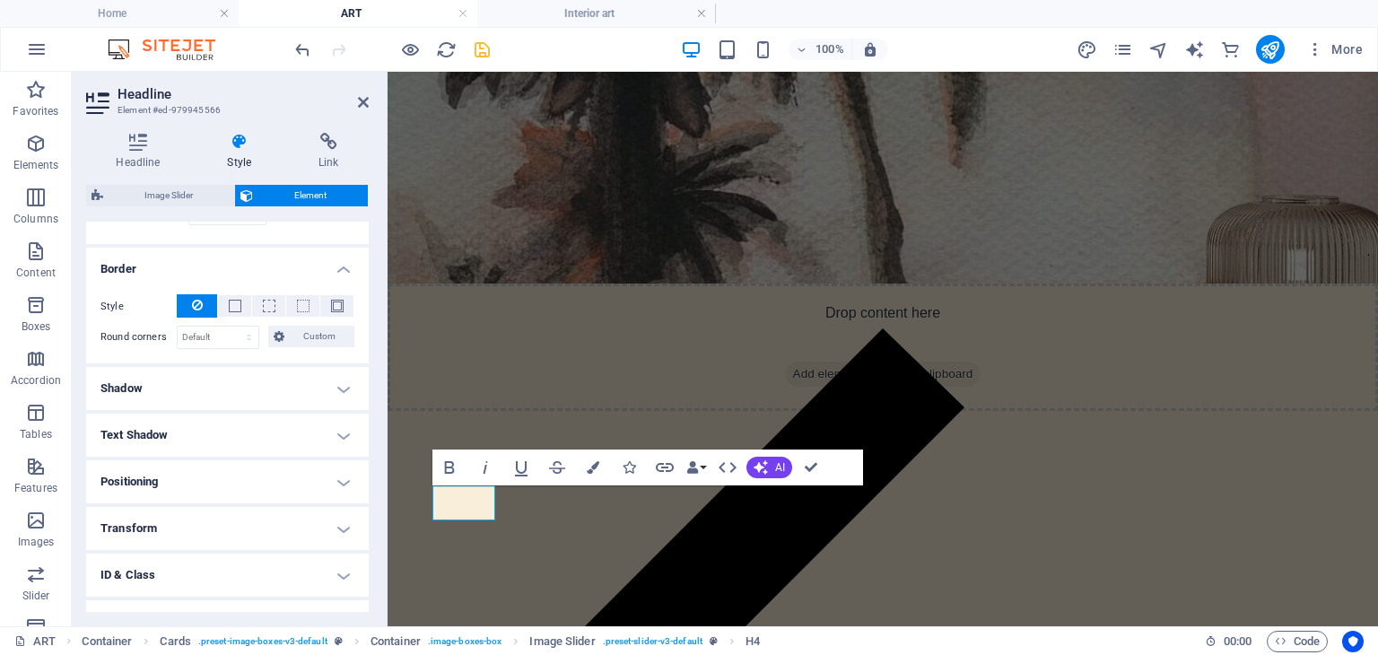
scroll to position [575, 0]
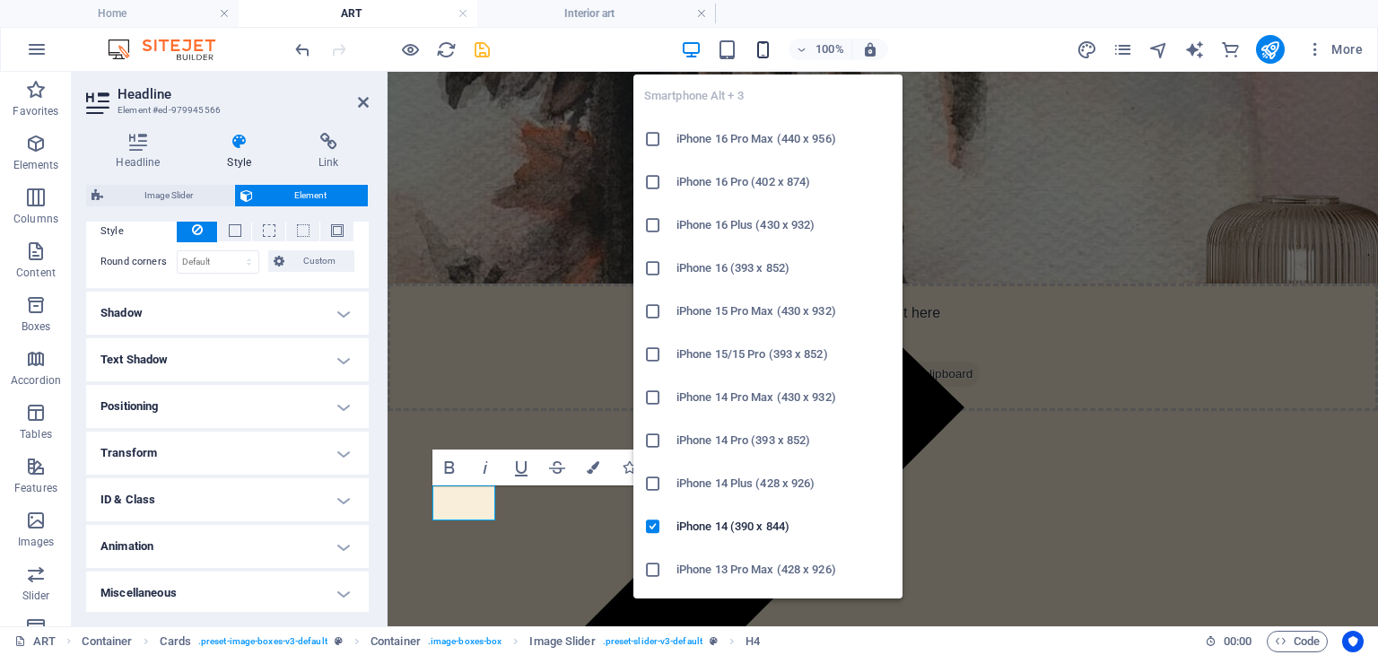
click at [768, 48] on icon "button" at bounding box center [763, 49] width 21 height 21
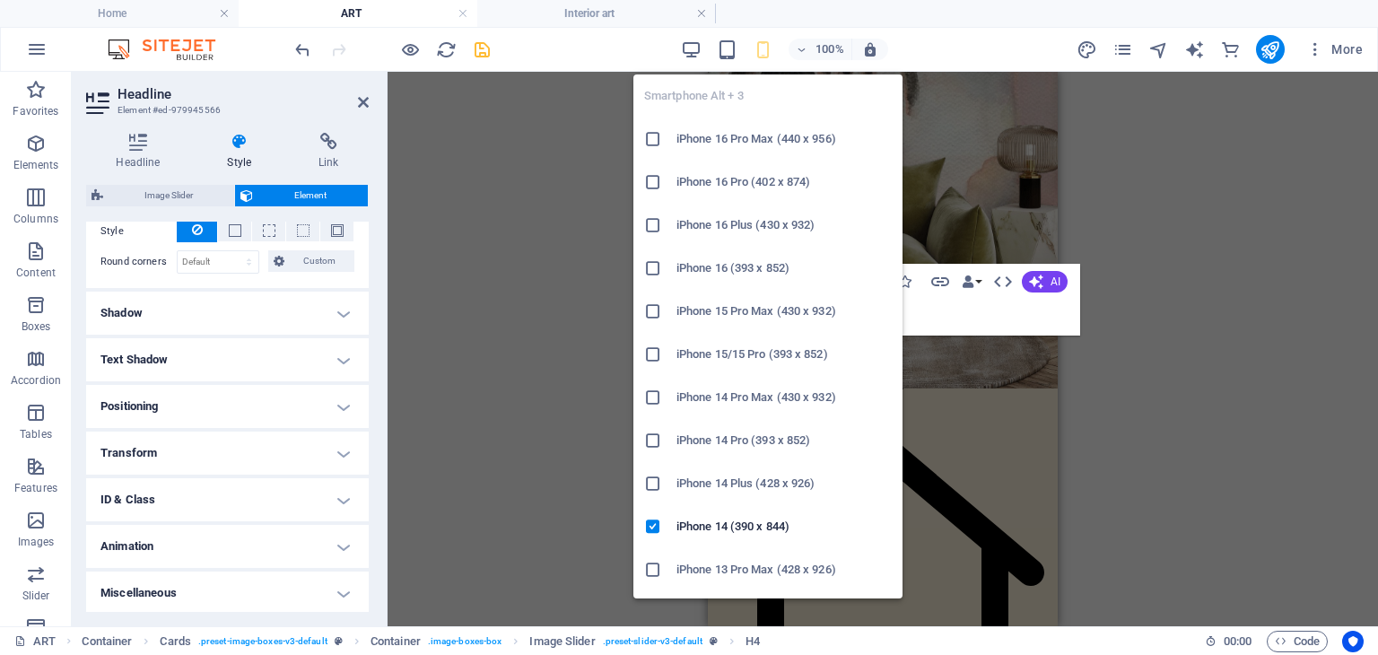
type input "15"
type input "3"
type input "15"
type input "25"
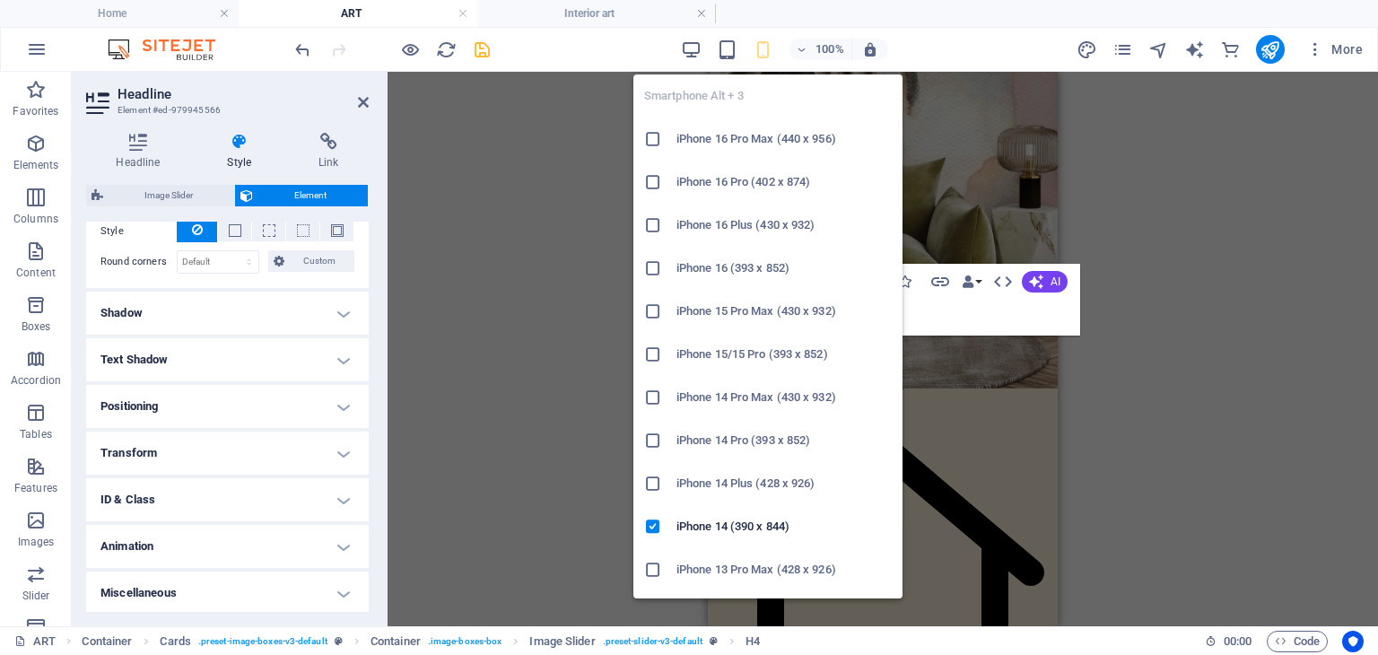
select select "px"
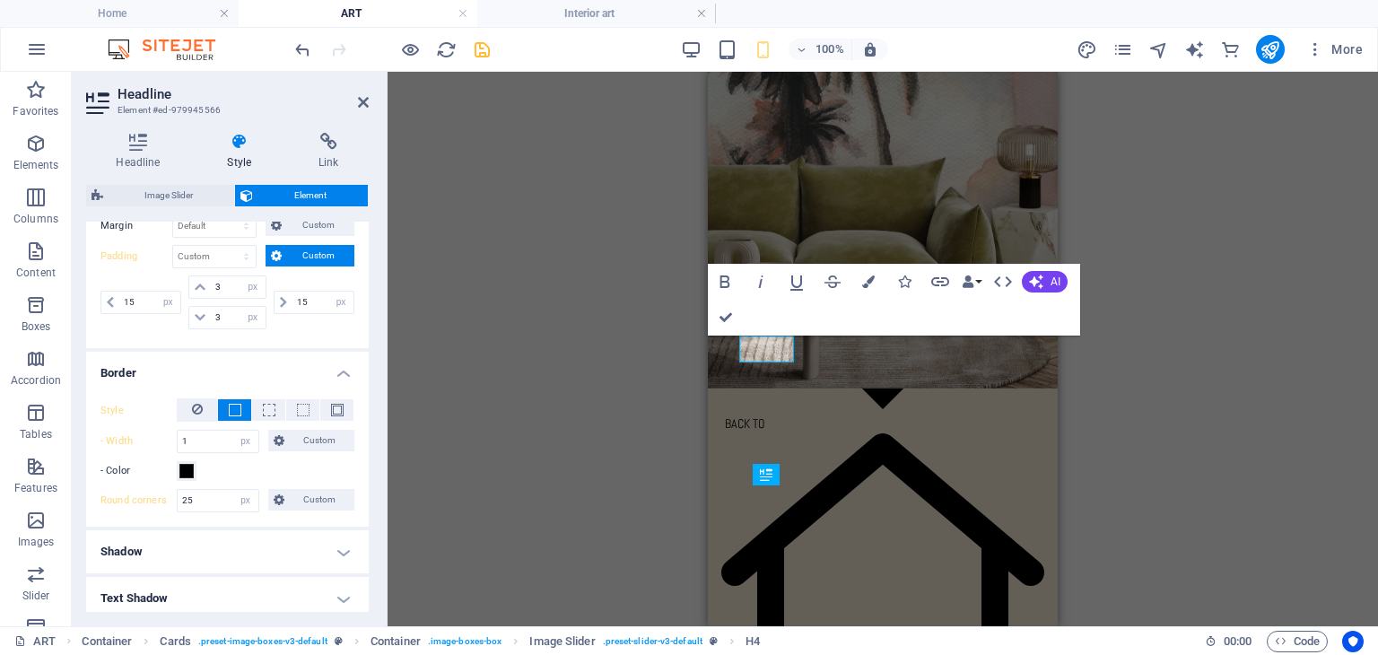
scroll to position [306, 0]
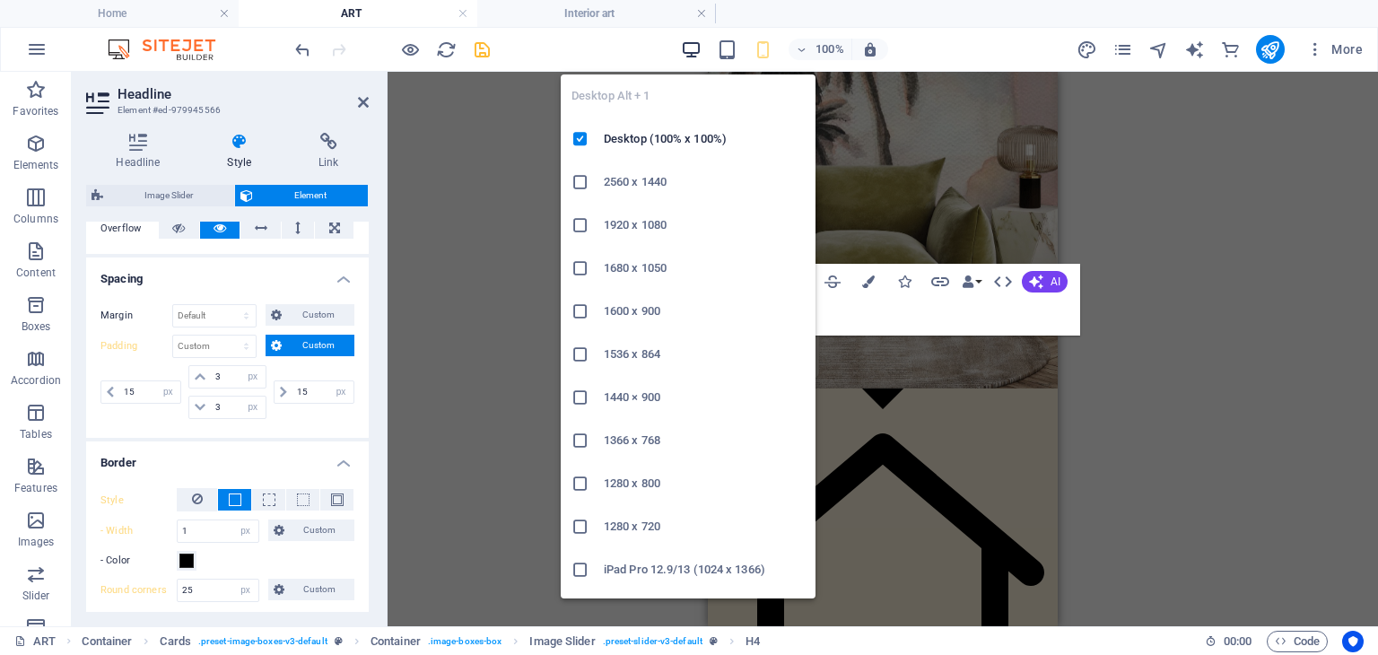
click at [691, 47] on icon "button" at bounding box center [691, 49] width 21 height 21
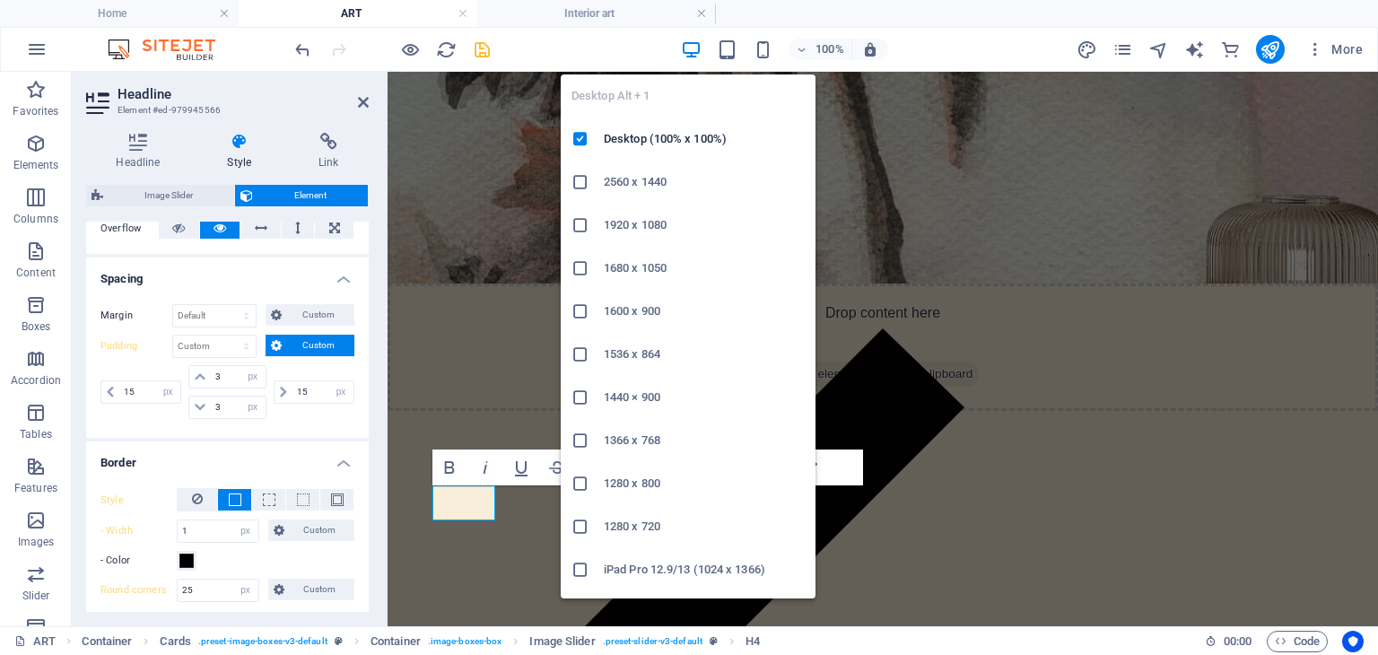
select select "DISABLED_OPTION_VALUE"
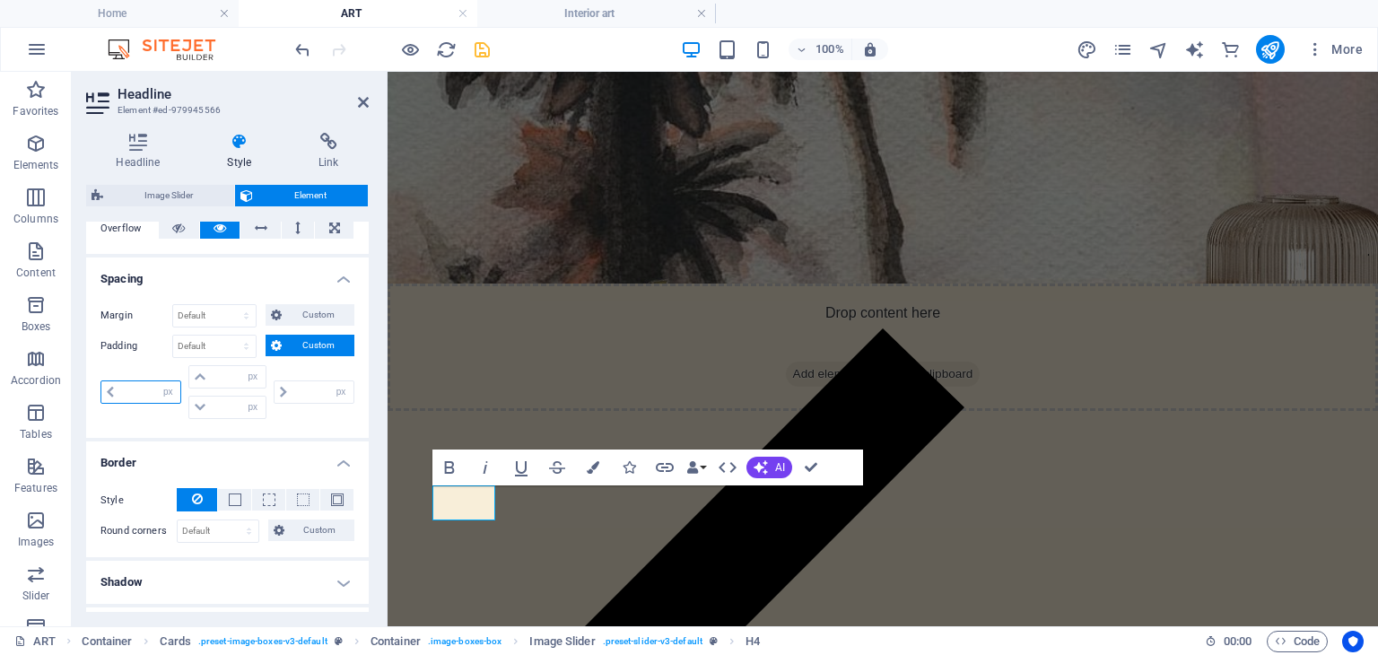
click at [136, 388] on input "number" at bounding box center [149, 392] width 61 height 22
type input "15"
type input "0"
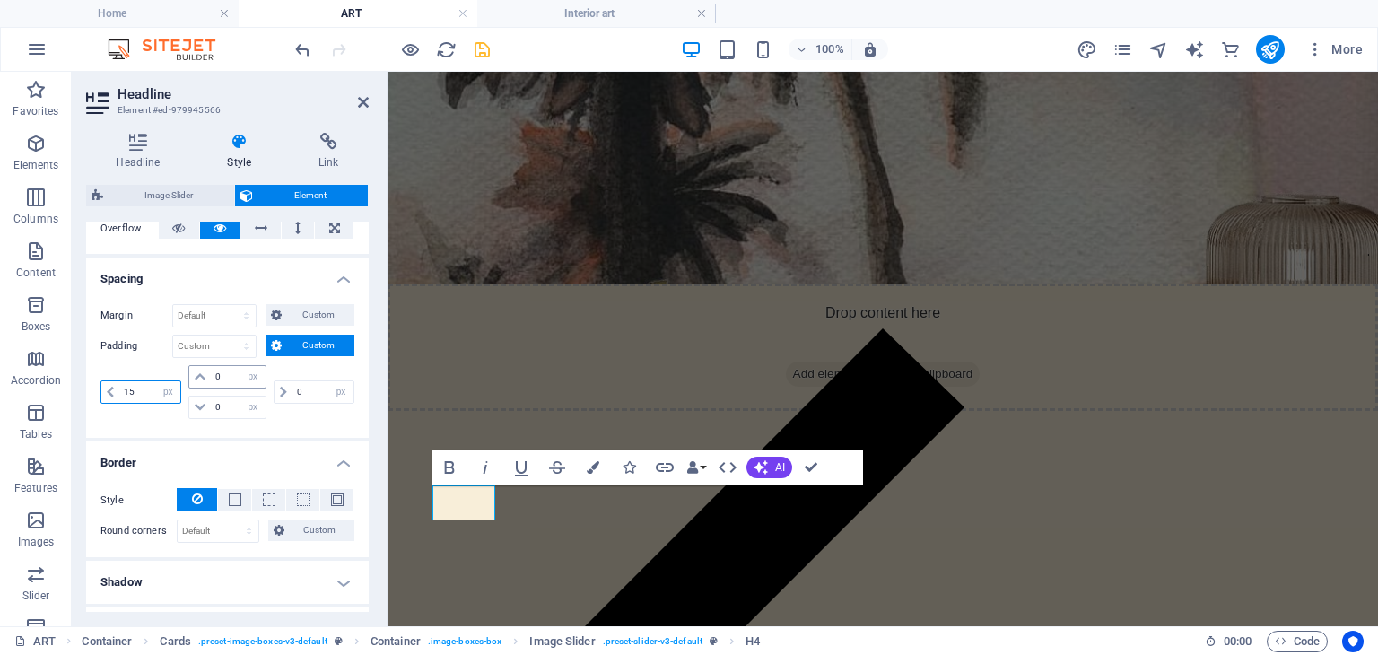
type input "15"
click at [224, 374] on input "0" at bounding box center [238, 377] width 54 height 22
type input "3"
drag, startPoint x: 209, startPoint y: 406, endPoint x: 222, endPoint y: 408, distance: 12.8
click at [222, 408] on input "0" at bounding box center [238, 408] width 54 height 22
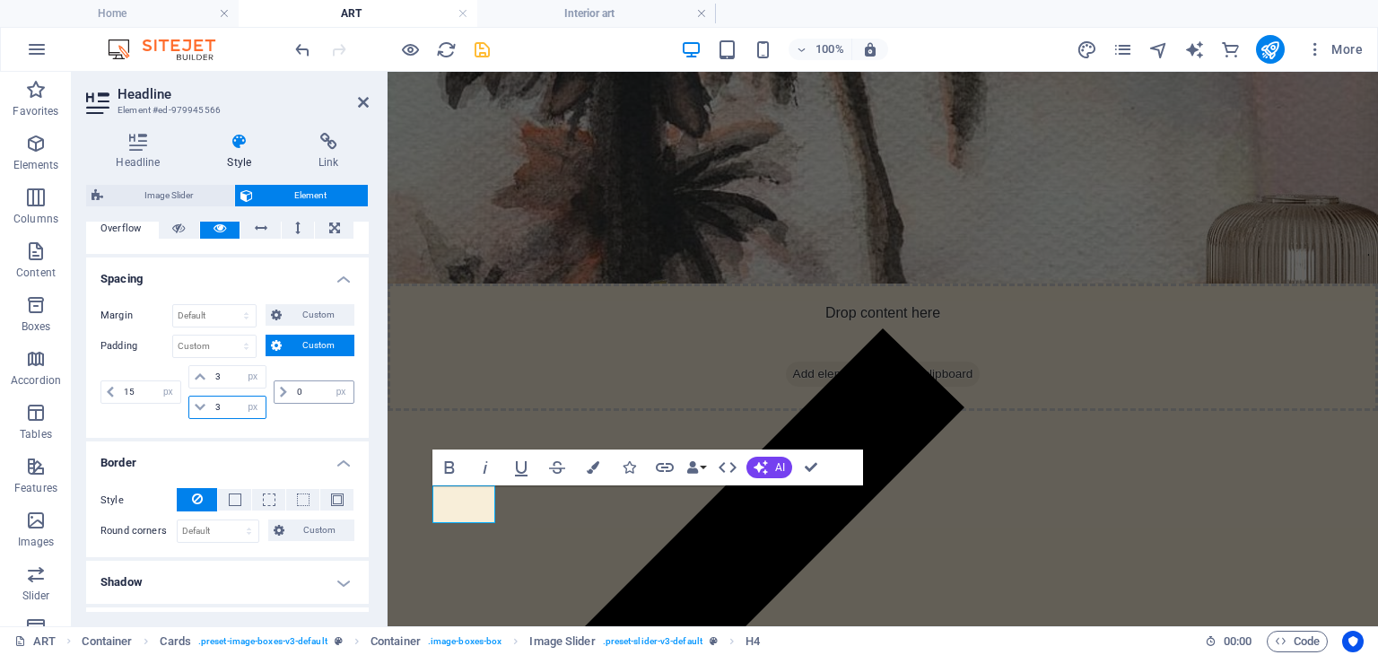
type input "3"
drag, startPoint x: 296, startPoint y: 385, endPoint x: 284, endPoint y: 384, distance: 12.6
click at [284, 384] on div "0 px rem % vh vw" at bounding box center [314, 391] width 81 height 23
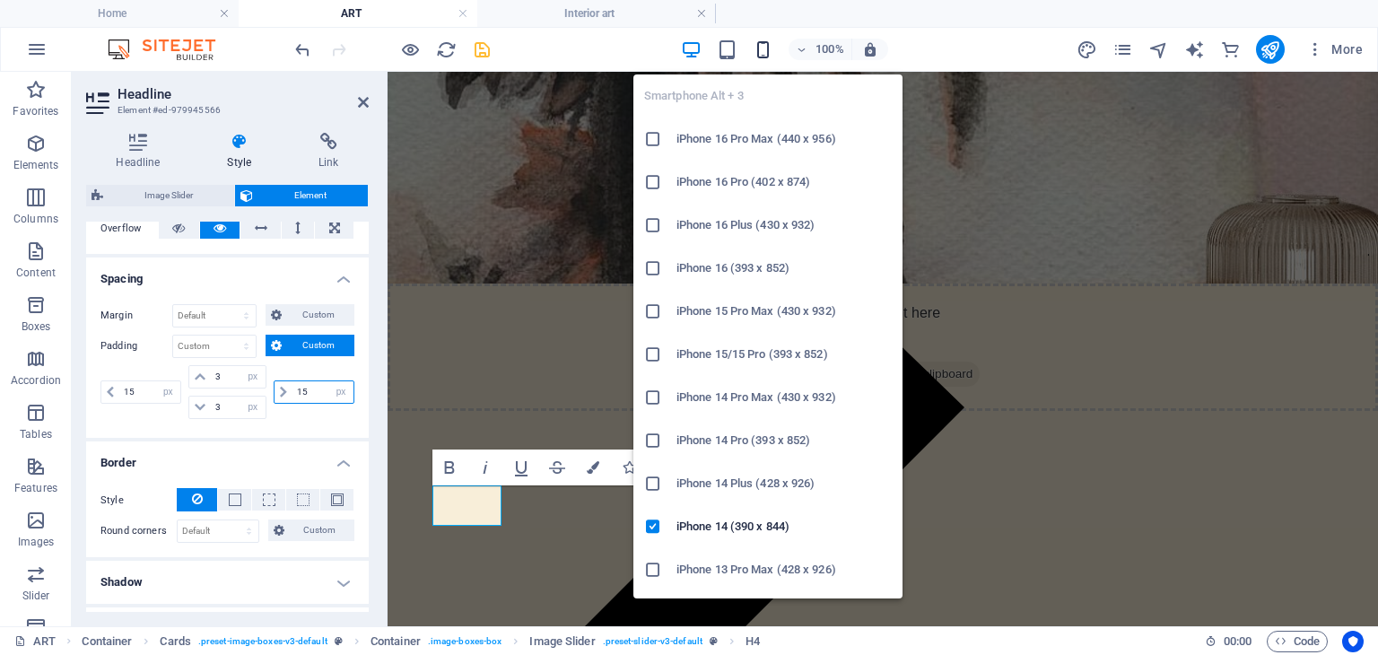
type input "15"
click at [766, 49] on icon "button" at bounding box center [763, 49] width 21 height 21
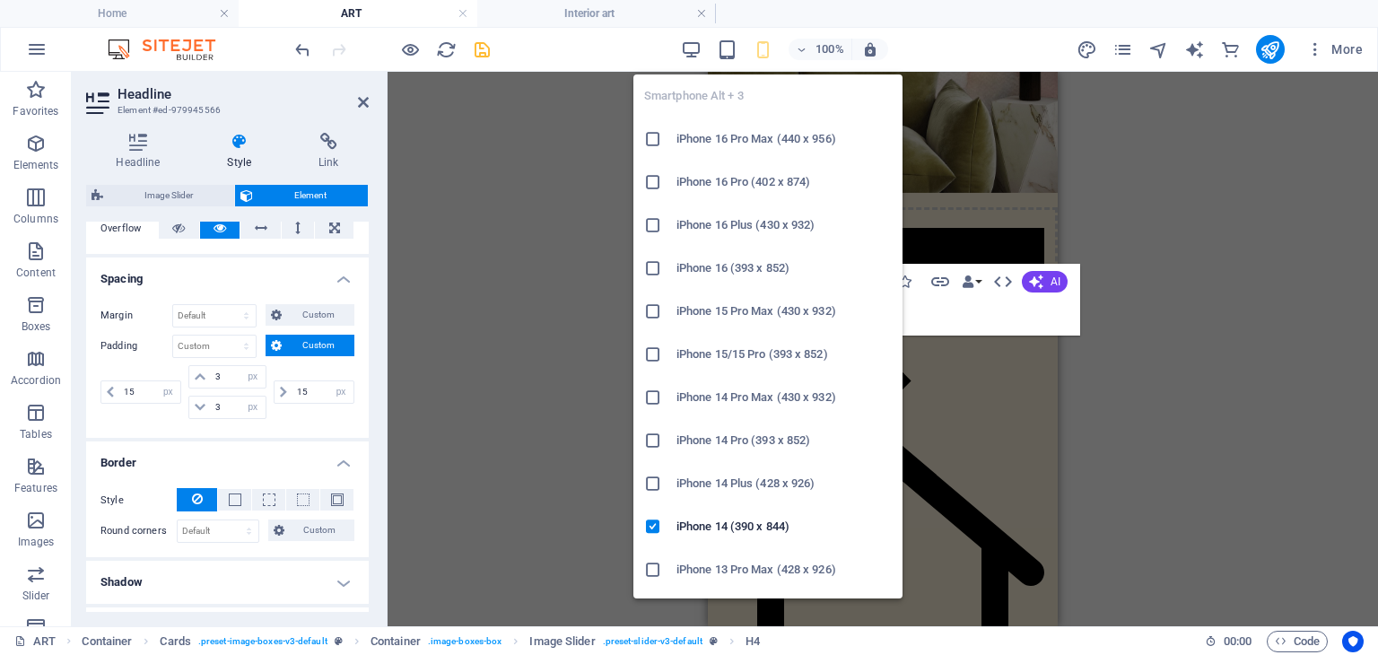
type input "25"
select select "px"
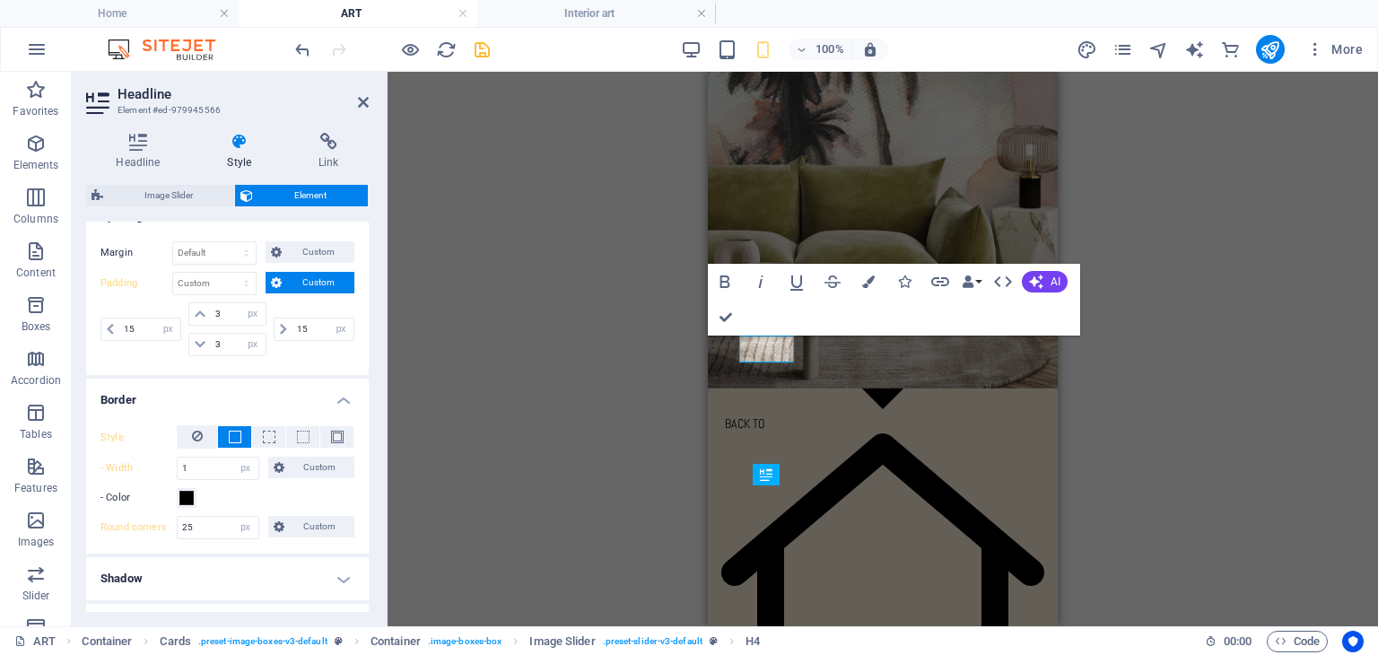
scroll to position [396, 0]
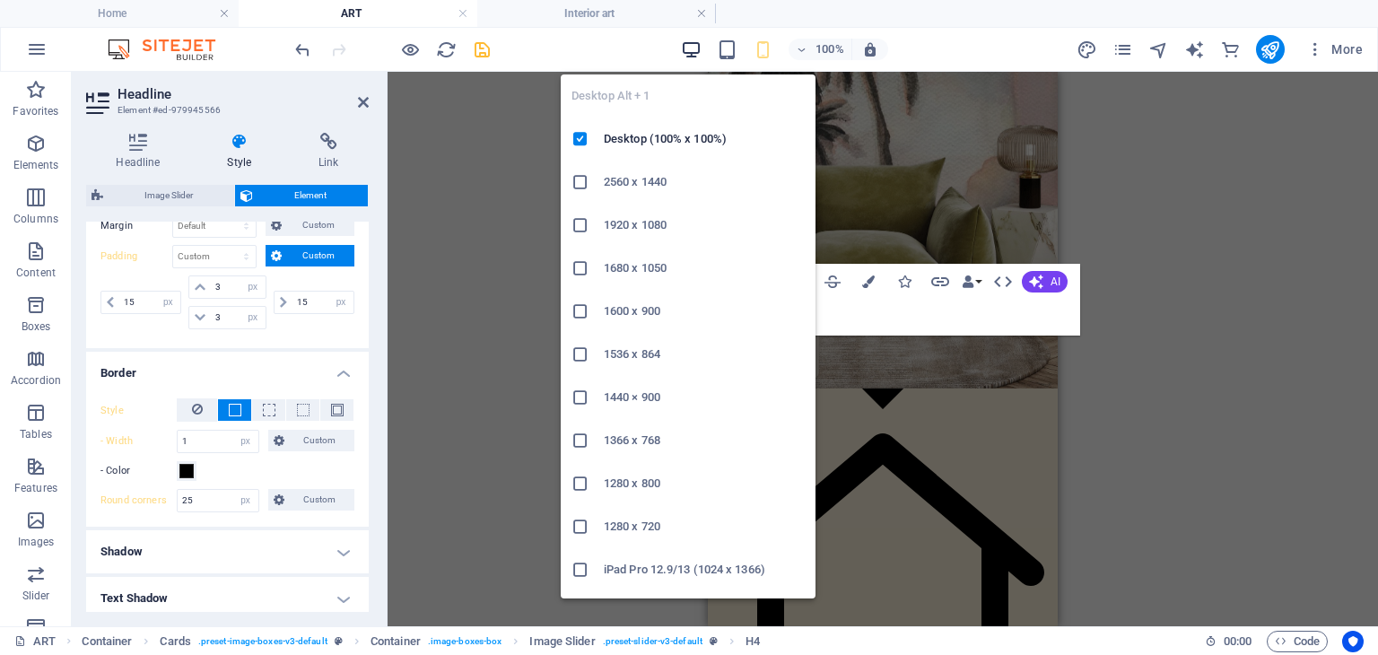
click at [697, 48] on icon "button" at bounding box center [691, 49] width 21 height 21
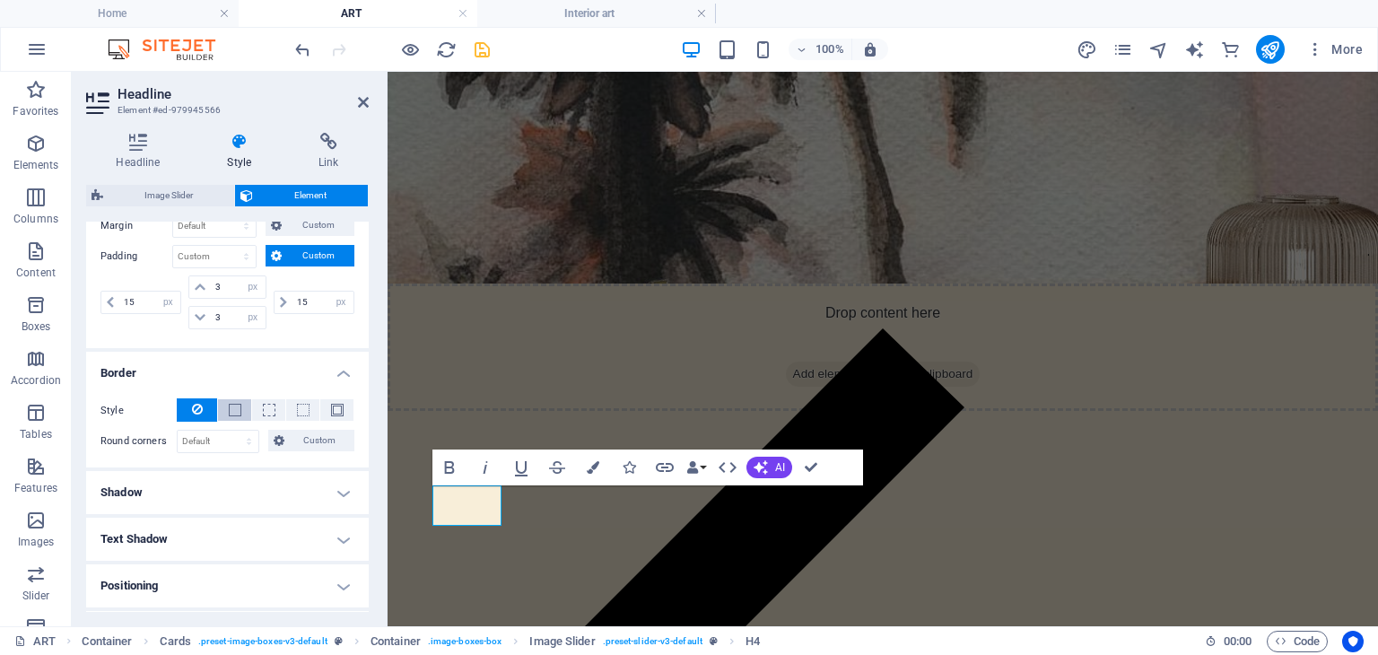
click at [233, 408] on span at bounding box center [235, 410] width 13 height 13
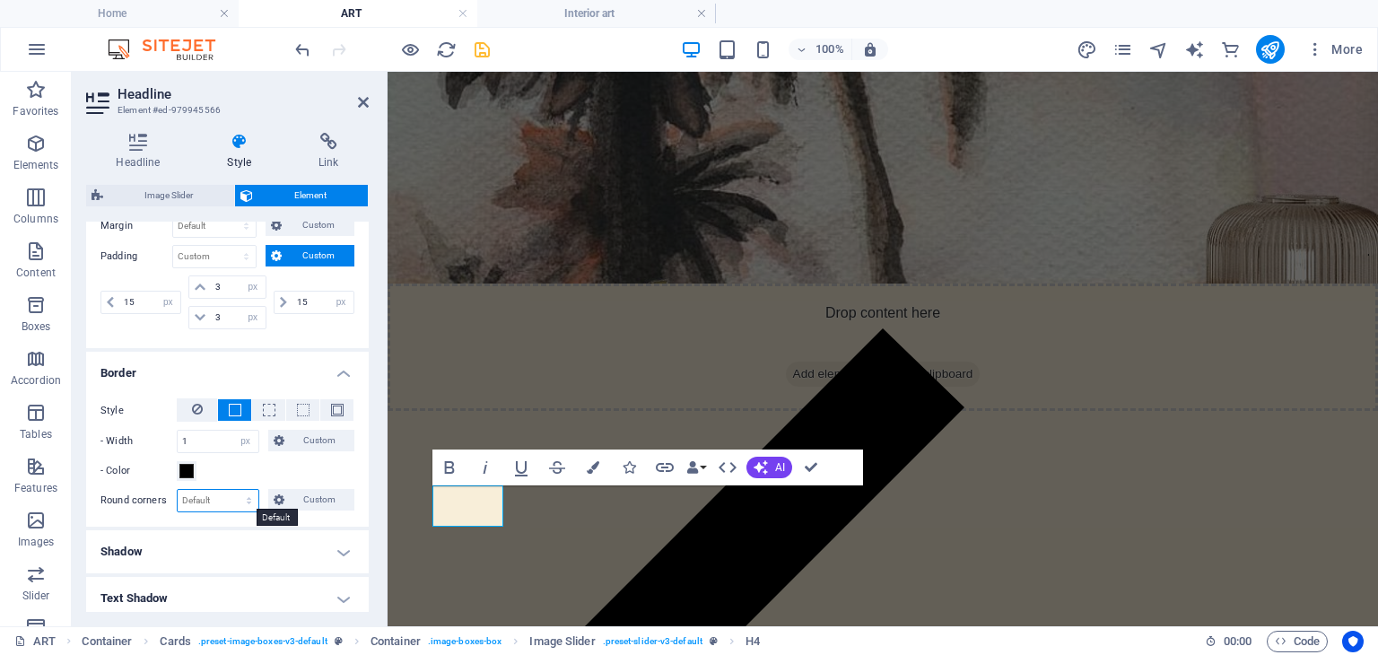
click at [220, 495] on select "Default px rem % vh vw Custom" at bounding box center [218, 501] width 81 height 22
select select "px"
click at [231, 490] on select "Default px rem % vh vw Custom" at bounding box center [218, 501] width 81 height 22
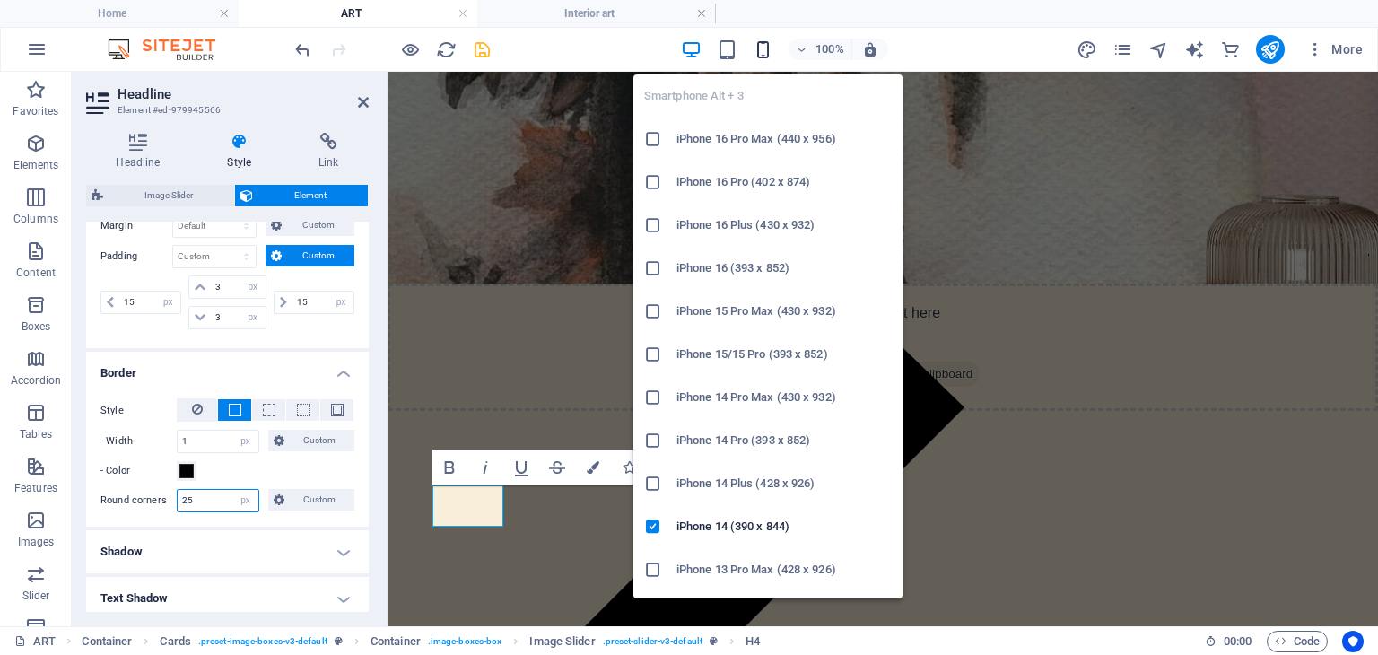
type input "25"
click at [766, 44] on icon "button" at bounding box center [763, 49] width 21 height 21
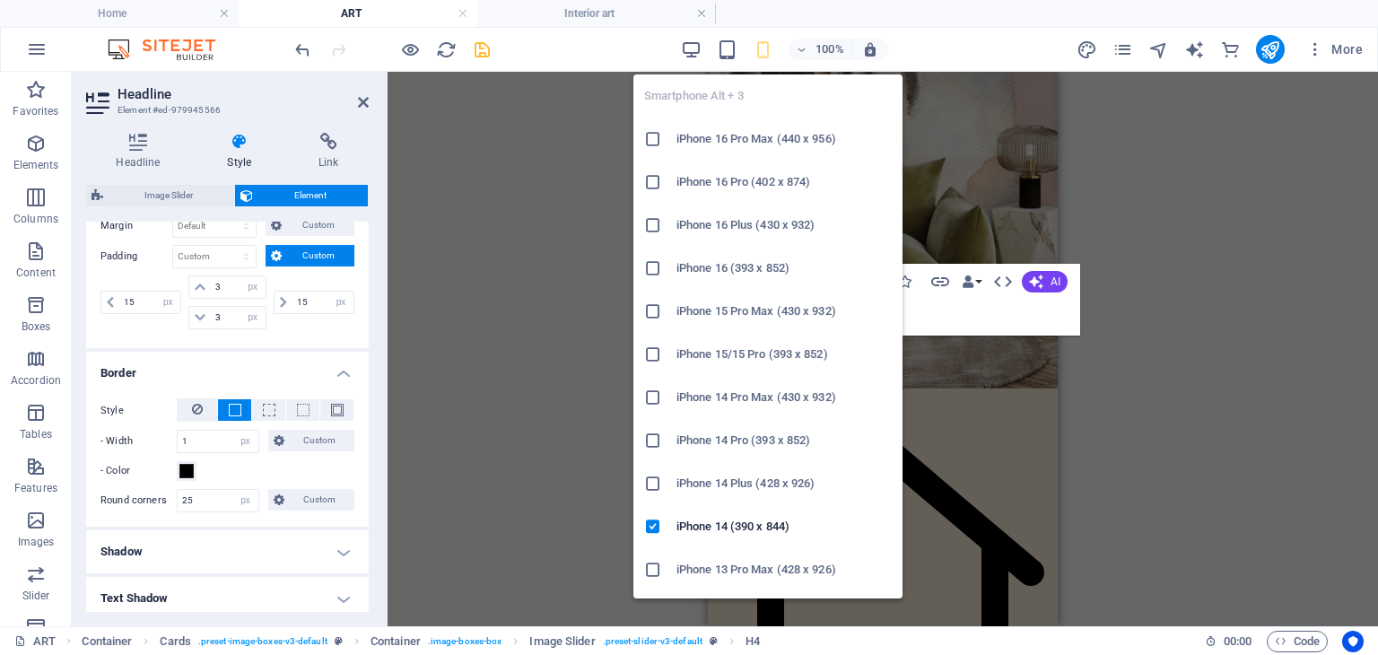
type input "1"
type input "20"
select select "px"
type input "20"
select select "px"
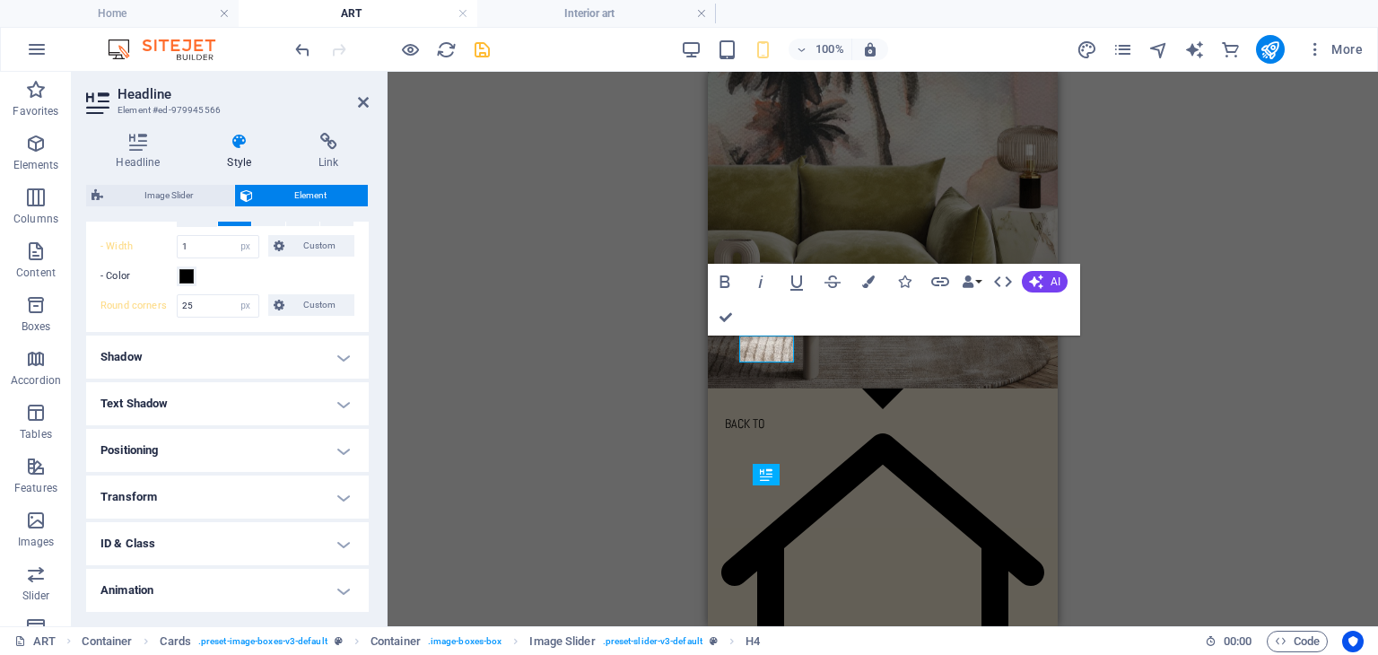
scroll to position [634, 0]
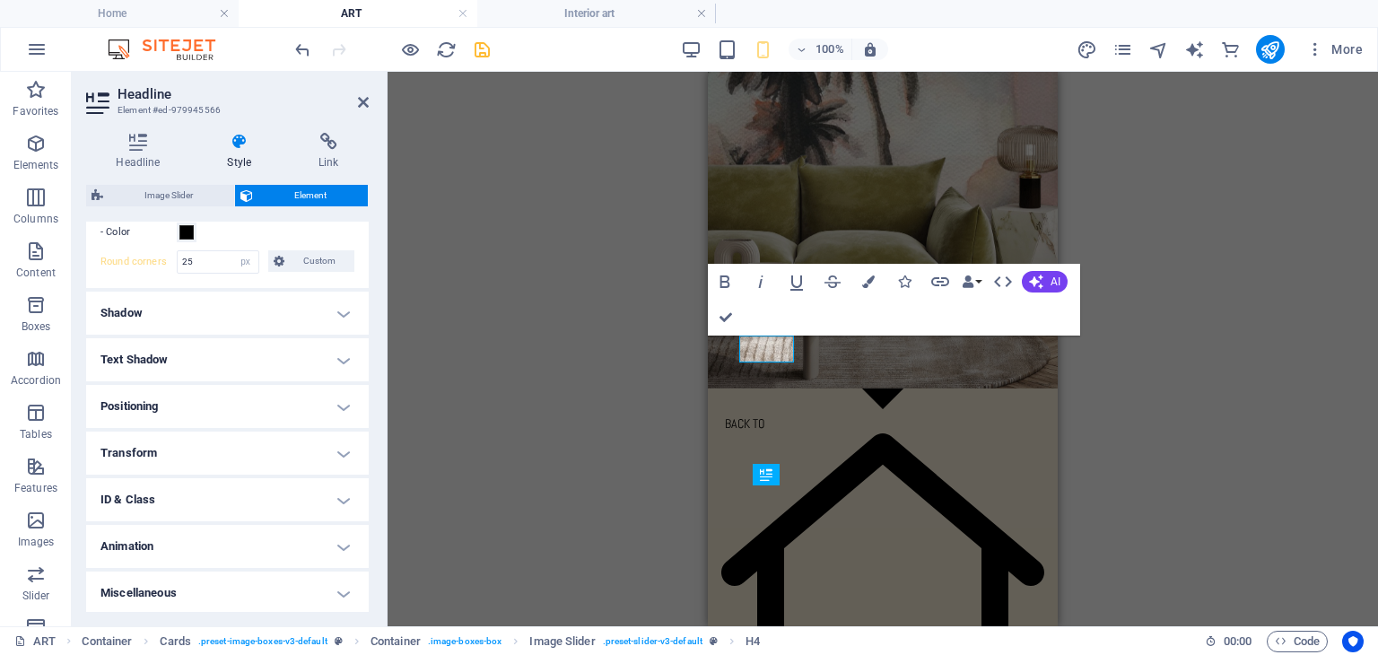
click at [338, 398] on h4 "Positioning" at bounding box center [227, 406] width 283 height 43
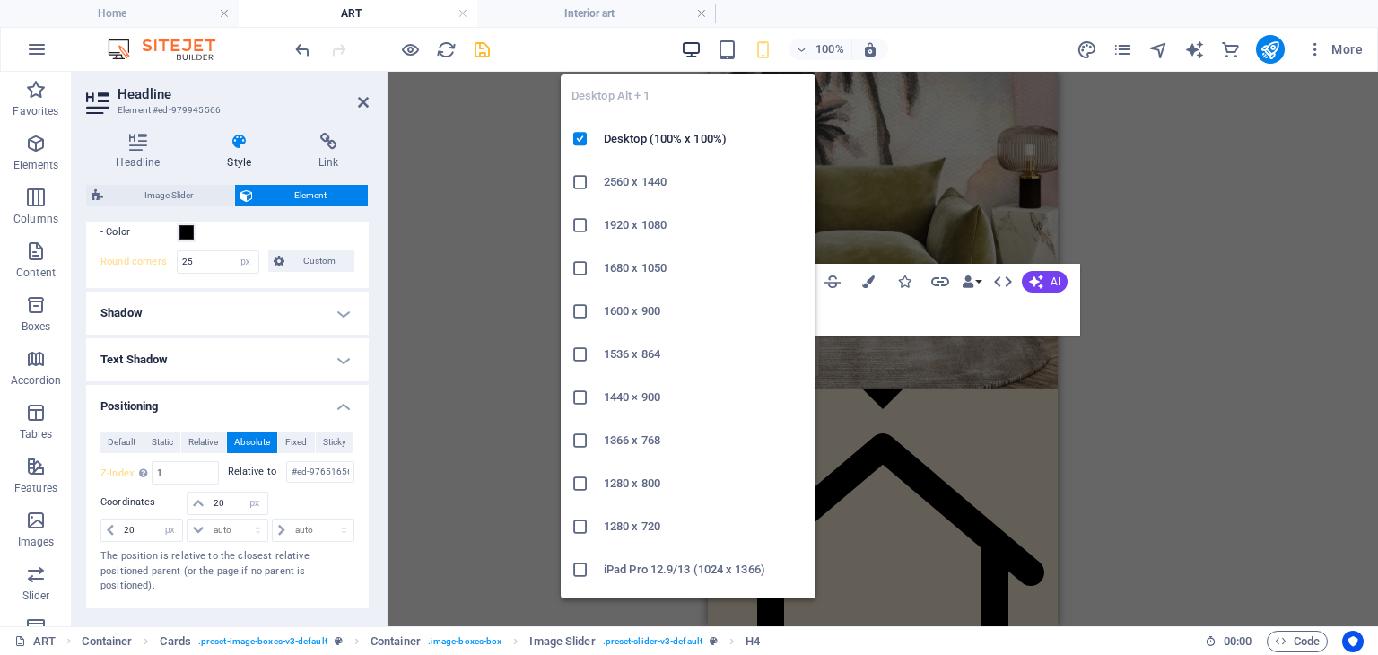
click at [696, 48] on icon "button" at bounding box center [691, 49] width 21 height 21
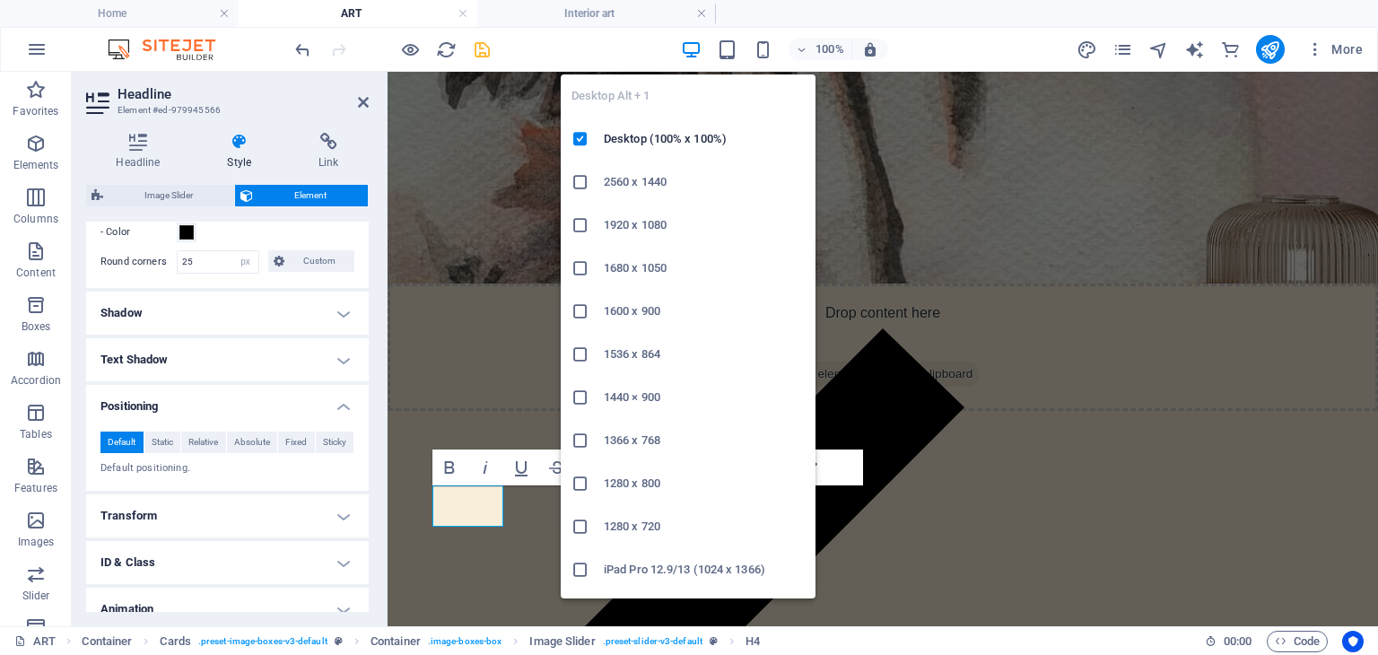
select select "DISABLED_OPTION_VALUE"
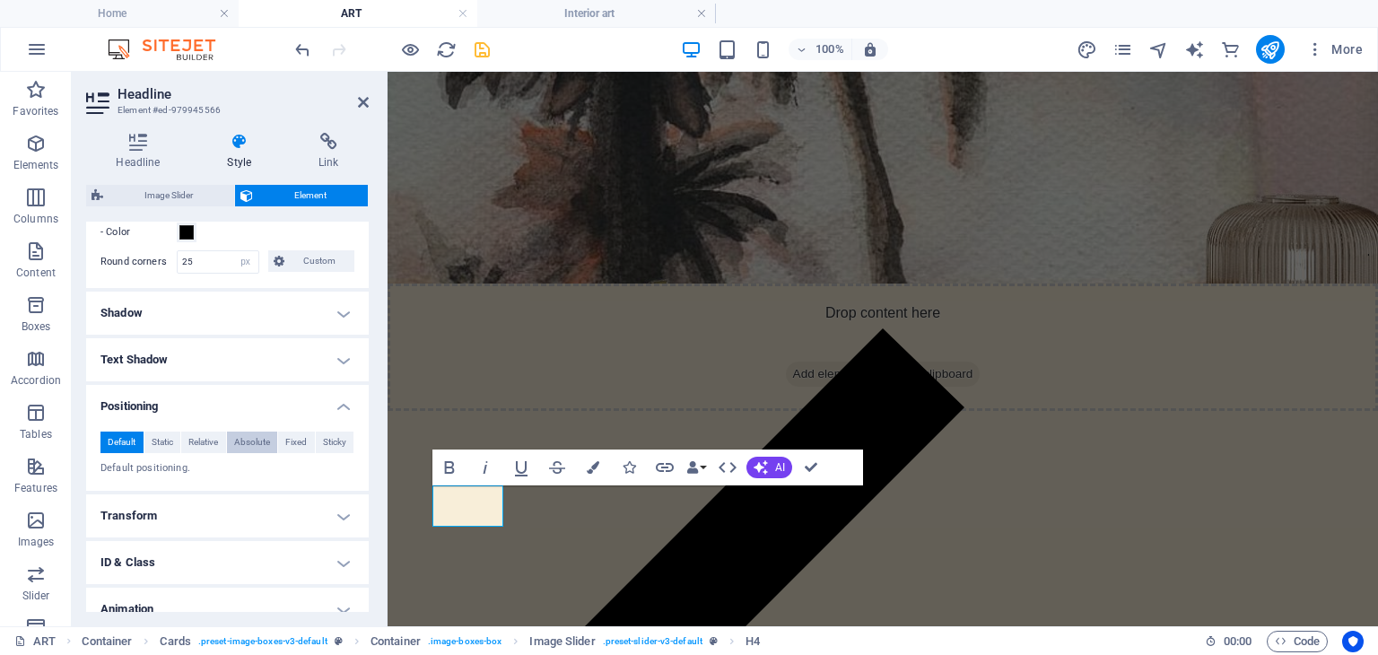
click at [251, 437] on span "Absolute" at bounding box center [252, 443] width 36 height 22
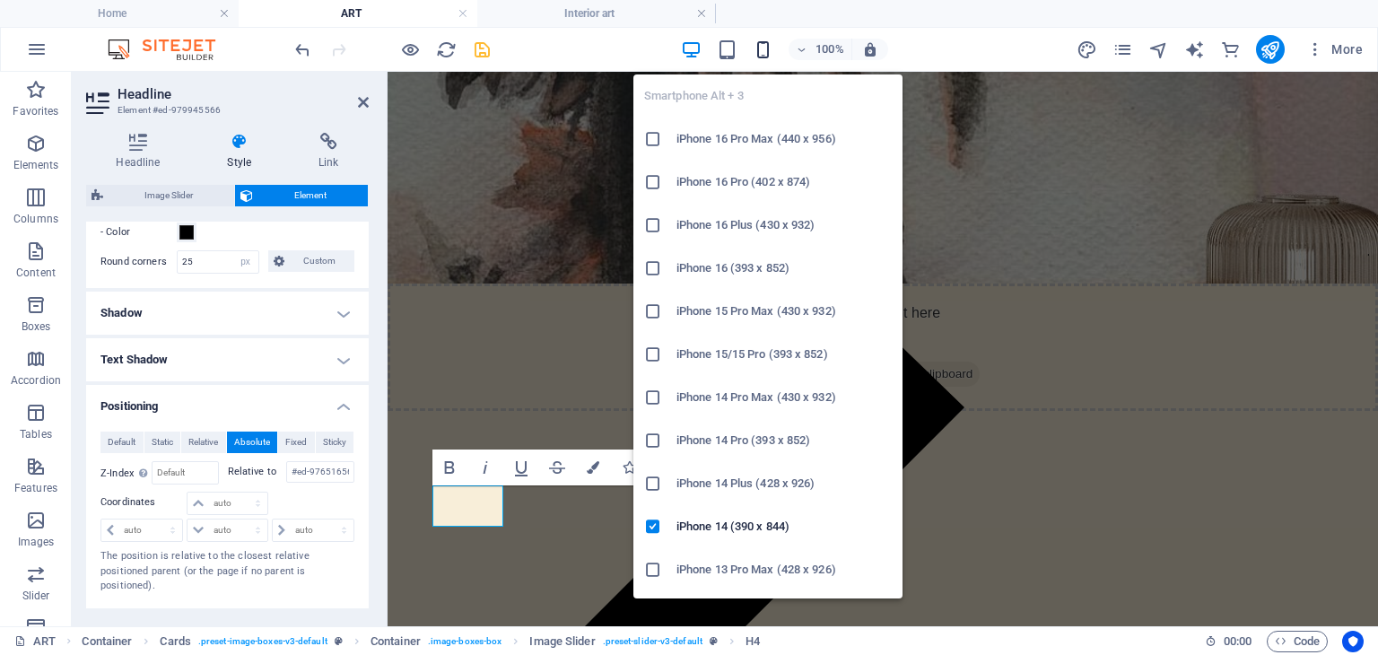
click at [767, 44] on icon "button" at bounding box center [763, 49] width 21 height 21
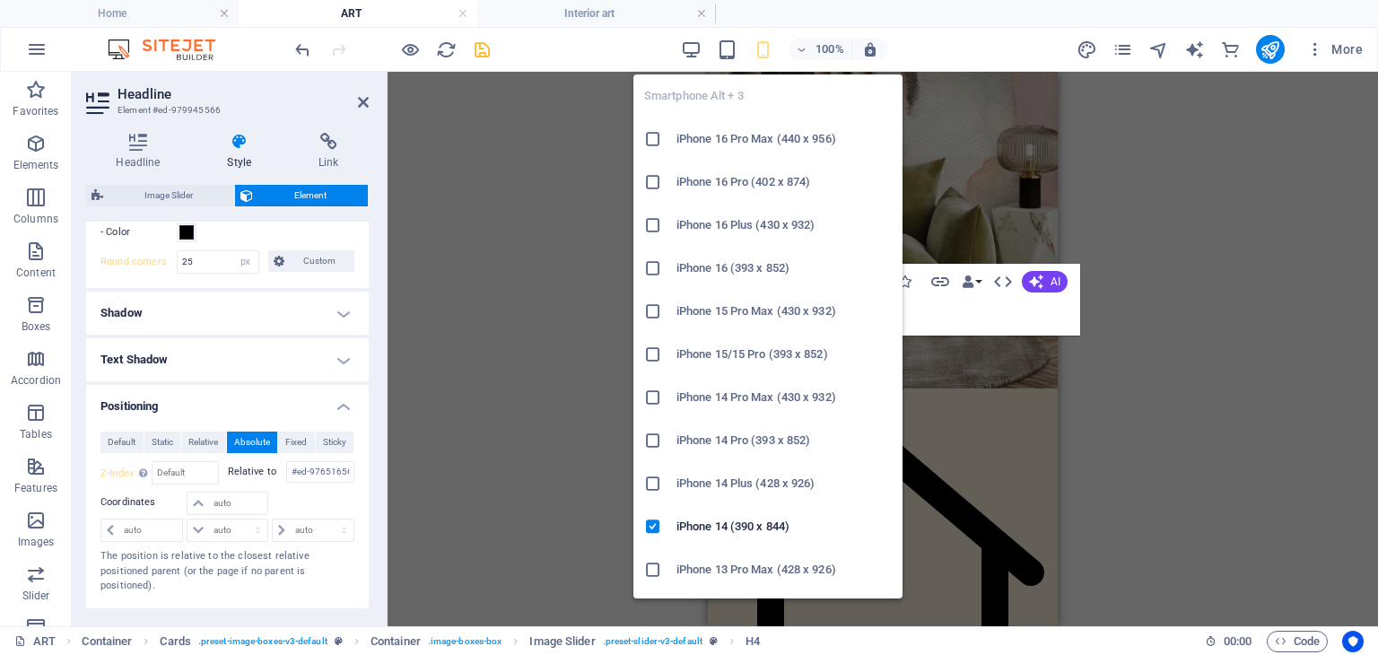
type input "1"
type input "20"
select select "px"
type input "20"
select select "px"
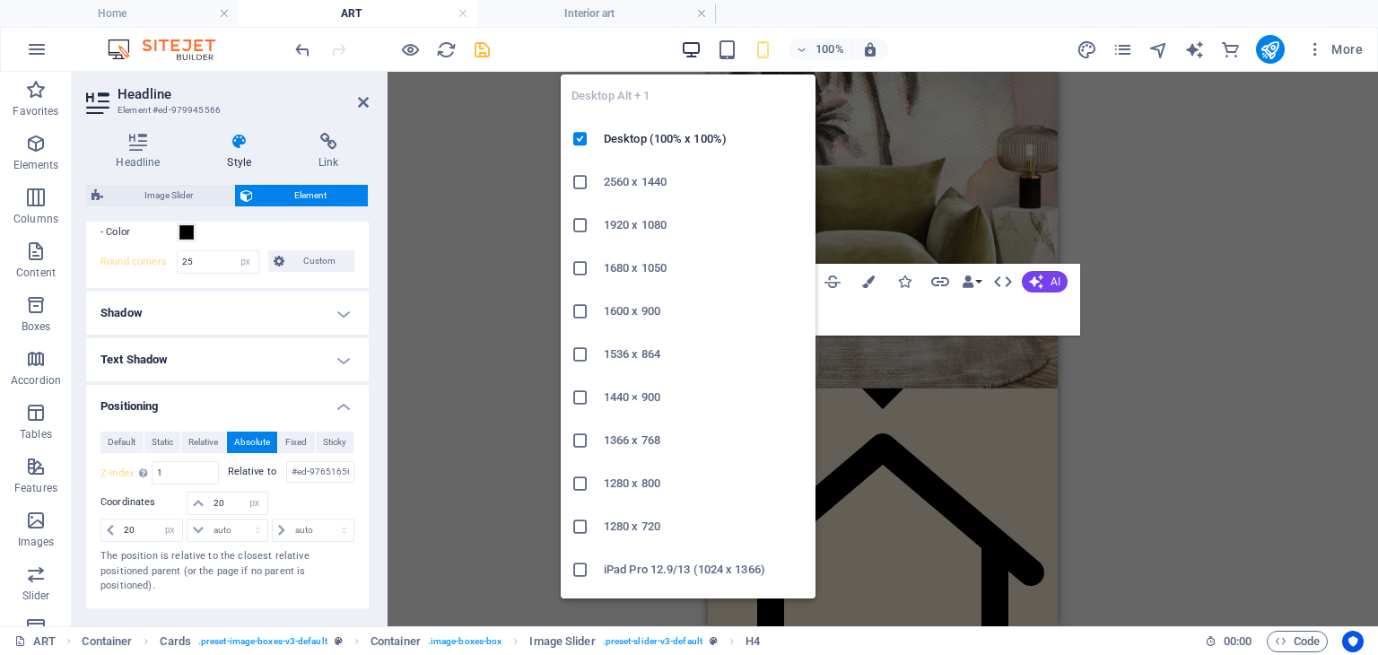
click at [694, 46] on icon "button" at bounding box center [691, 49] width 21 height 21
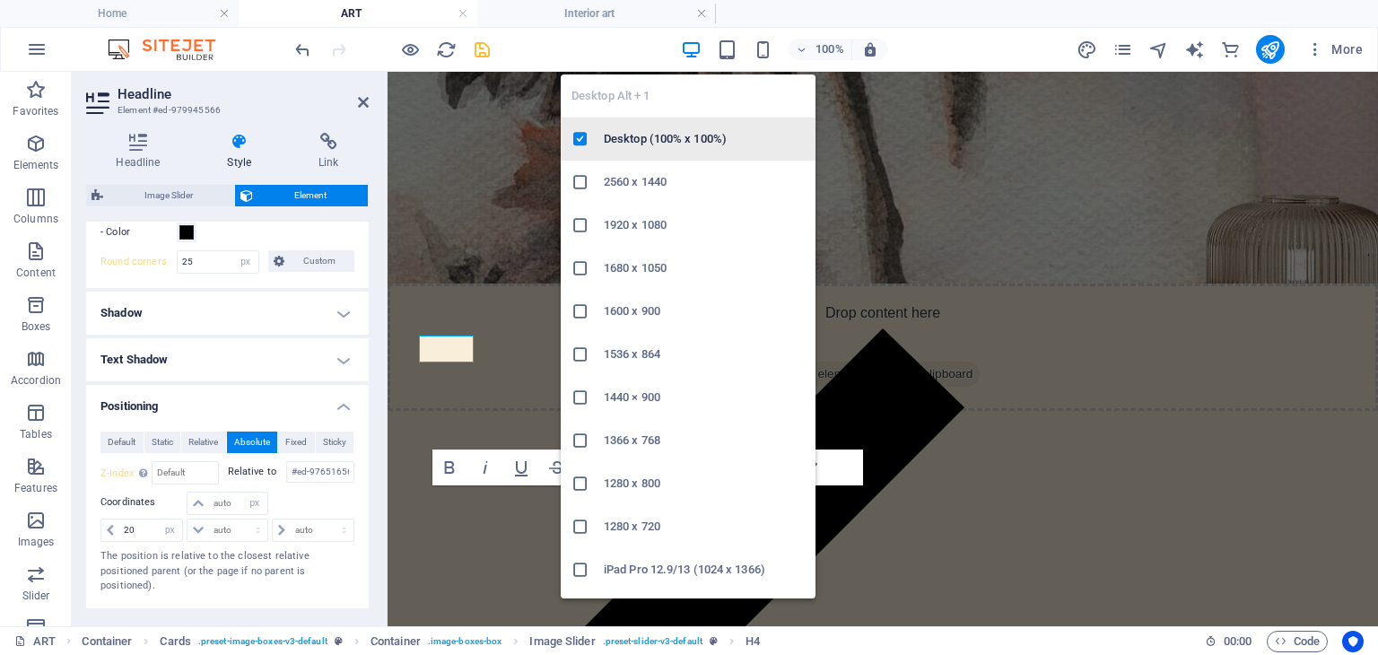
select select "DISABLED_OPTION_VALUE"
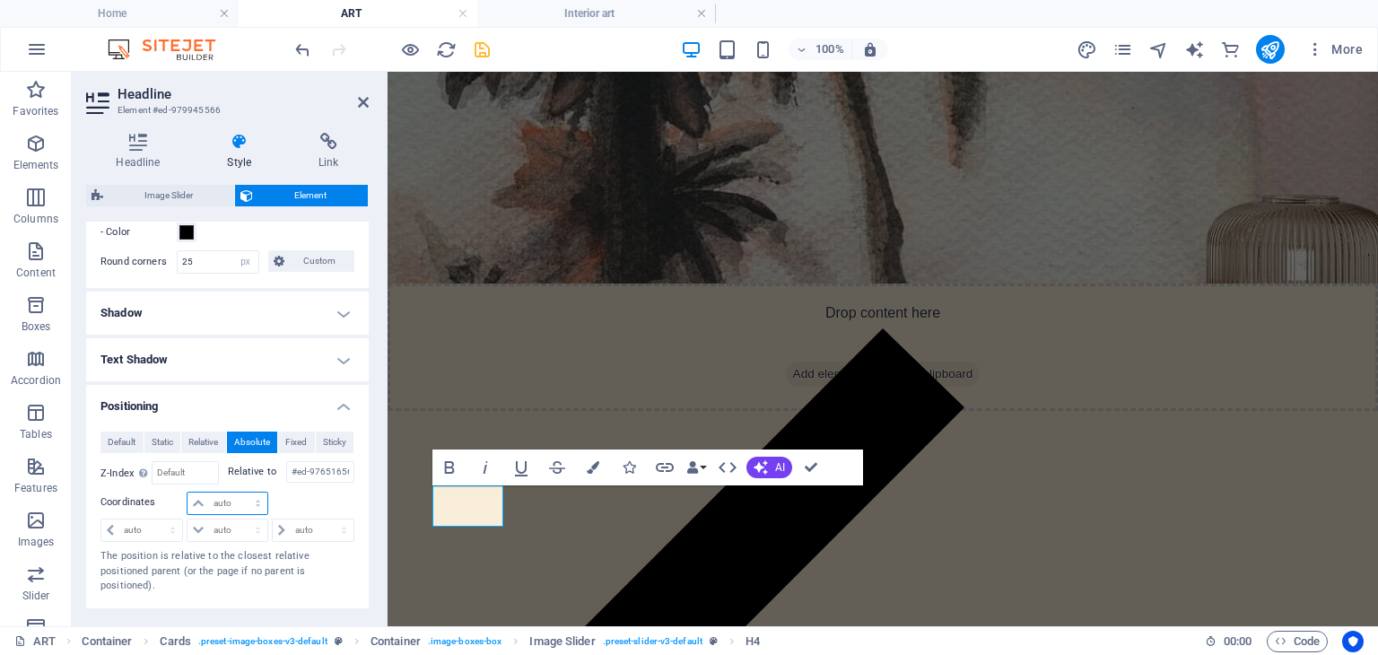
click at [237, 499] on select "auto px rem % em" at bounding box center [227, 504] width 79 height 22
select select "px"
click at [240, 493] on select "auto px rem % em" at bounding box center [227, 504] width 79 height 22
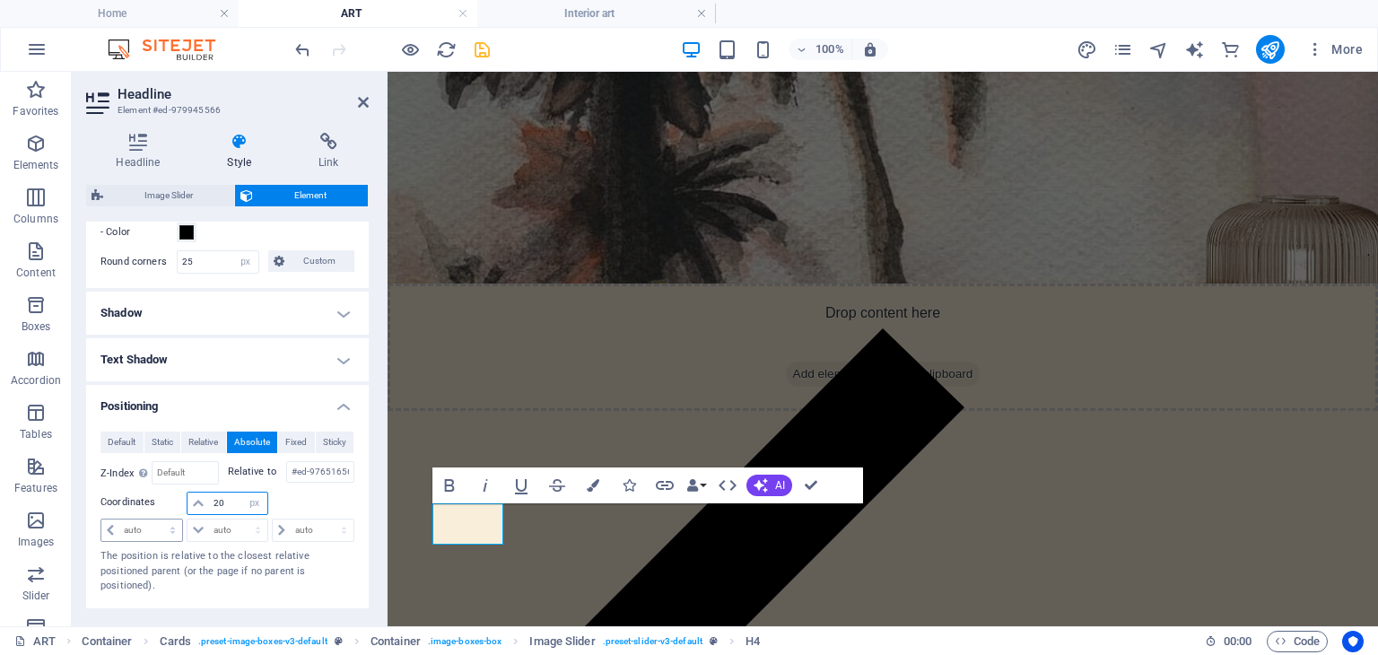
type input "20"
click at [173, 525] on select "auto px rem % em" at bounding box center [141, 530] width 81 height 22
select select "px"
click at [156, 519] on select "auto px rem % em" at bounding box center [141, 530] width 81 height 22
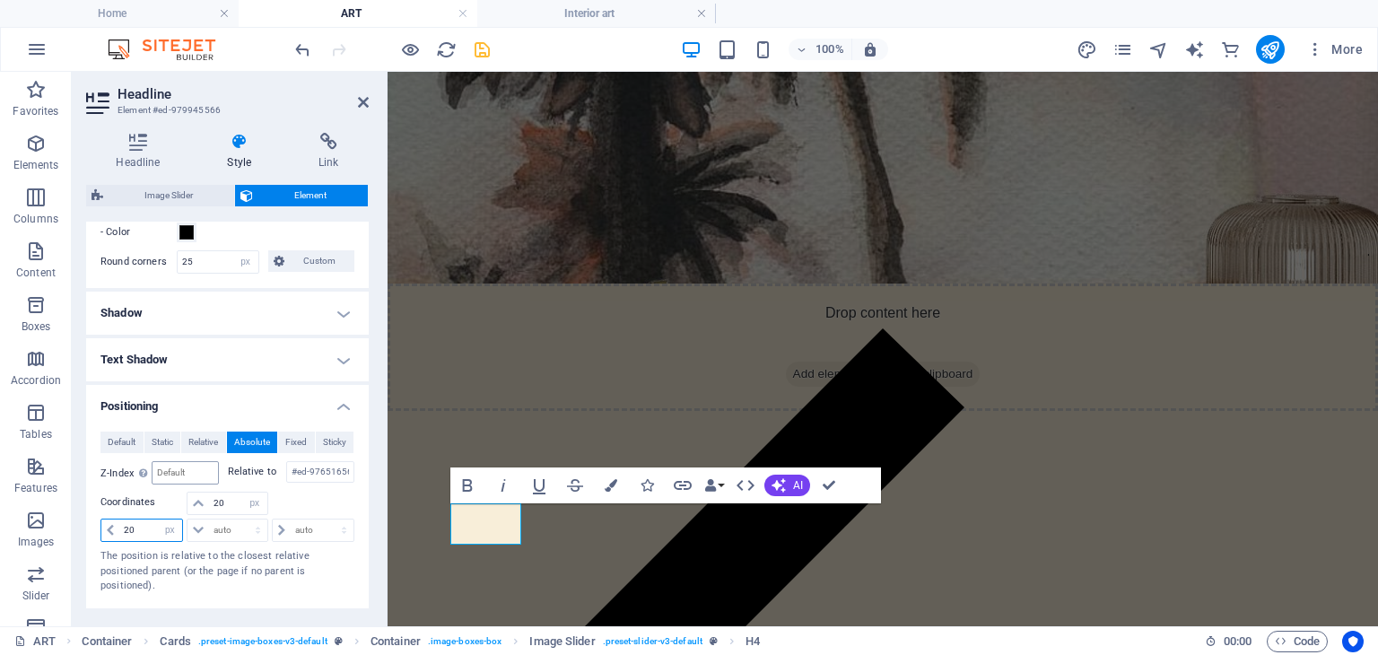
type input "20"
click at [199, 469] on input "number" at bounding box center [185, 473] width 65 height 22
type input "1"
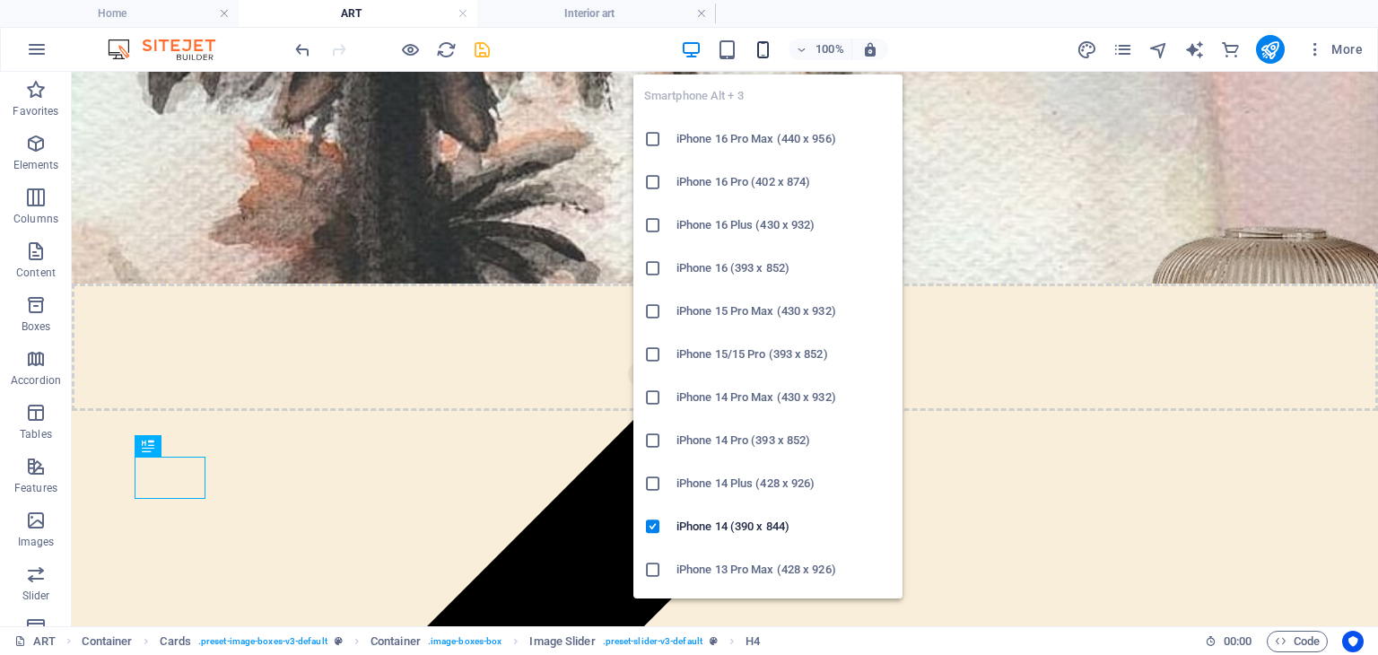
click at [766, 48] on icon "button" at bounding box center [763, 49] width 21 height 21
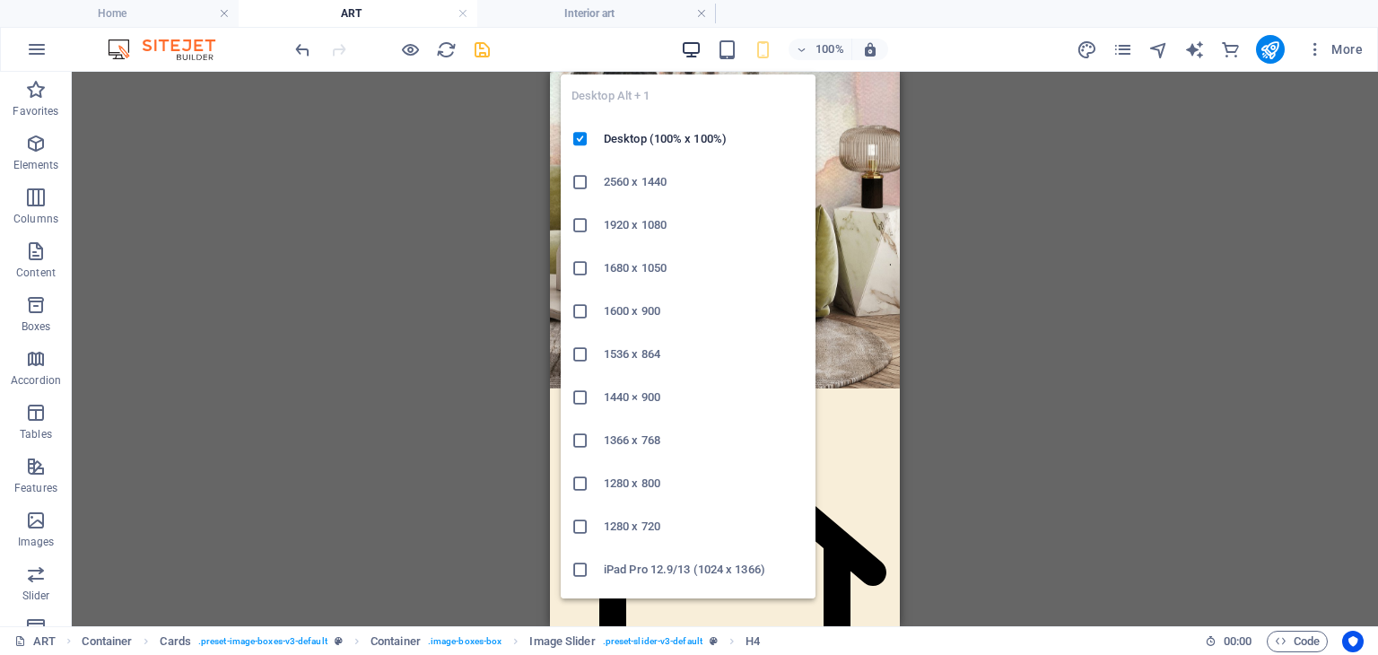
click at [694, 47] on icon "button" at bounding box center [691, 49] width 21 height 21
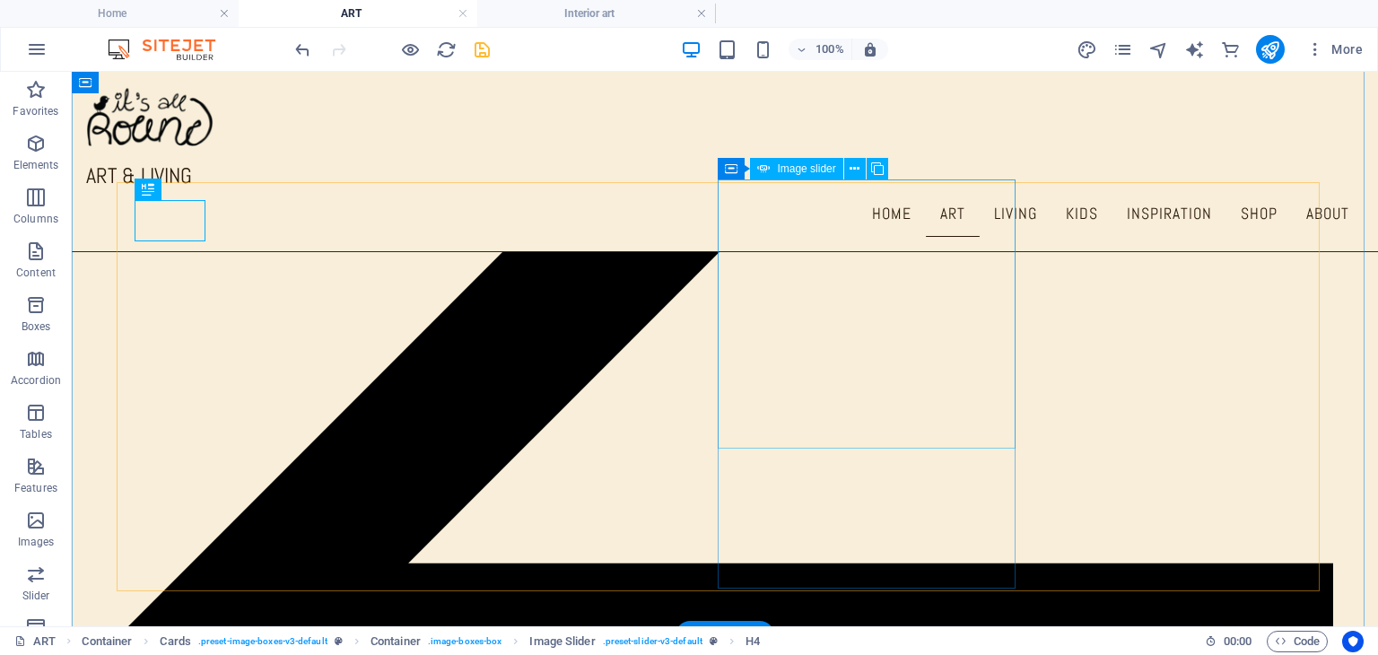
scroll to position [507, 0]
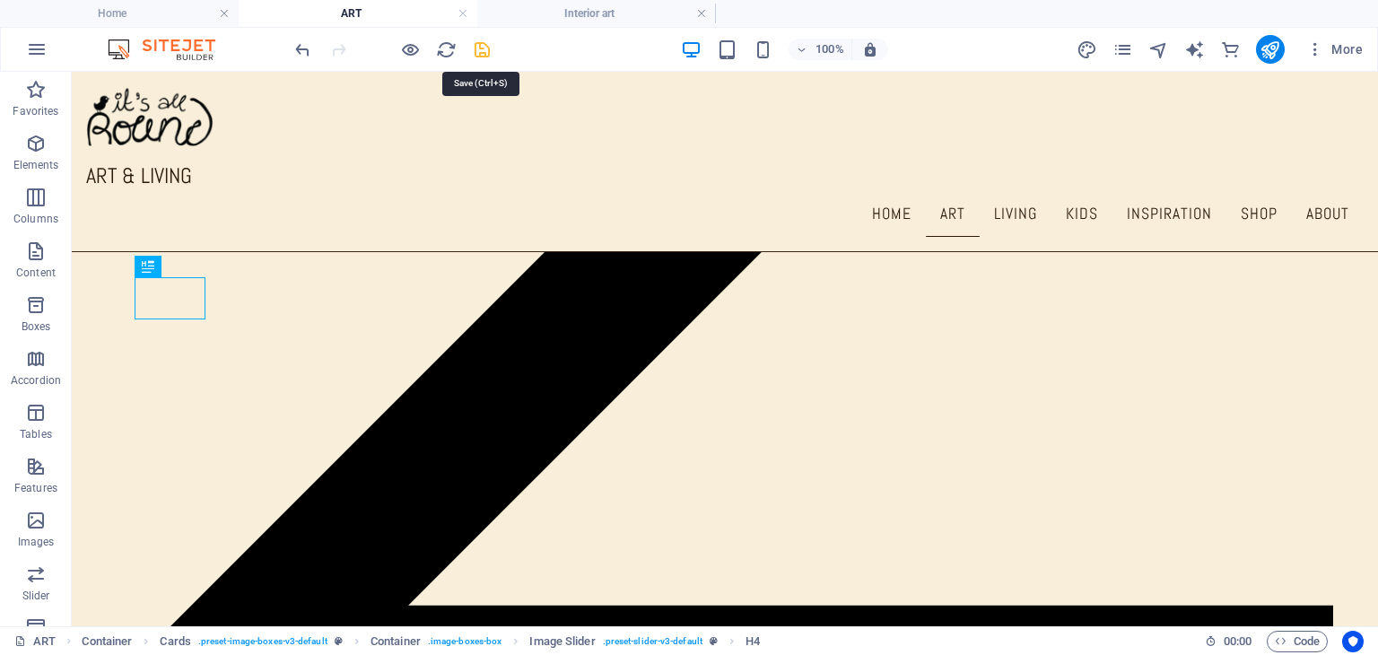
click at [484, 48] on icon "save" at bounding box center [482, 49] width 21 height 21
